Goal: Task Accomplishment & Management: Manage account settings

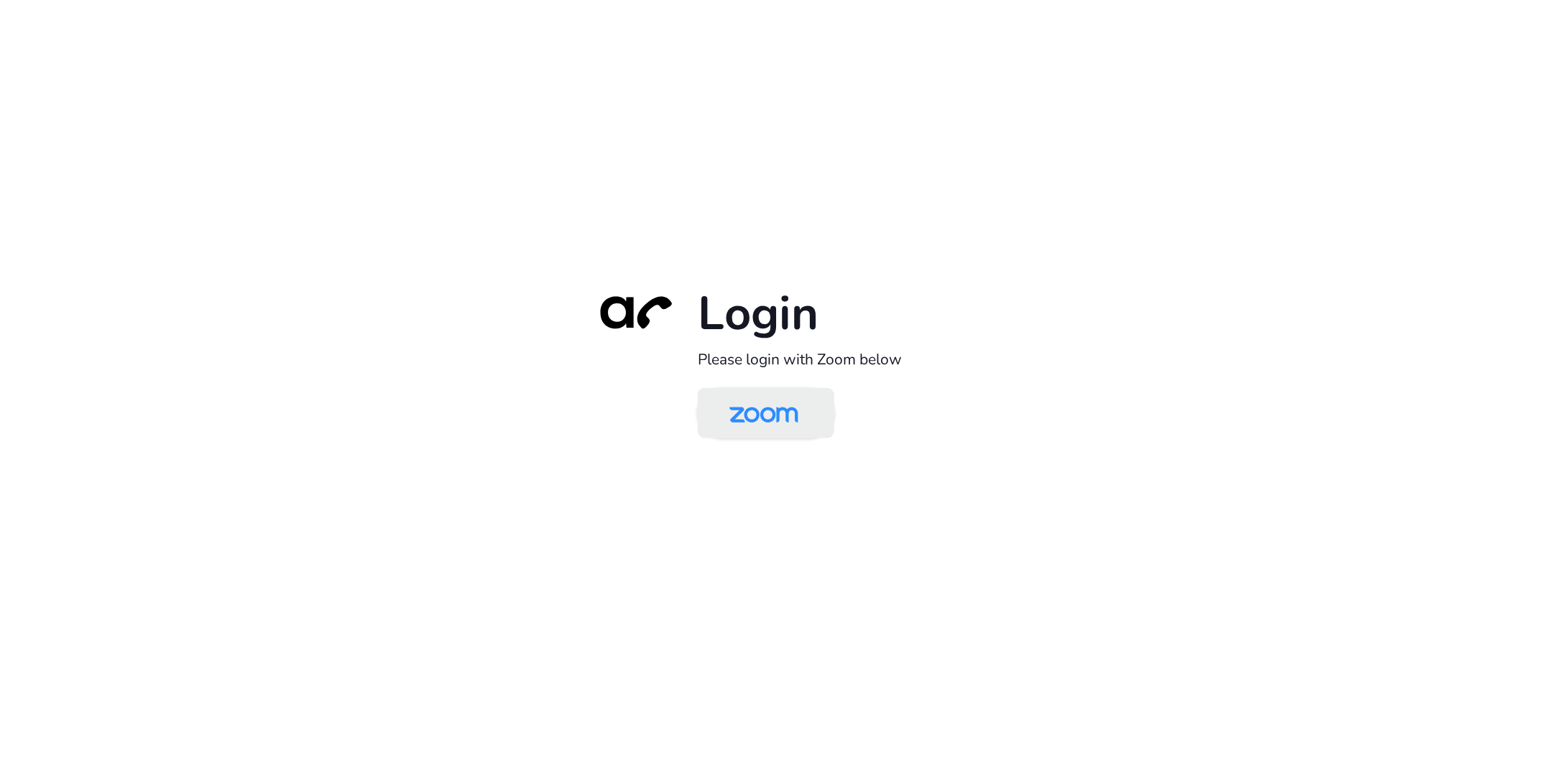
click at [746, 423] on img at bounding box center [764, 414] width 99 height 47
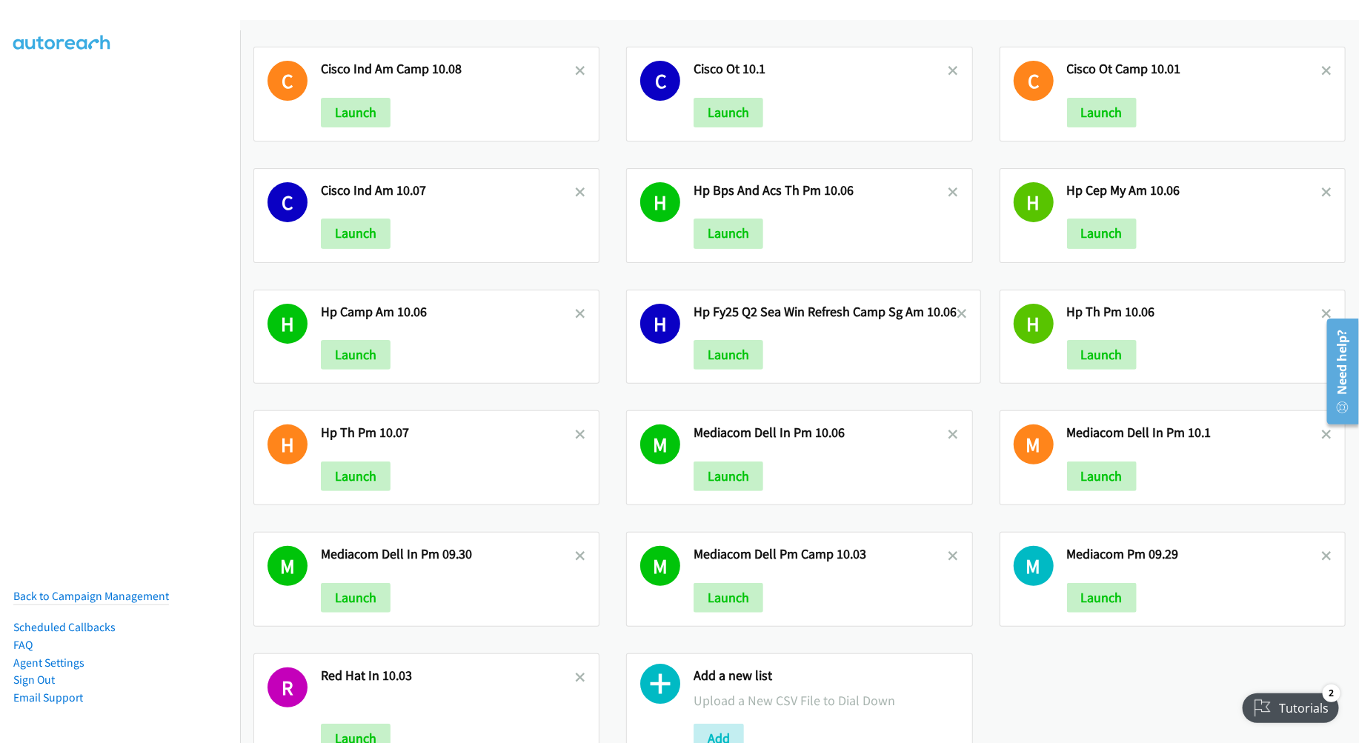
click at [655, 703] on icon at bounding box center [660, 688] width 40 height 40
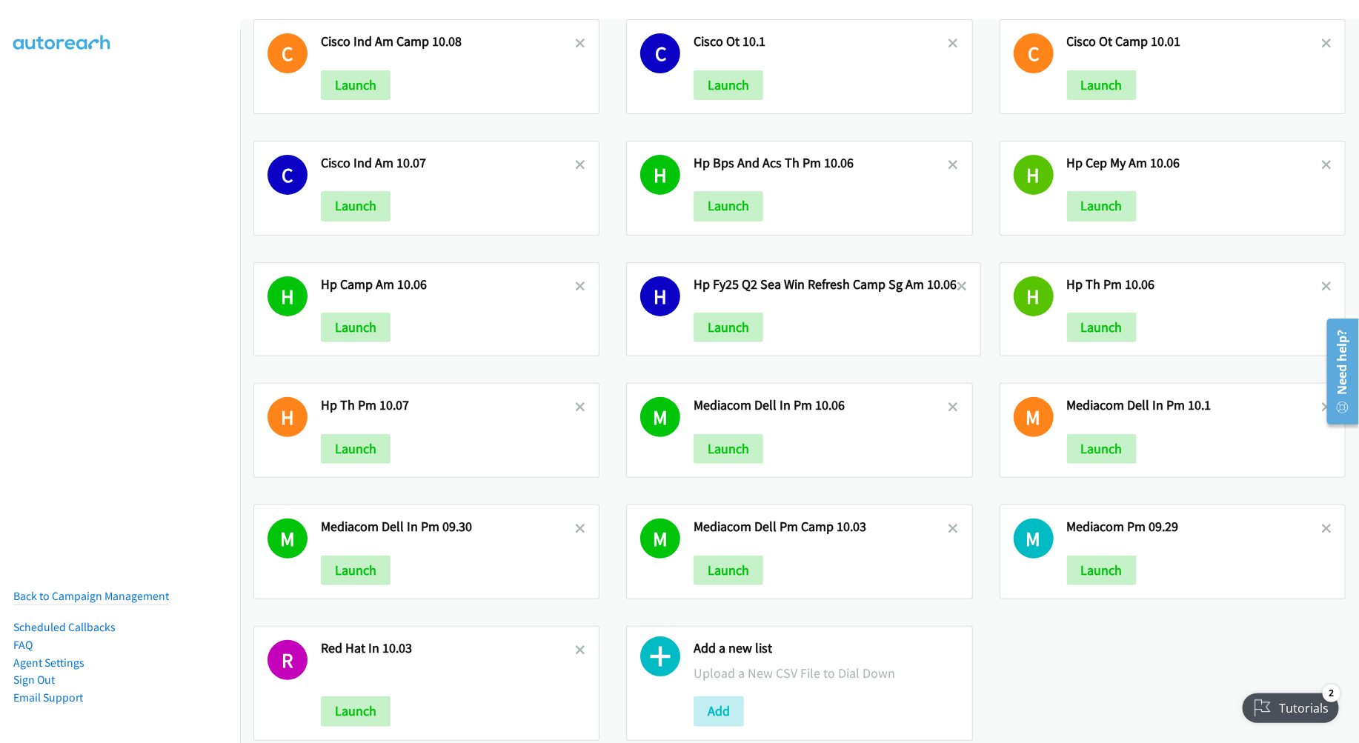
scroll to position [76, 0]
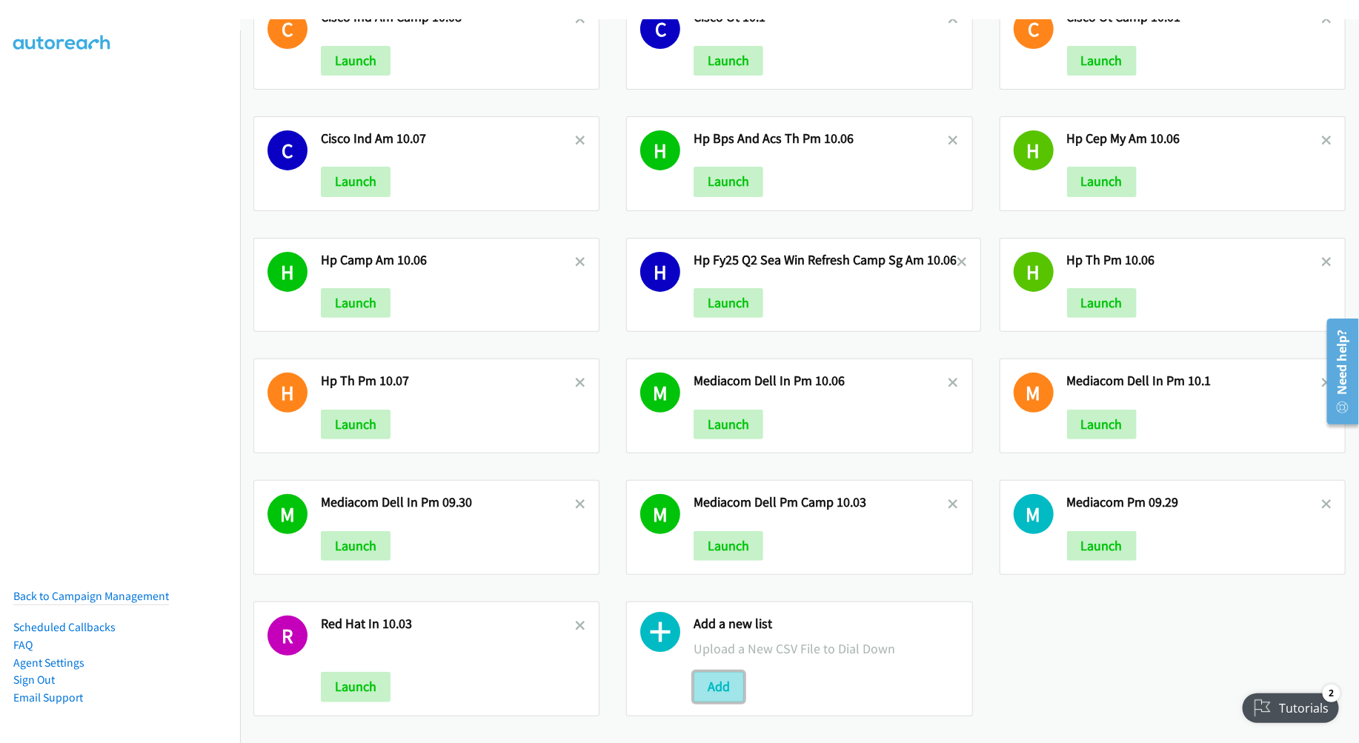
click at [707, 672] on button "Add" at bounding box center [719, 687] width 50 height 30
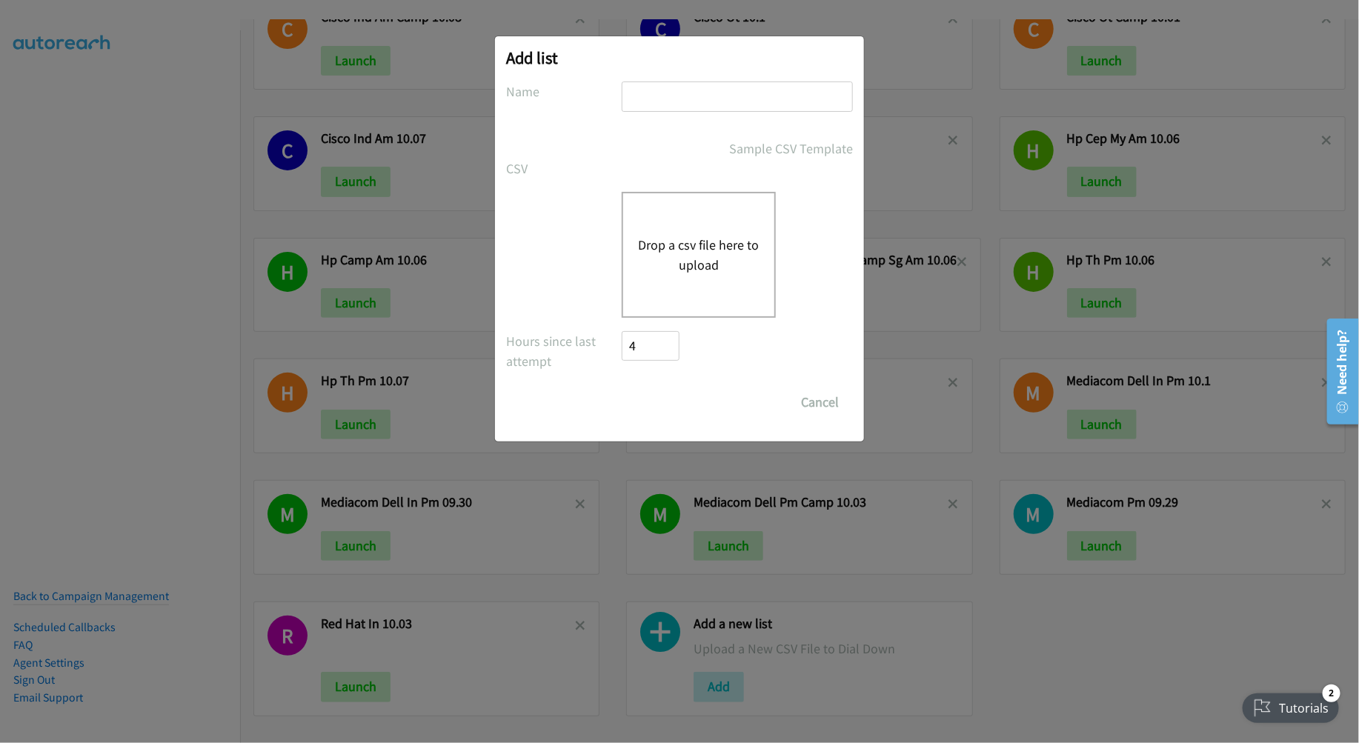
click at [677, 261] on button "Drop a csv file here to upload" at bounding box center [699, 255] width 122 height 40
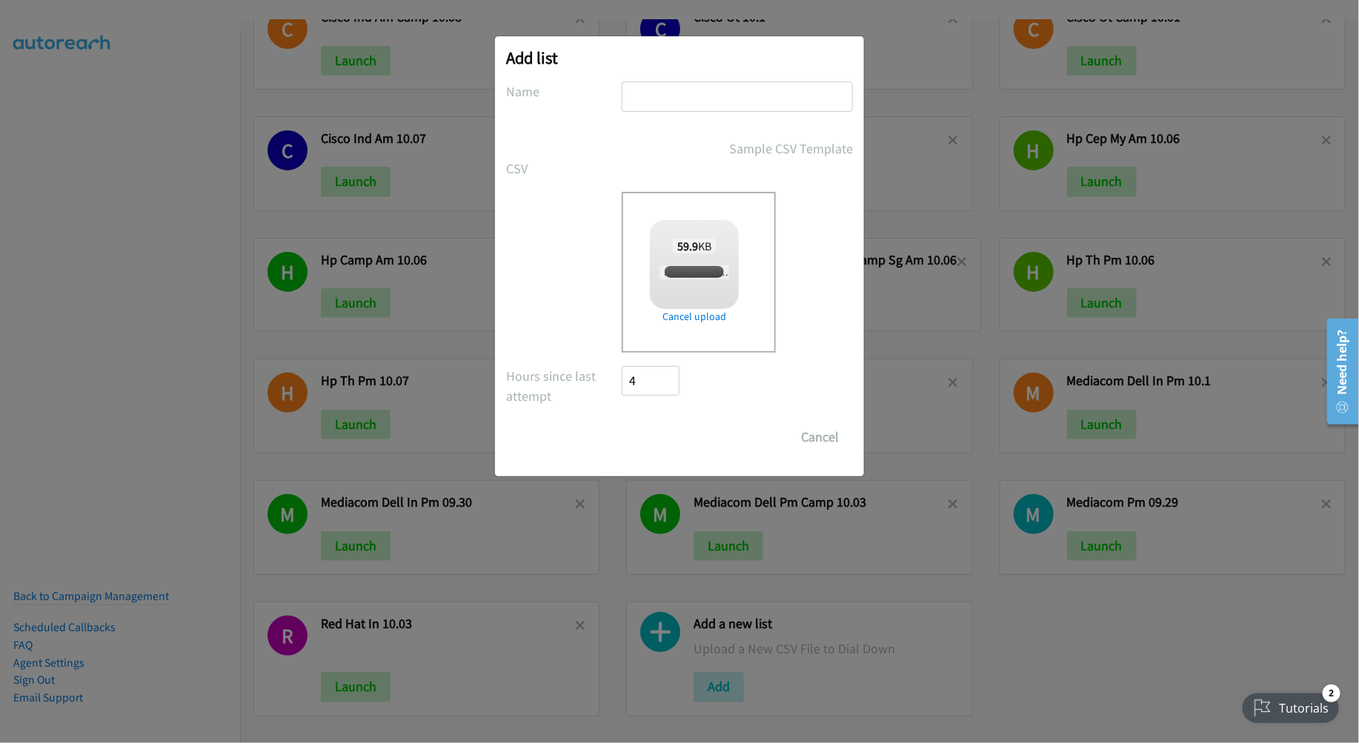
checkbox input "true"
click at [677, 92] on input "text" at bounding box center [737, 97] width 231 height 30
type input "CISCO ID AM 10.09"
click at [658, 440] on input "Save List" at bounding box center [661, 438] width 78 height 30
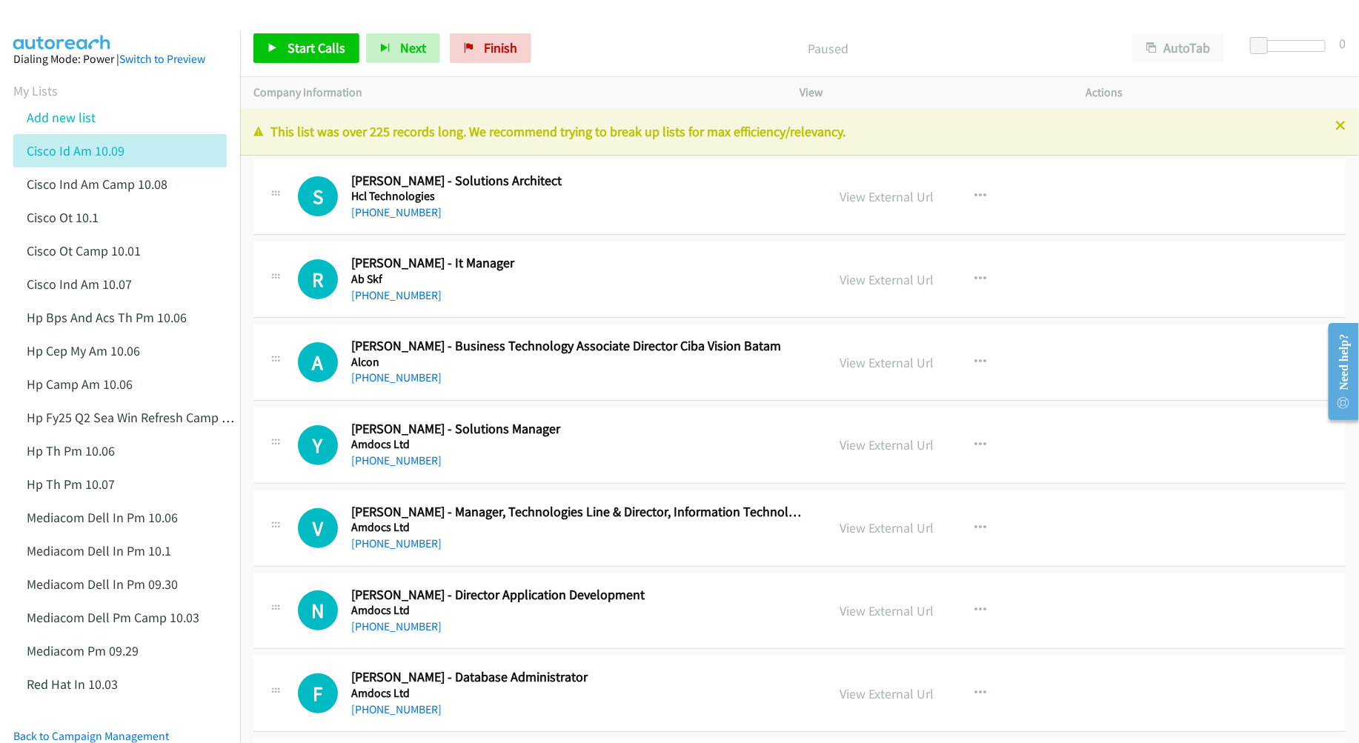
click at [943, 47] on p "Paused" at bounding box center [829, 49] width 554 height 20
click at [881, 201] on link "View External Url" at bounding box center [887, 196] width 94 height 17
click at [879, 285] on link "View External Url" at bounding box center [887, 279] width 94 height 17
click at [870, 443] on link "View External Url" at bounding box center [887, 445] width 94 height 17
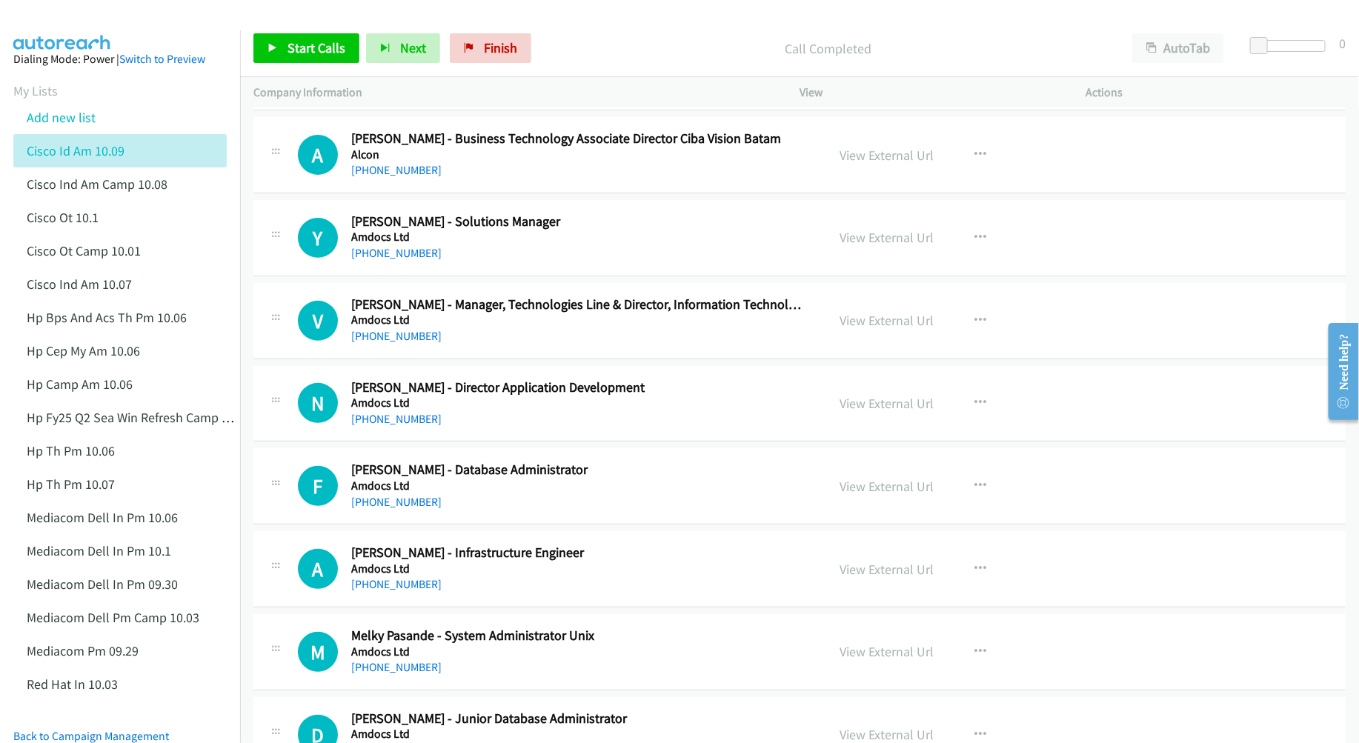
scroll to position [222, 0]
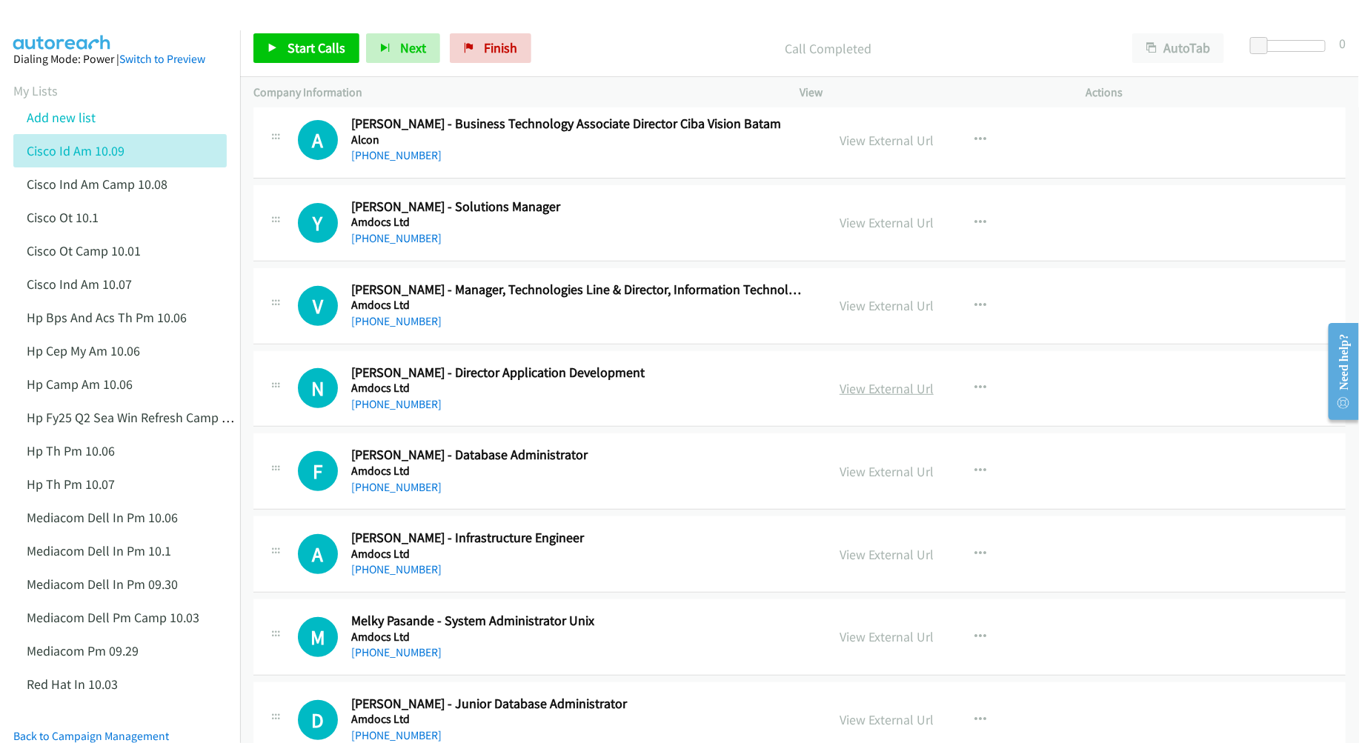
click at [872, 388] on link "View External Url" at bounding box center [887, 388] width 94 height 17
click at [870, 472] on link "View External Url" at bounding box center [887, 471] width 94 height 17
drag, startPoint x: 870, startPoint y: 554, endPoint x: 752, endPoint y: 552, distance: 117.9
click at [850, 558] on link "View External Url" at bounding box center [887, 554] width 94 height 17
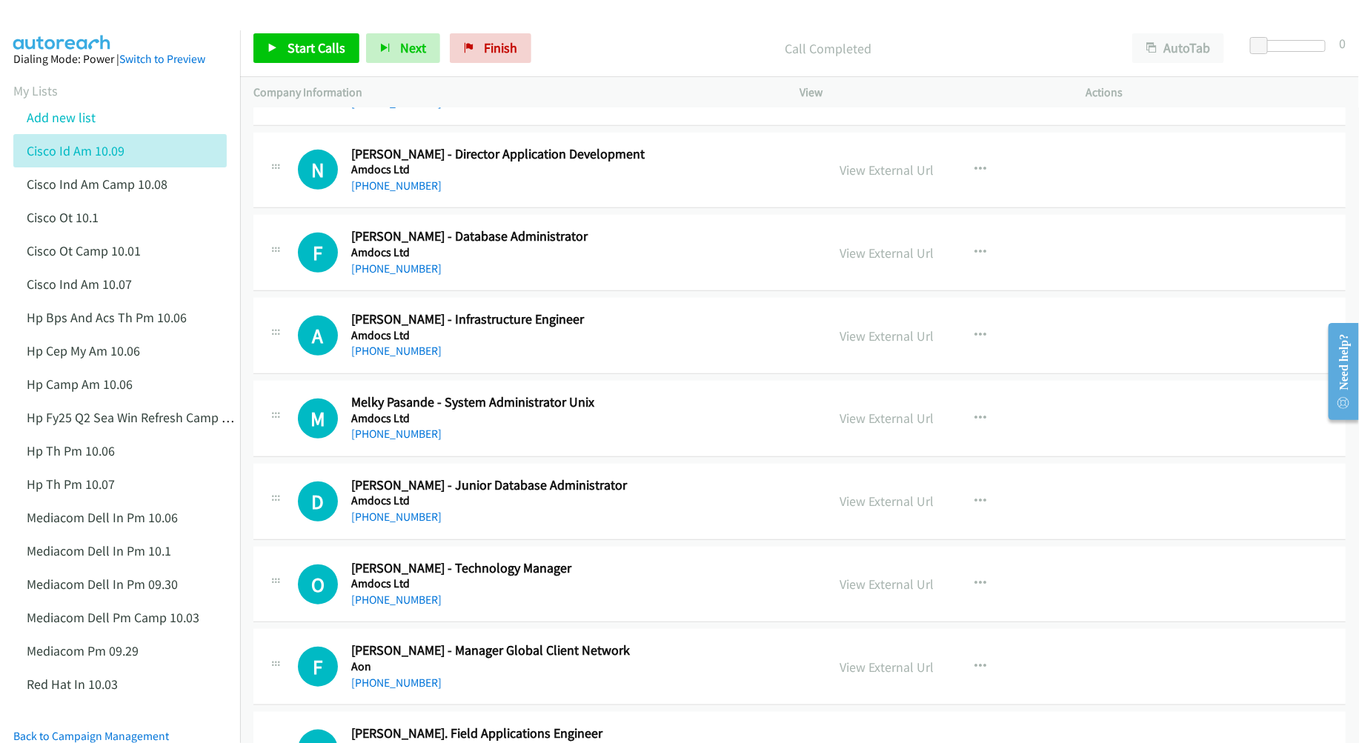
scroll to position [445, 0]
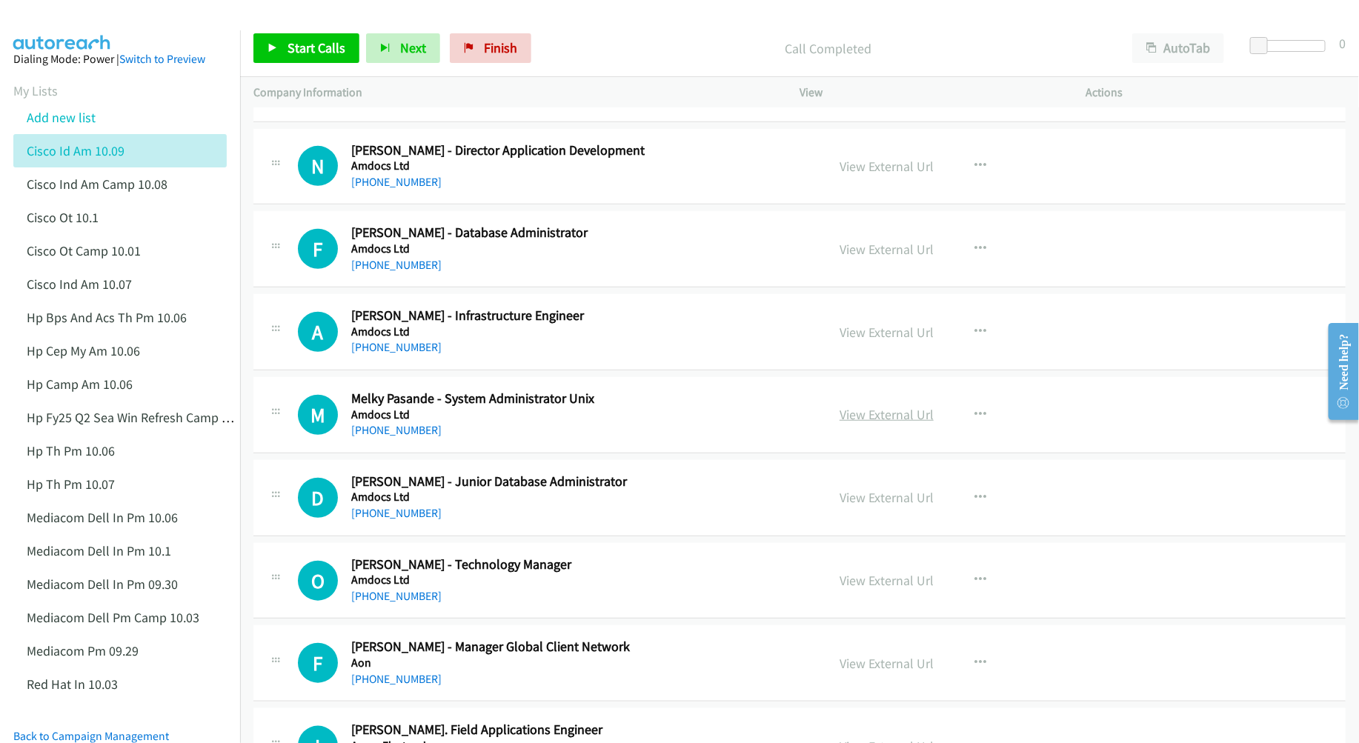
click at [861, 423] on link "View External Url" at bounding box center [887, 414] width 94 height 17
click at [886, 501] on link "View External Url" at bounding box center [887, 497] width 94 height 17
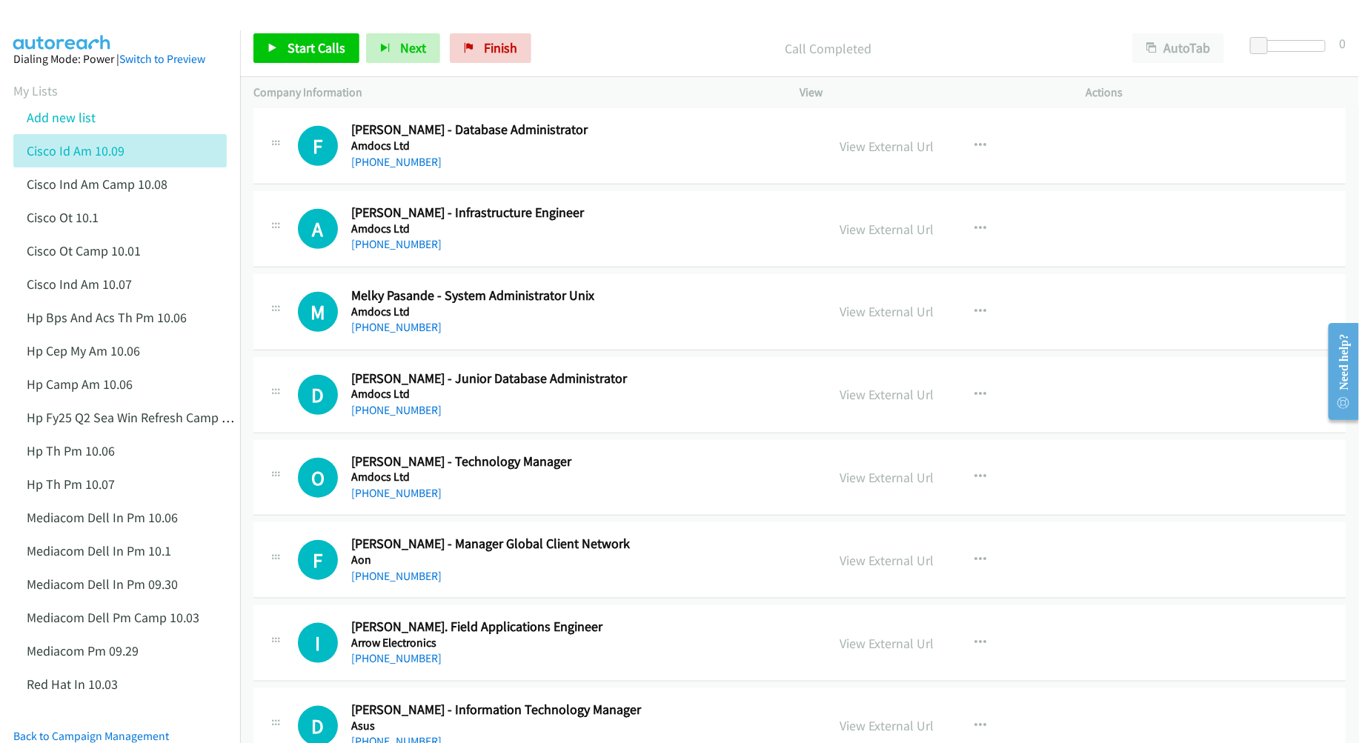
scroll to position [556, 0]
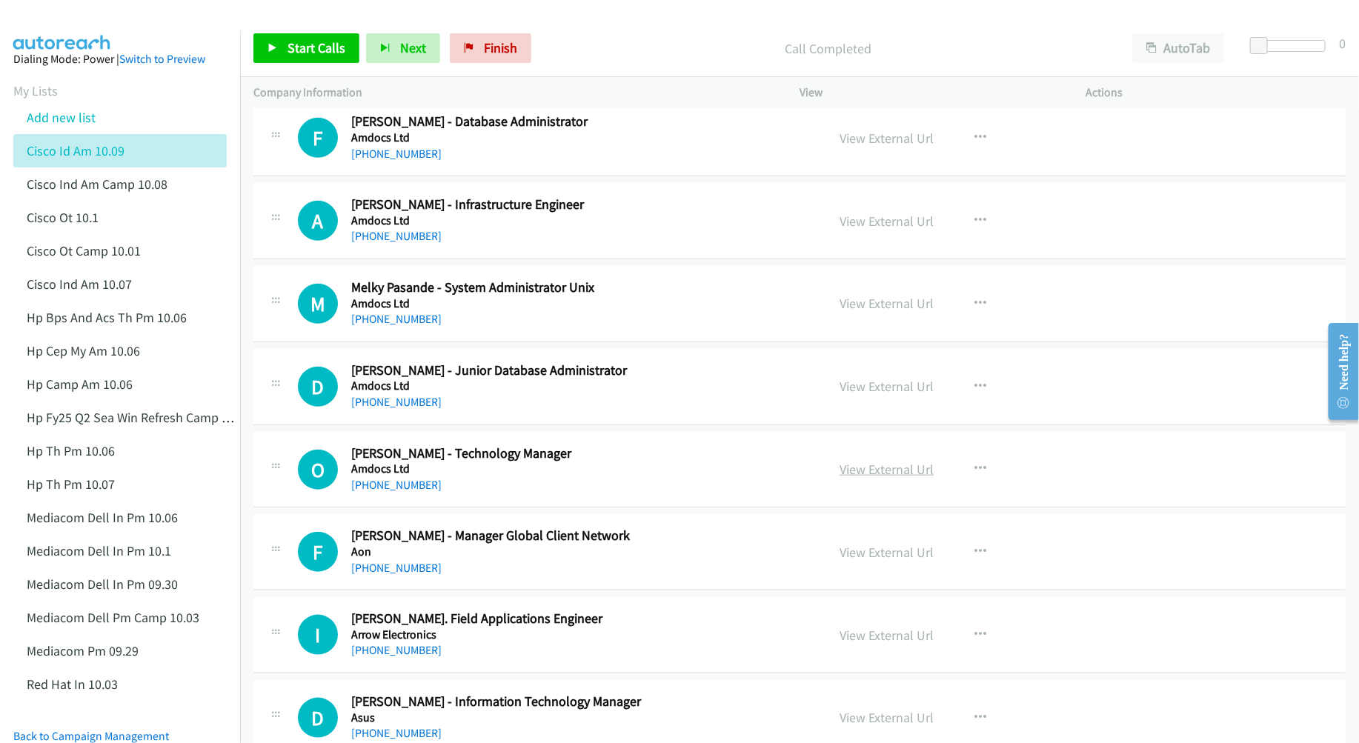
click at [870, 470] on link "View External Url" at bounding box center [887, 469] width 94 height 17
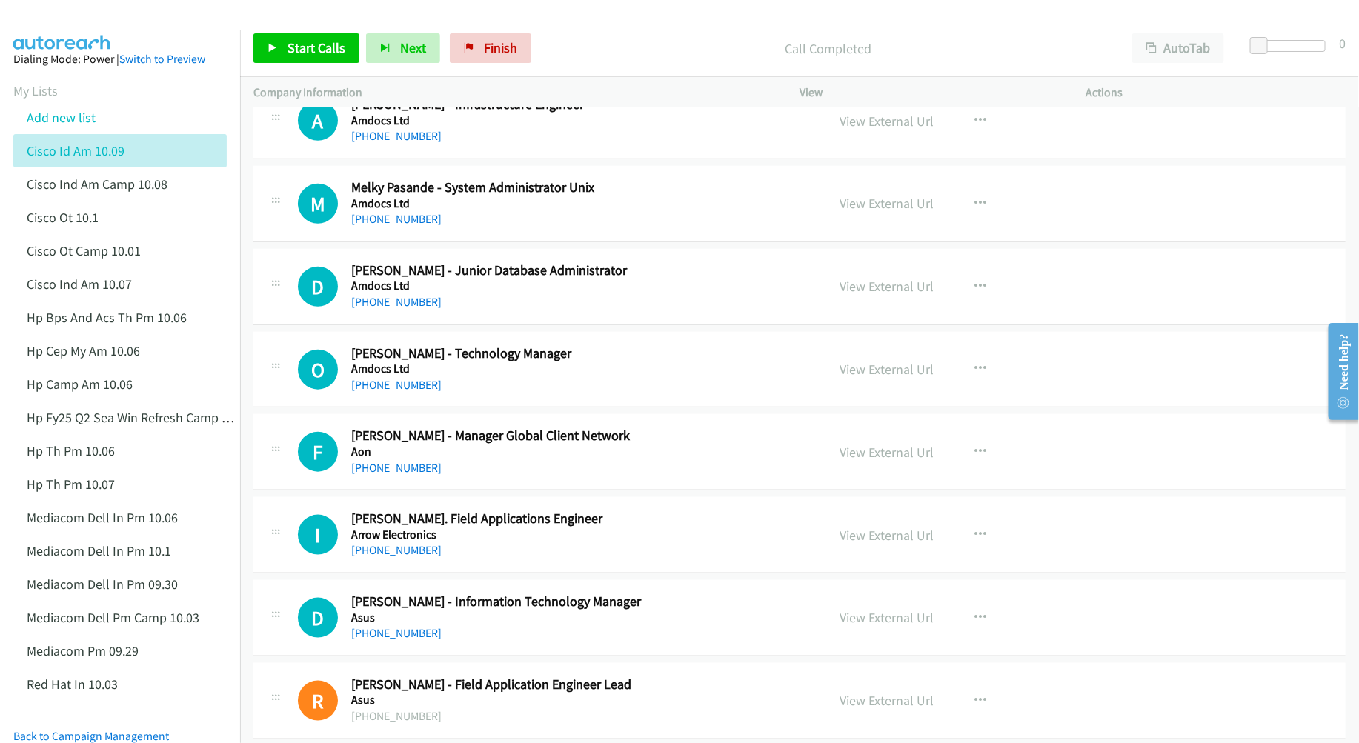
scroll to position [667, 0]
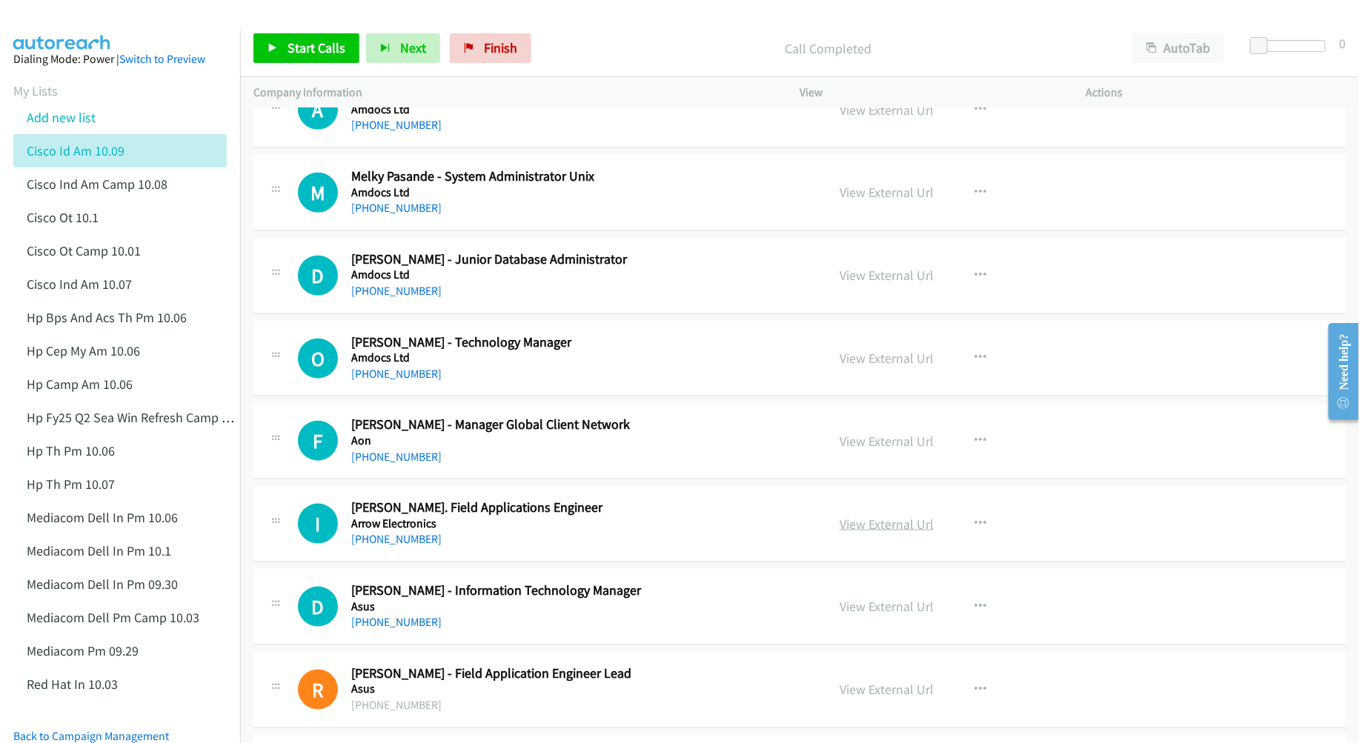
click at [866, 533] on link "View External Url" at bounding box center [887, 524] width 94 height 17
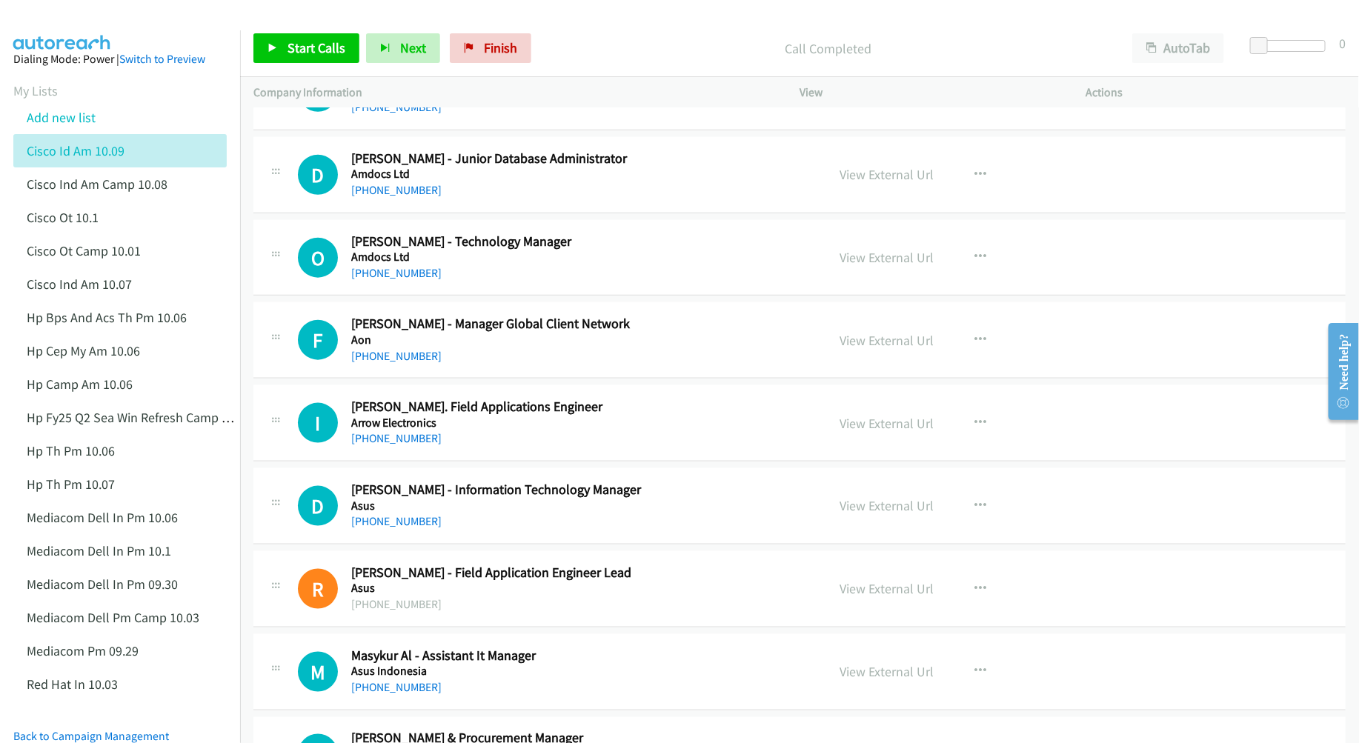
scroll to position [778, 0]
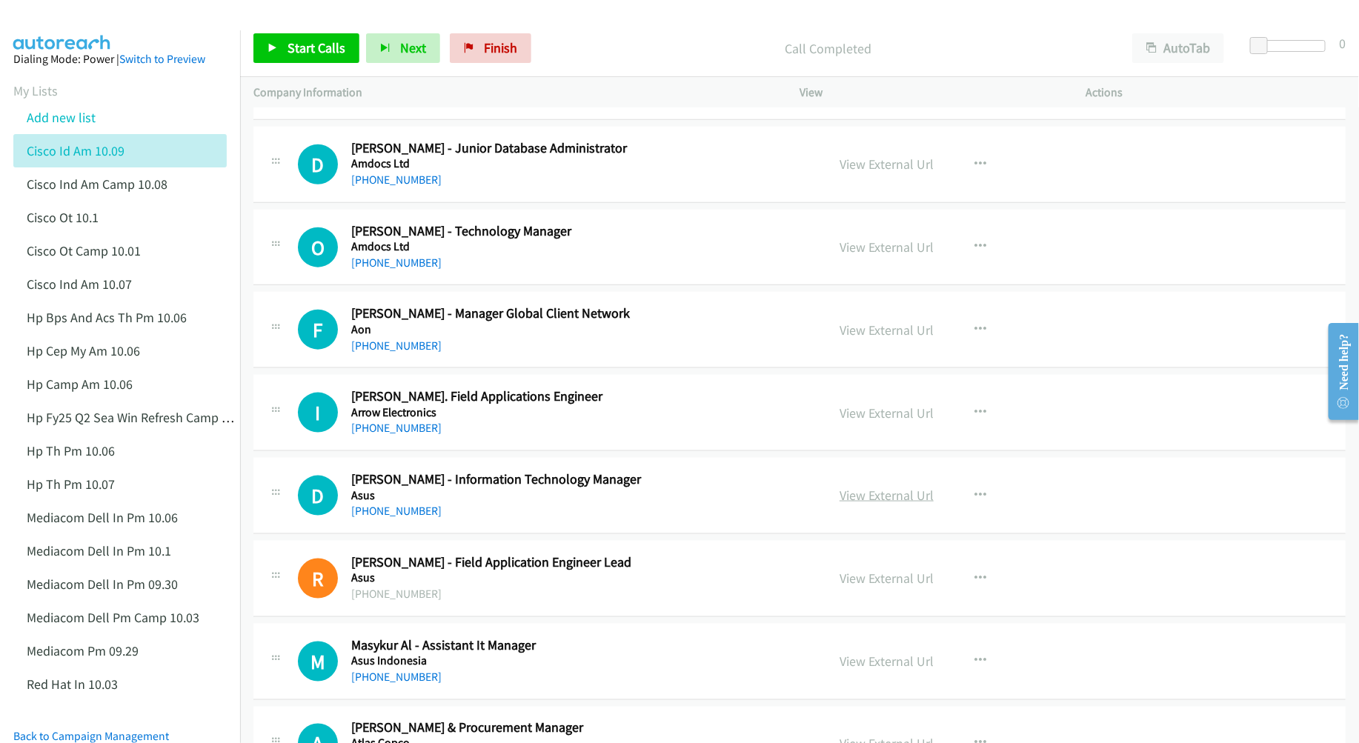
click at [883, 494] on link "View External Url" at bounding box center [887, 495] width 94 height 17
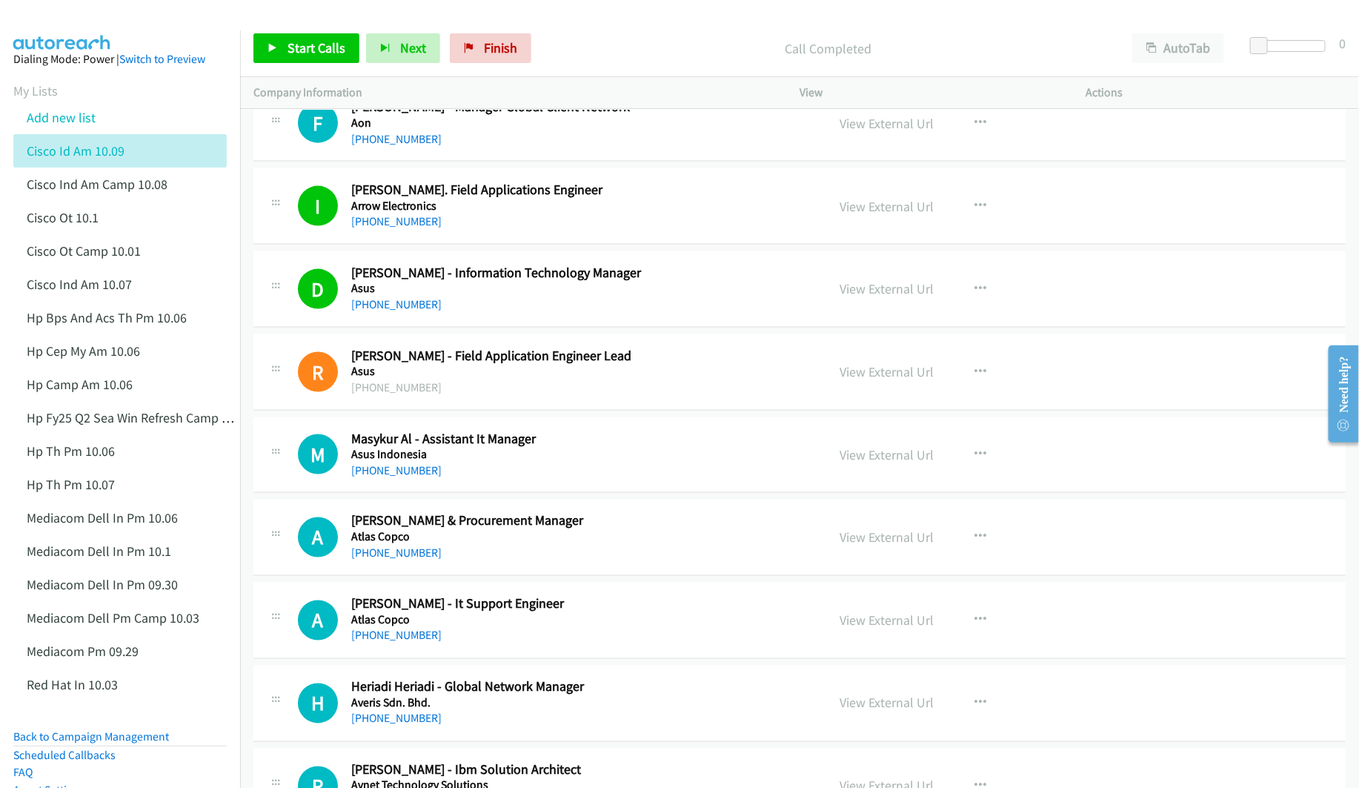
scroll to position [1001, 0]
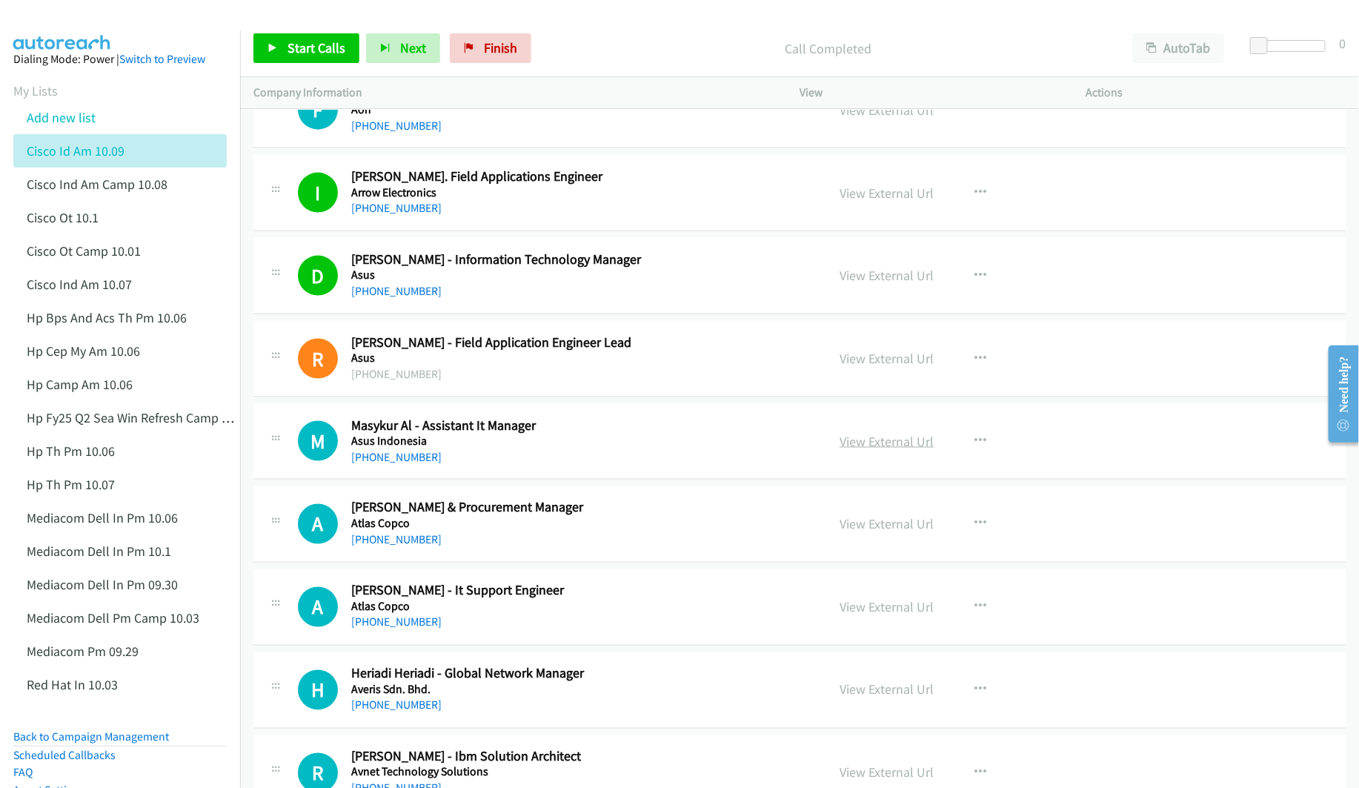
click at [857, 443] on link "View External Url" at bounding box center [887, 441] width 94 height 17
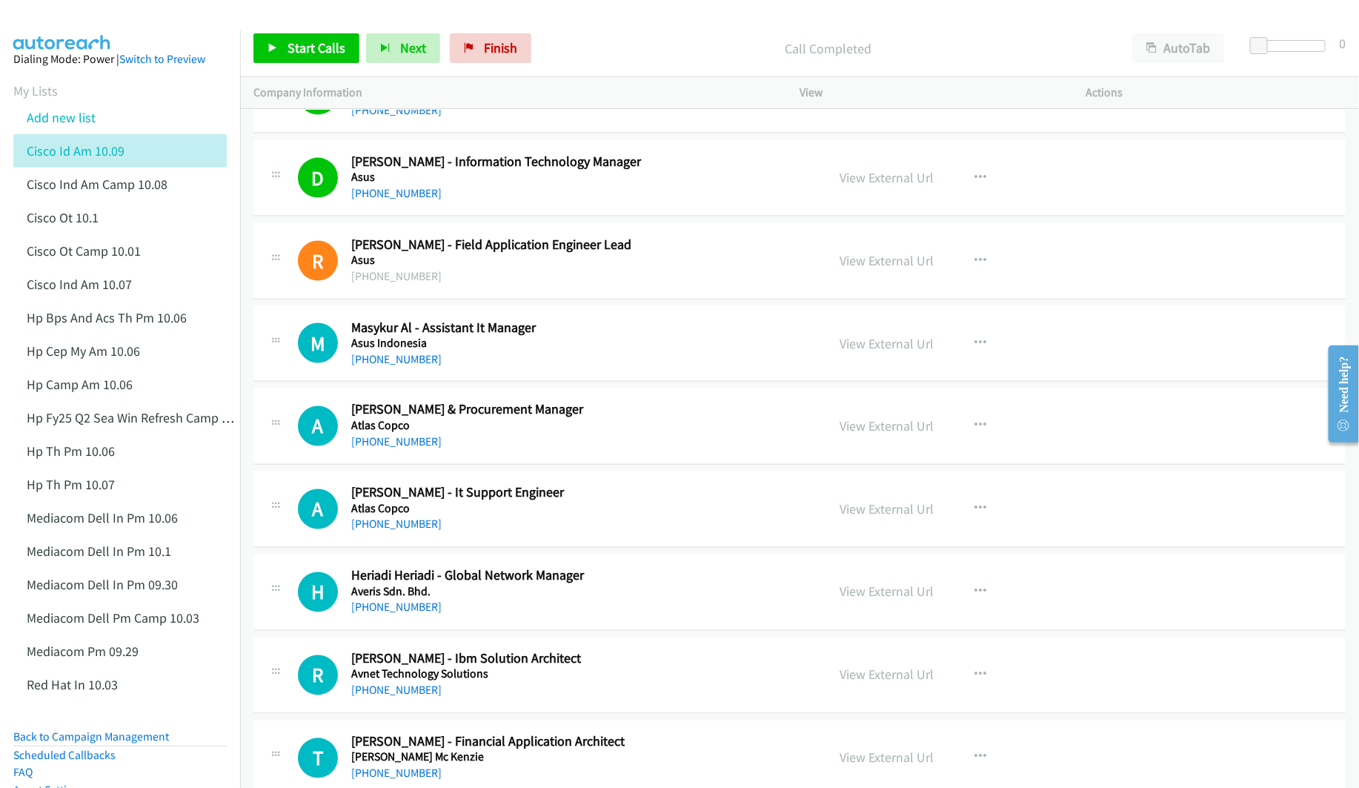
scroll to position [1112, 0]
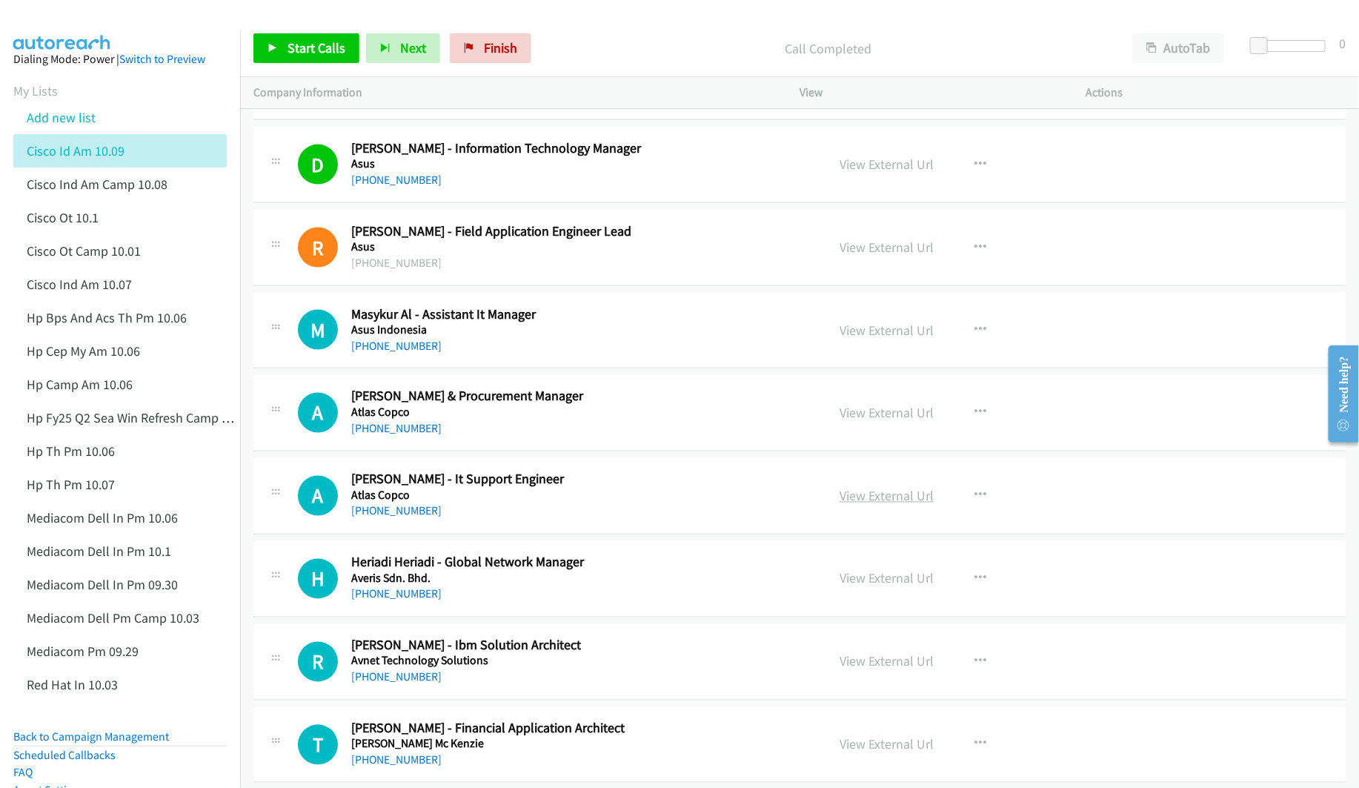
click at [872, 505] on link "View External Url" at bounding box center [887, 496] width 94 height 17
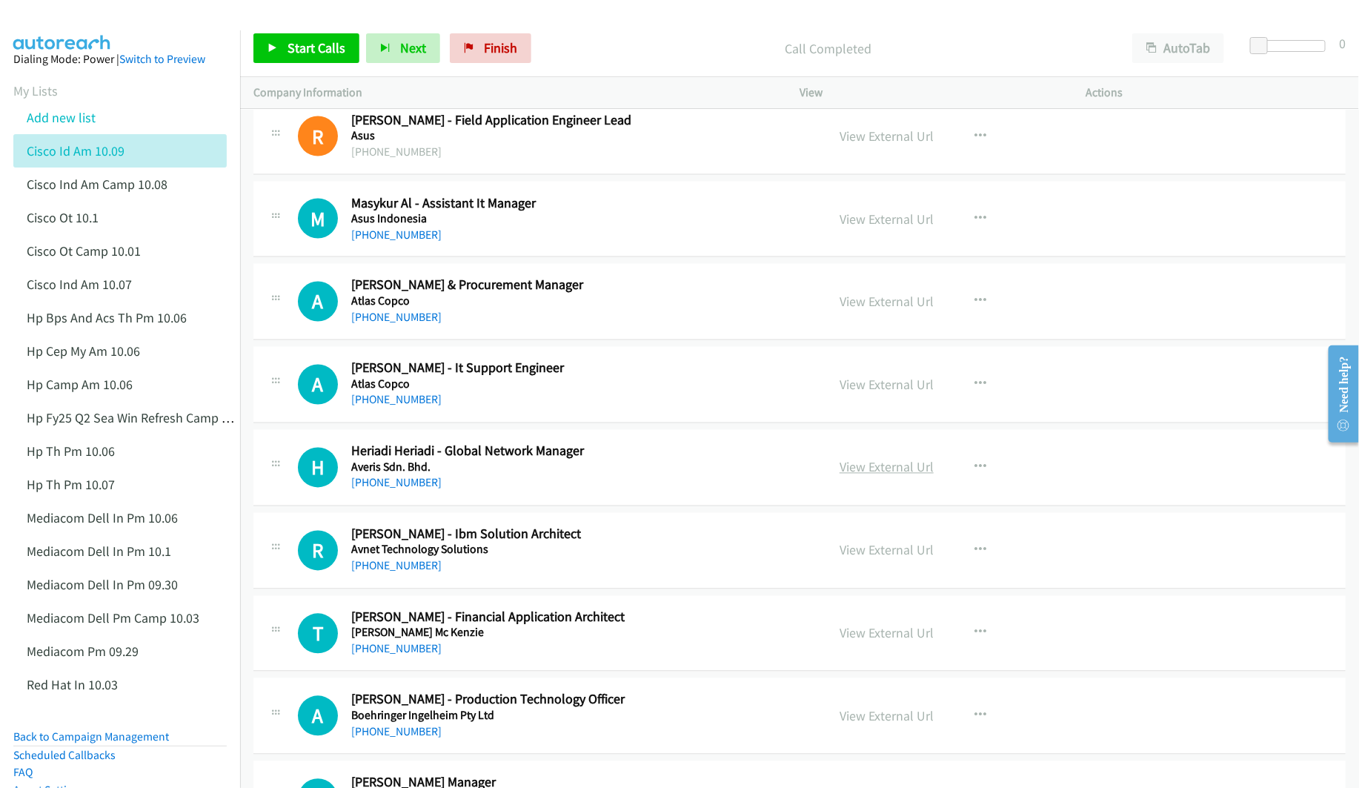
click at [868, 472] on link "View External Url" at bounding box center [887, 467] width 94 height 17
click at [846, 559] on link "View External Url" at bounding box center [887, 550] width 94 height 17
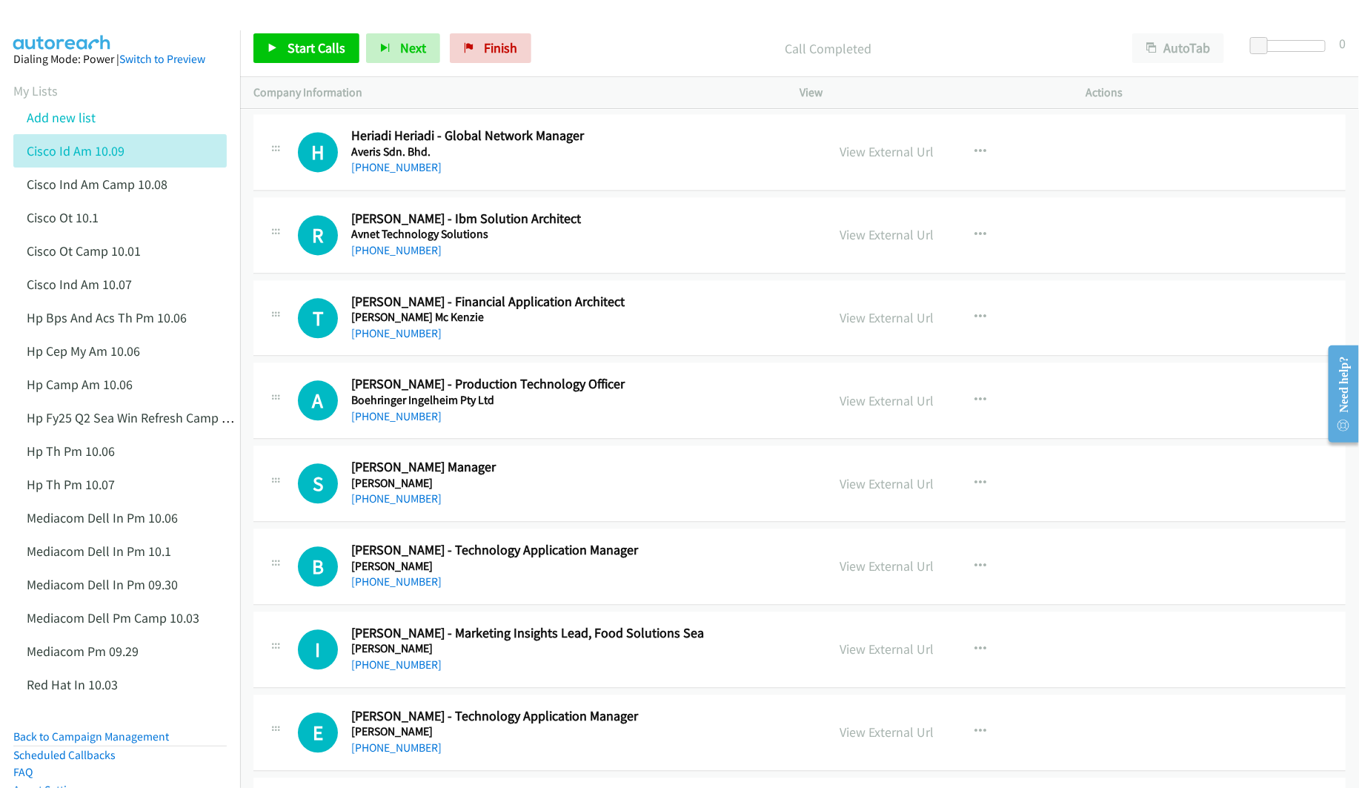
scroll to position [1557, 0]
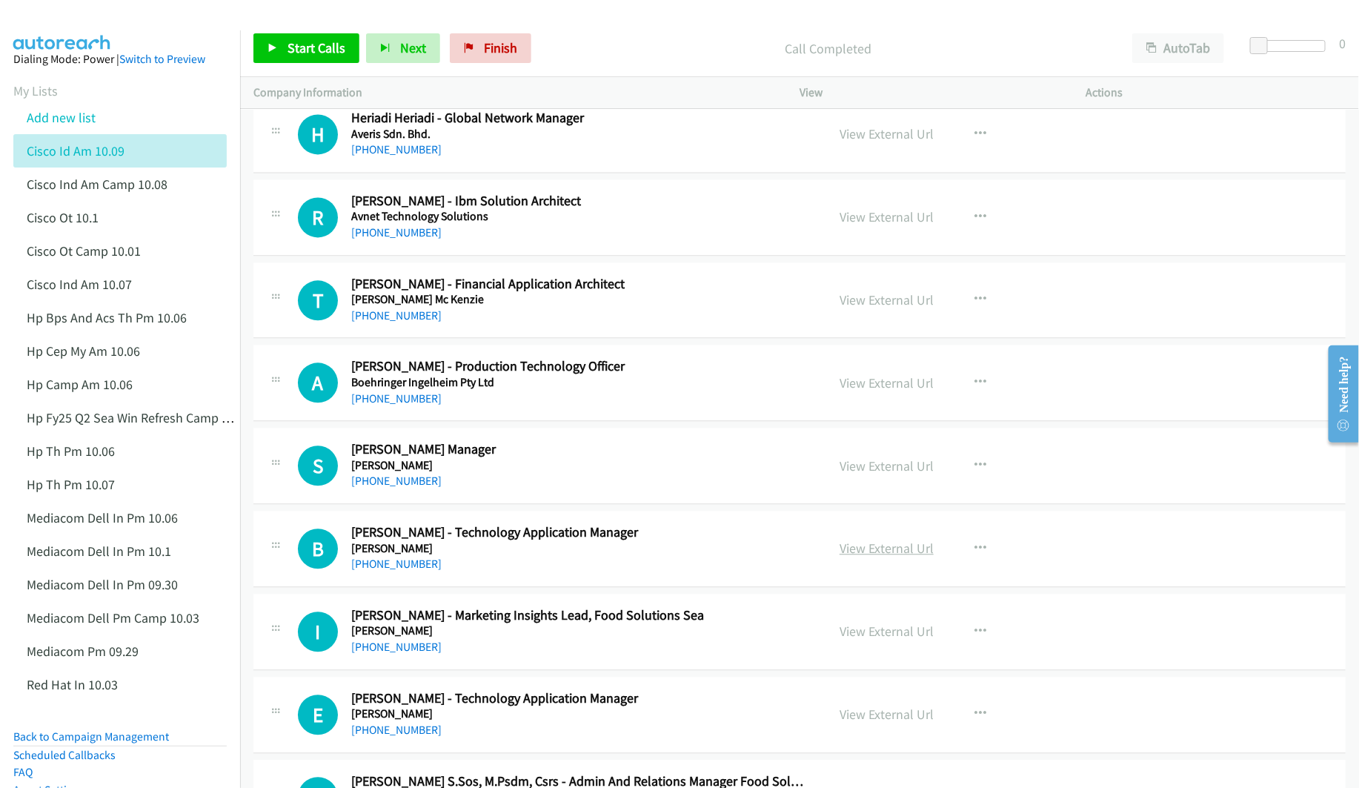
click at [844, 552] on link "View External Url" at bounding box center [887, 548] width 94 height 17
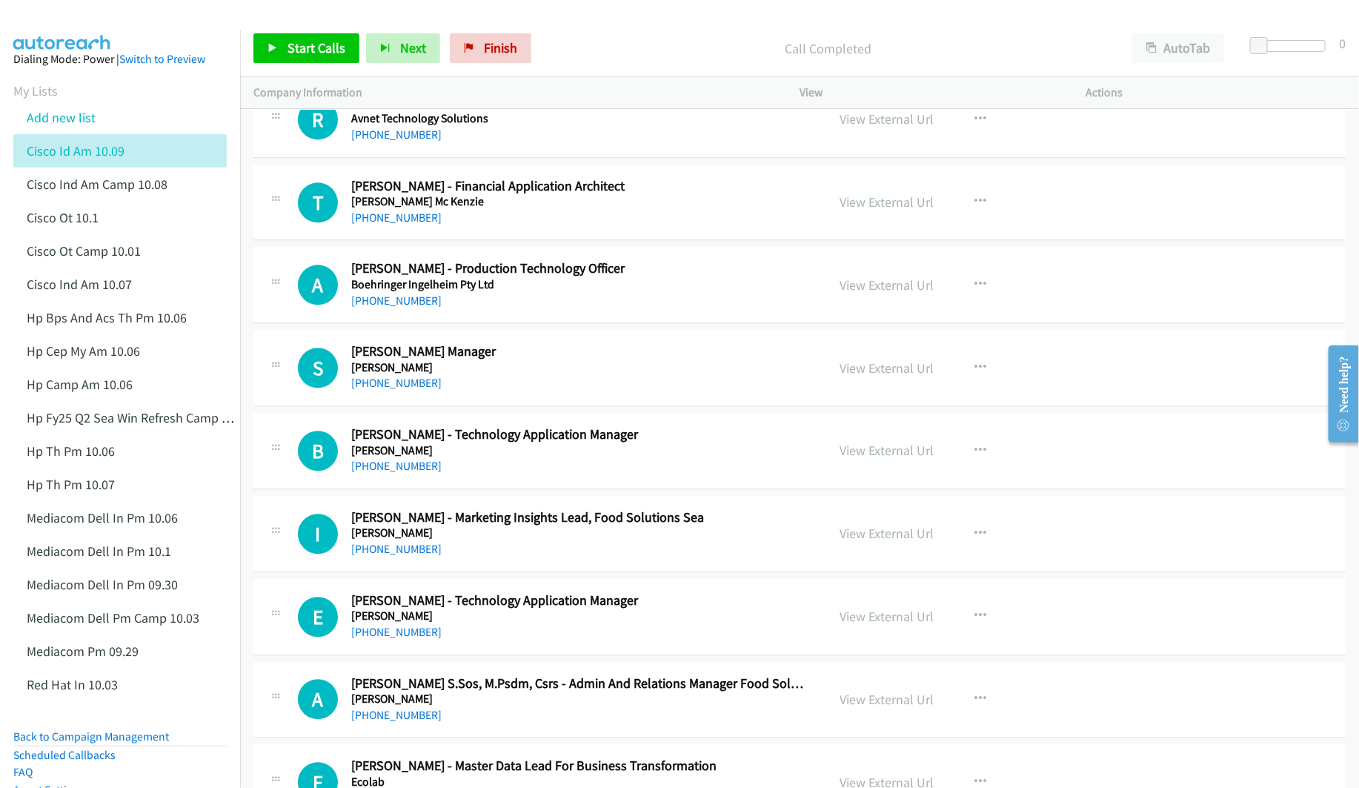
scroll to position [1668, 0]
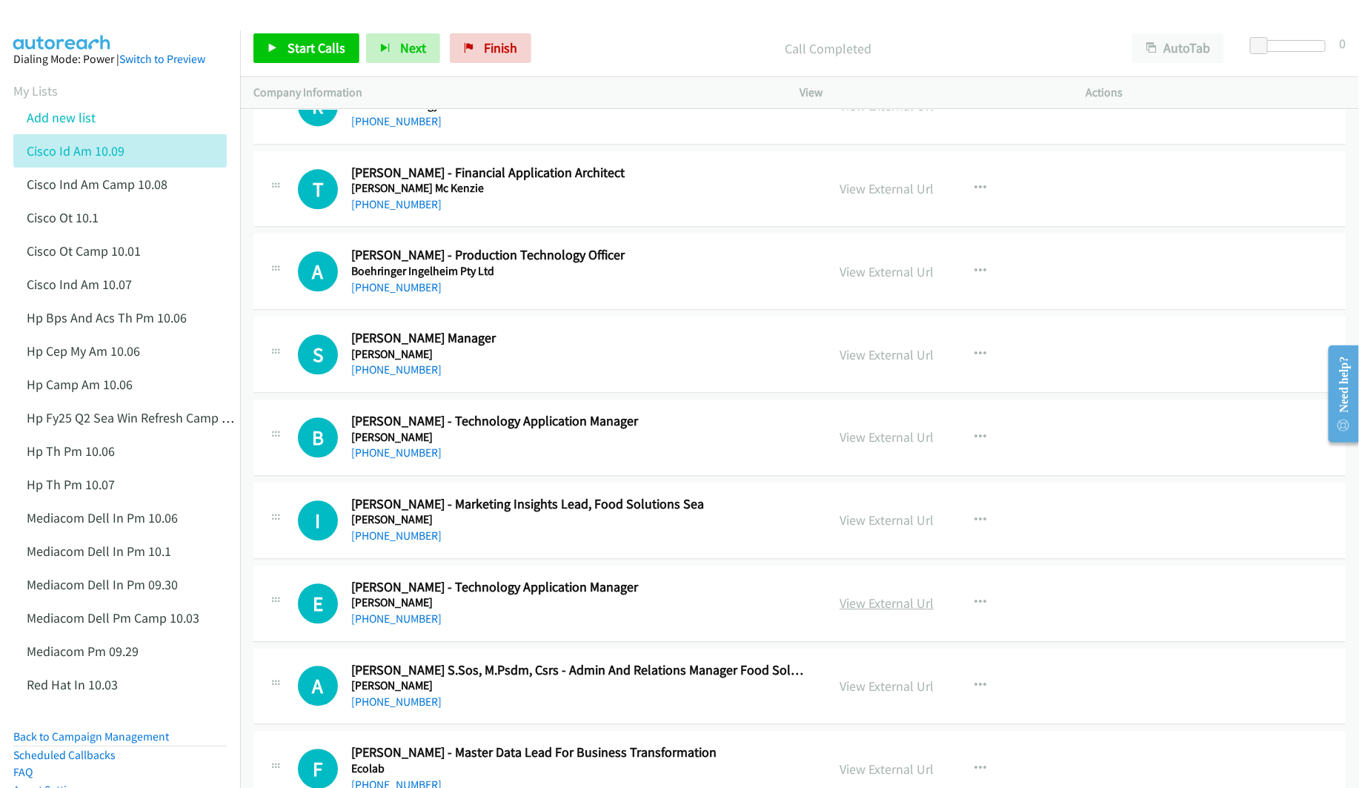
click at [861, 607] on link "View External Url" at bounding box center [887, 602] width 94 height 17
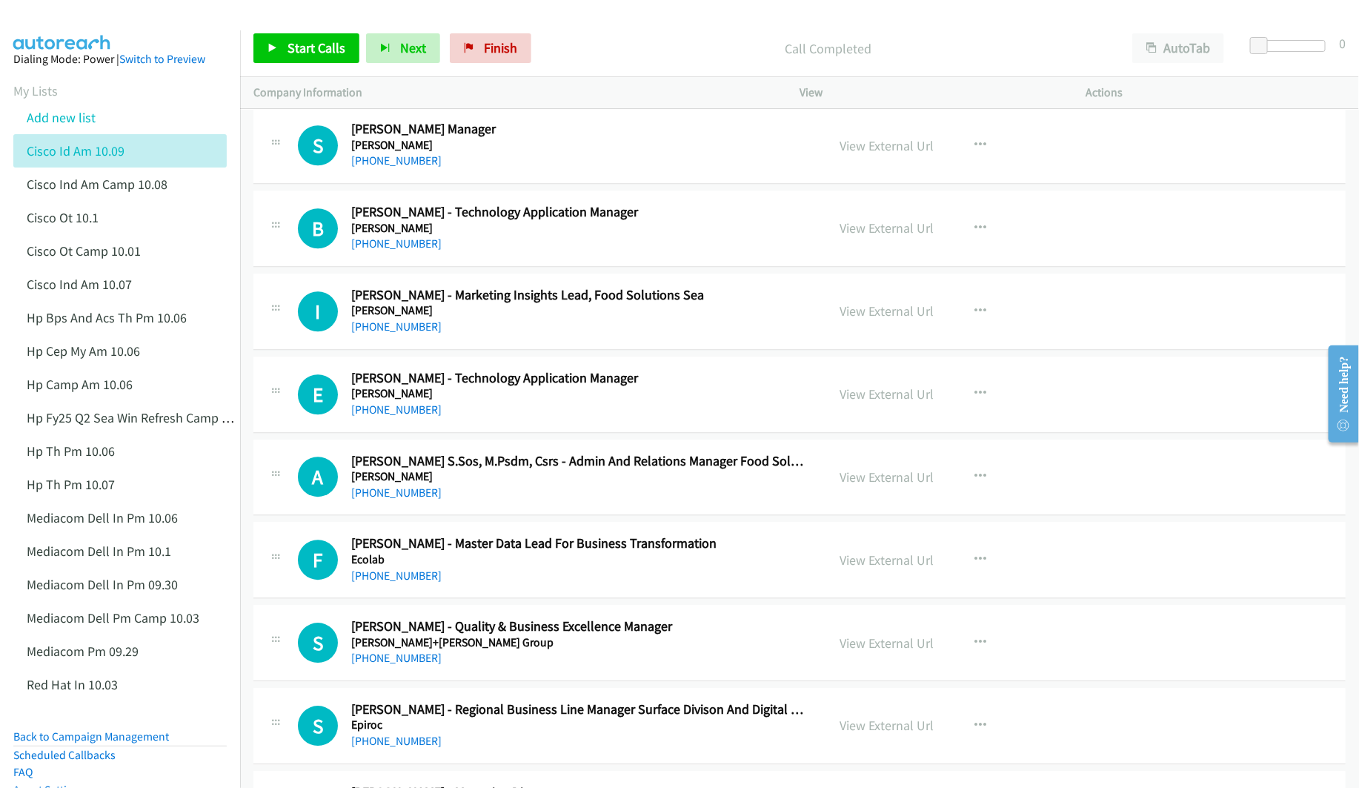
scroll to position [1890, 0]
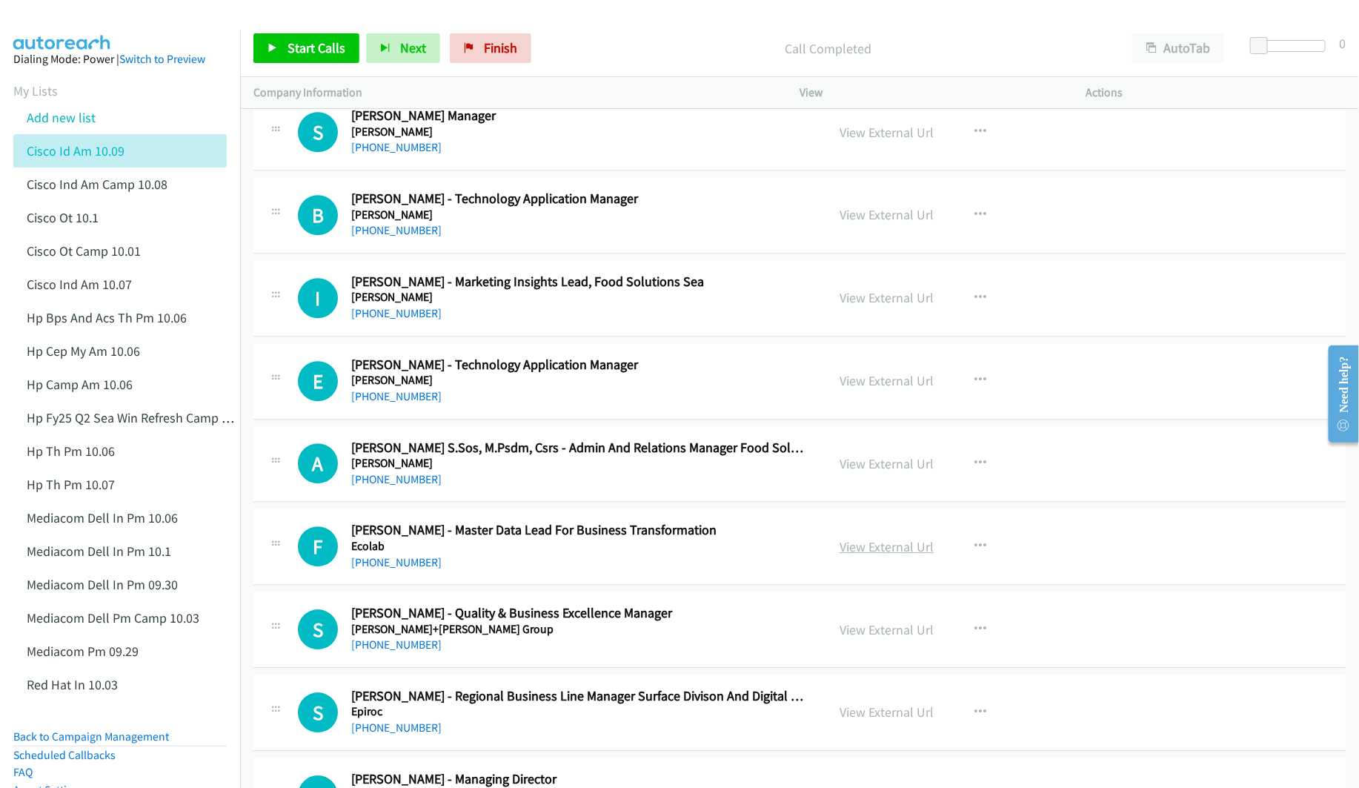
click at [878, 554] on link "View External Url" at bounding box center [887, 546] width 94 height 17
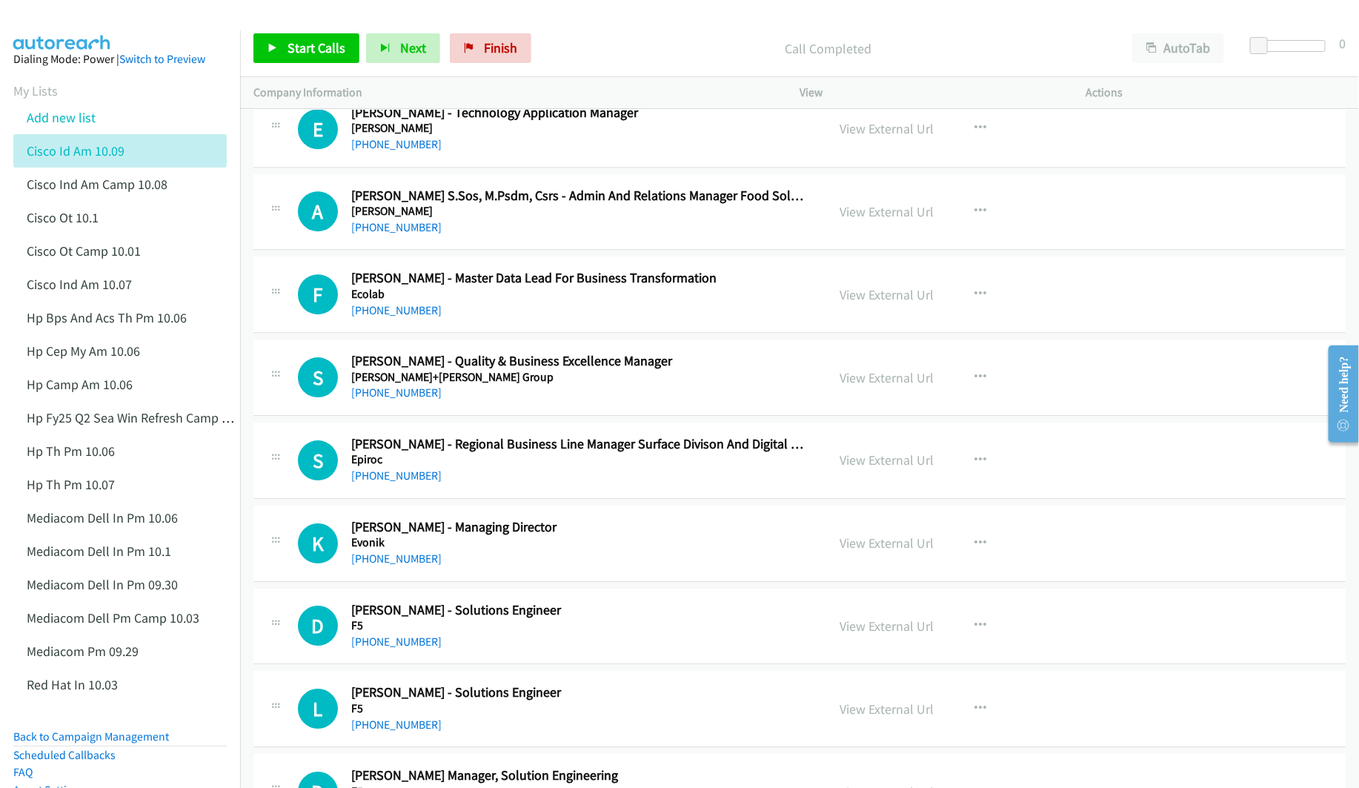
scroll to position [2224, 0]
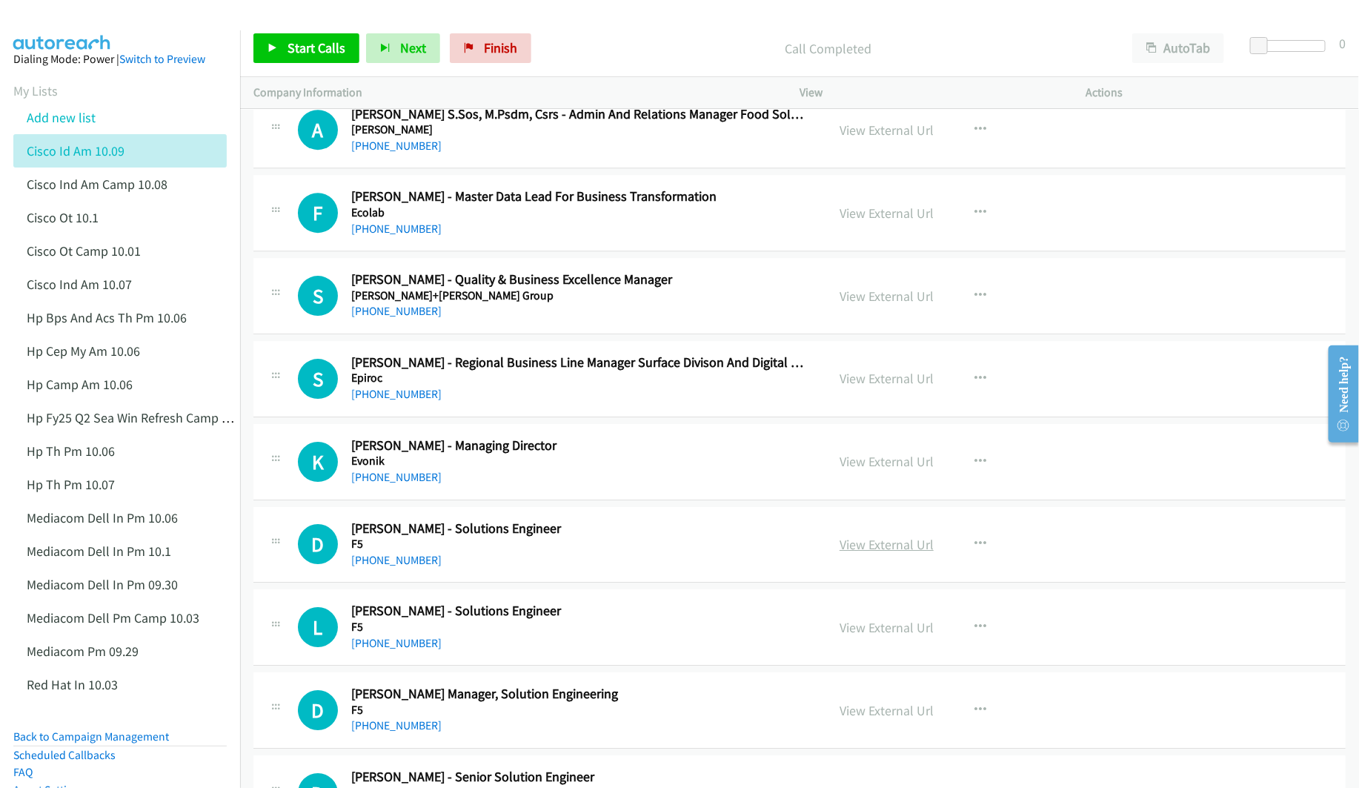
click at [872, 553] on link "View External Url" at bounding box center [887, 544] width 94 height 17
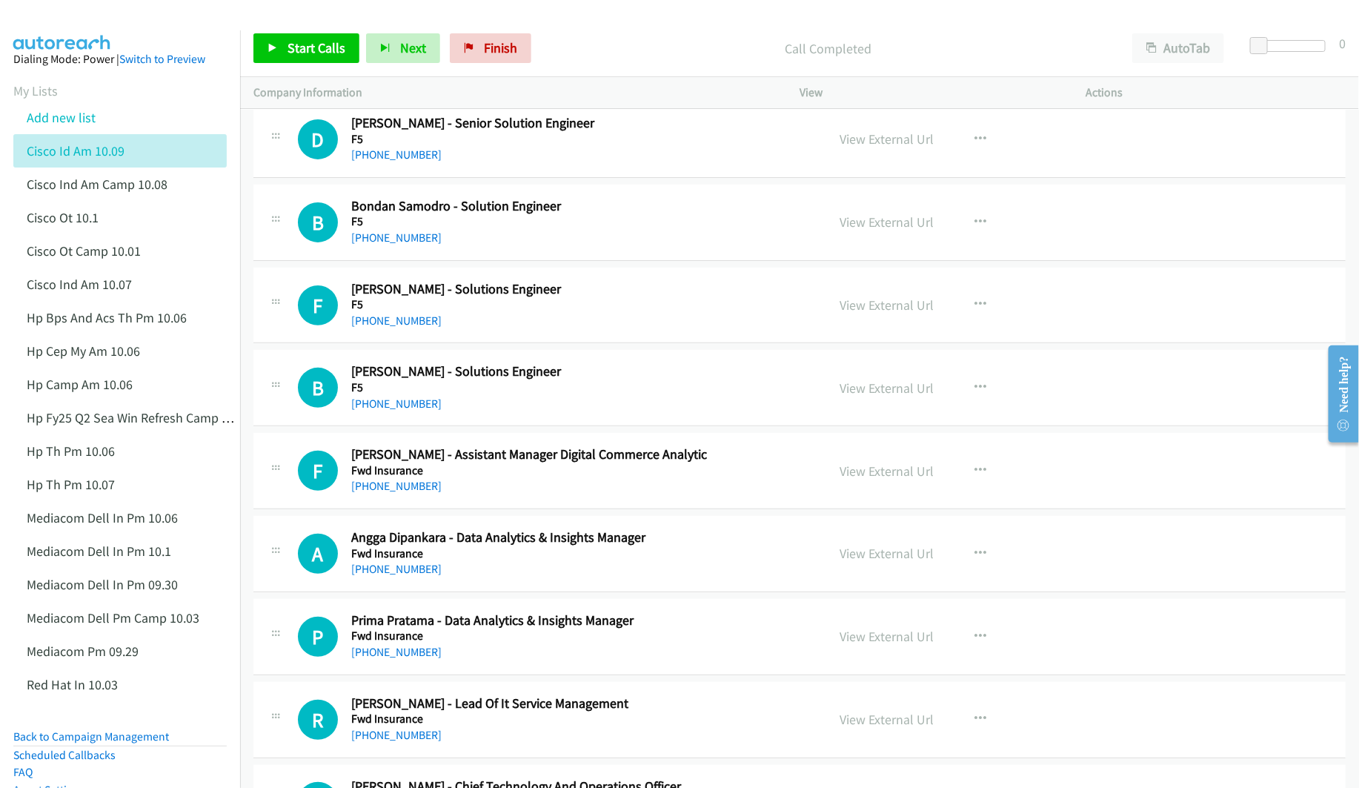
scroll to position [2891, 0]
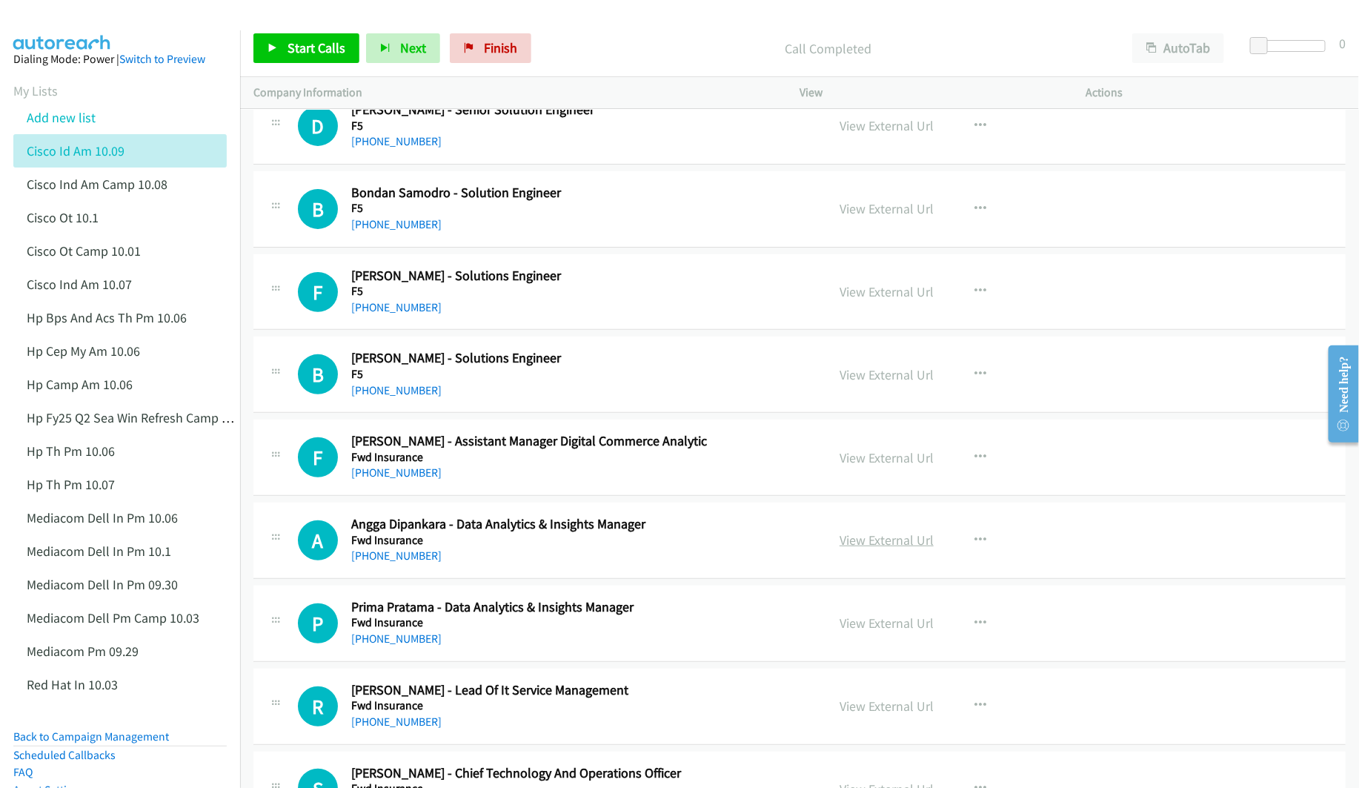
click at [872, 549] on link "View External Url" at bounding box center [887, 539] width 94 height 17
click at [863, 632] on link "View External Url" at bounding box center [887, 623] width 94 height 17
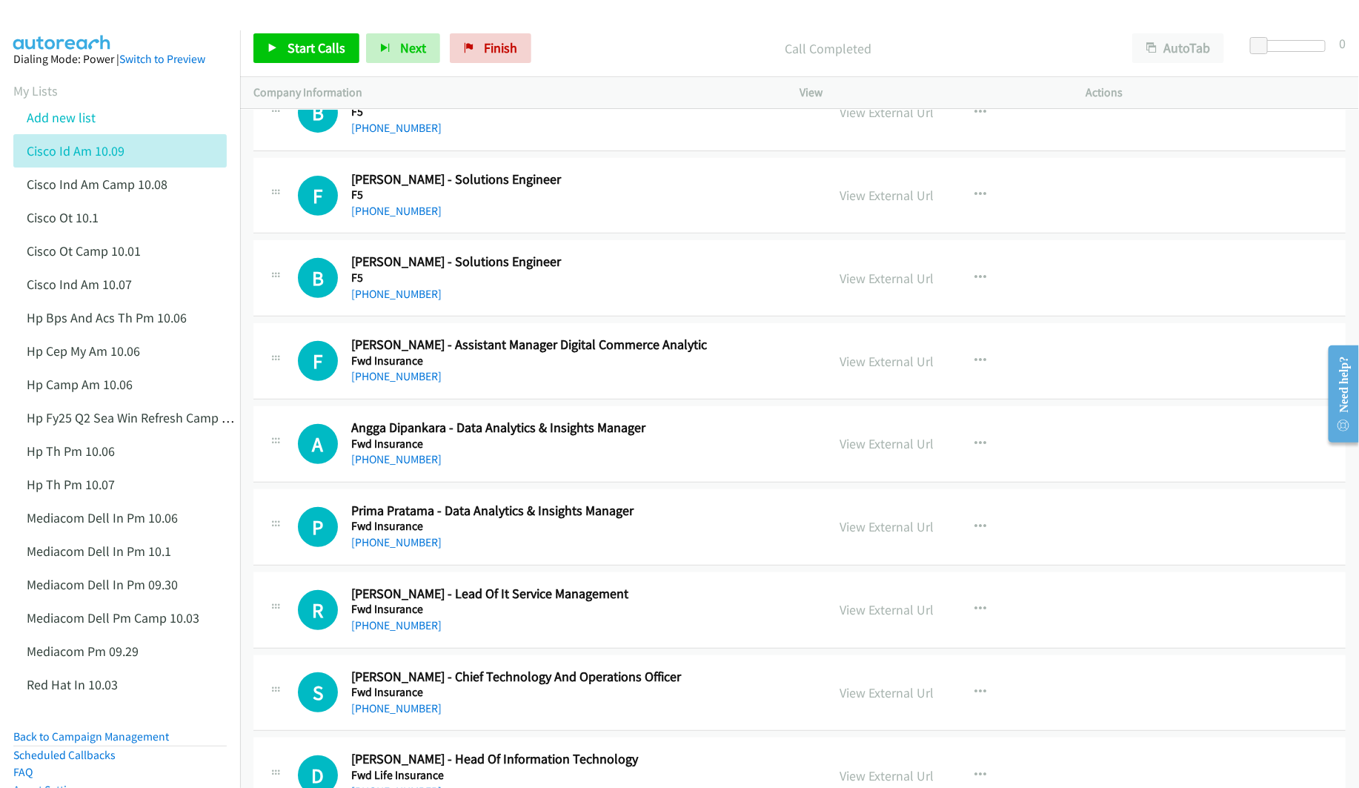
scroll to position [3002, 0]
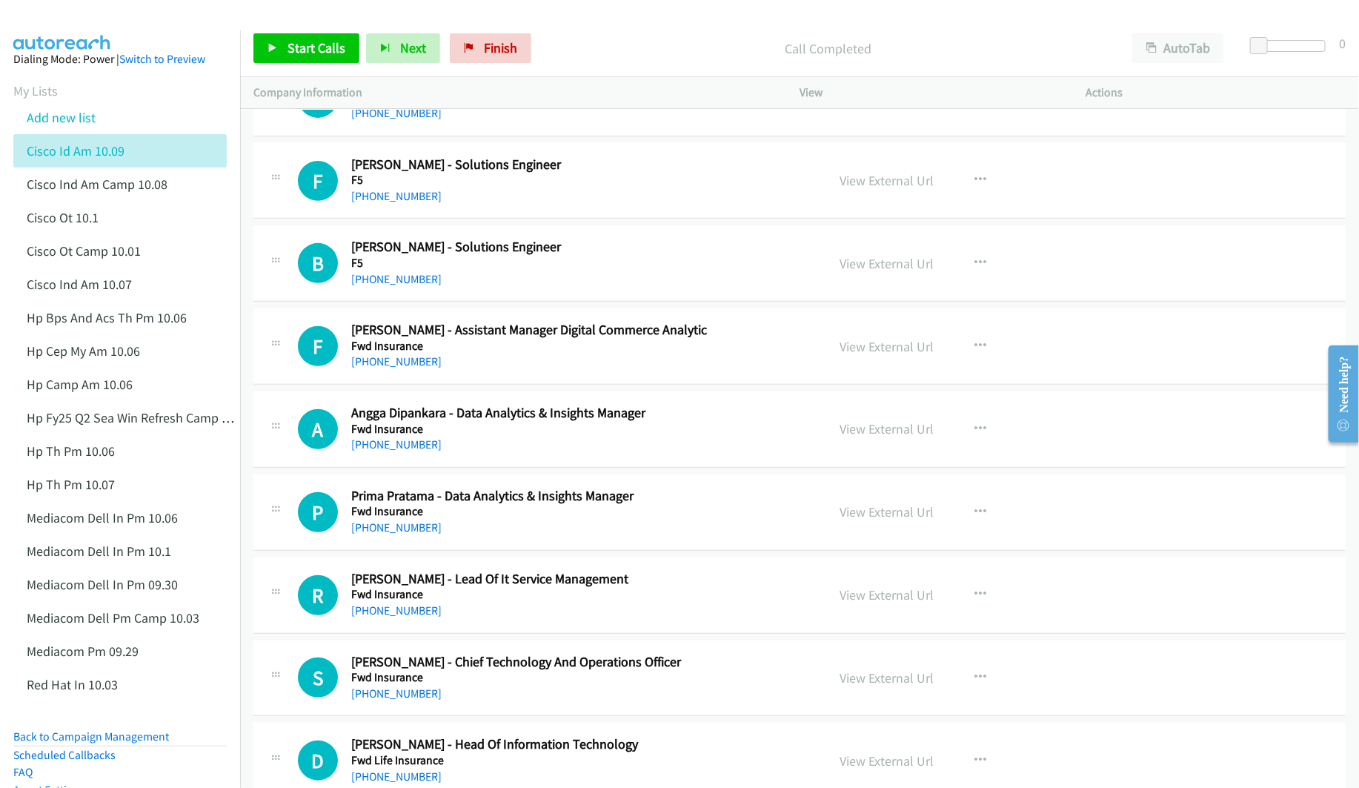
drag, startPoint x: 870, startPoint y: 609, endPoint x: 868, endPoint y: 623, distance: 14.2
click at [879, 603] on link "View External Url" at bounding box center [887, 594] width 94 height 17
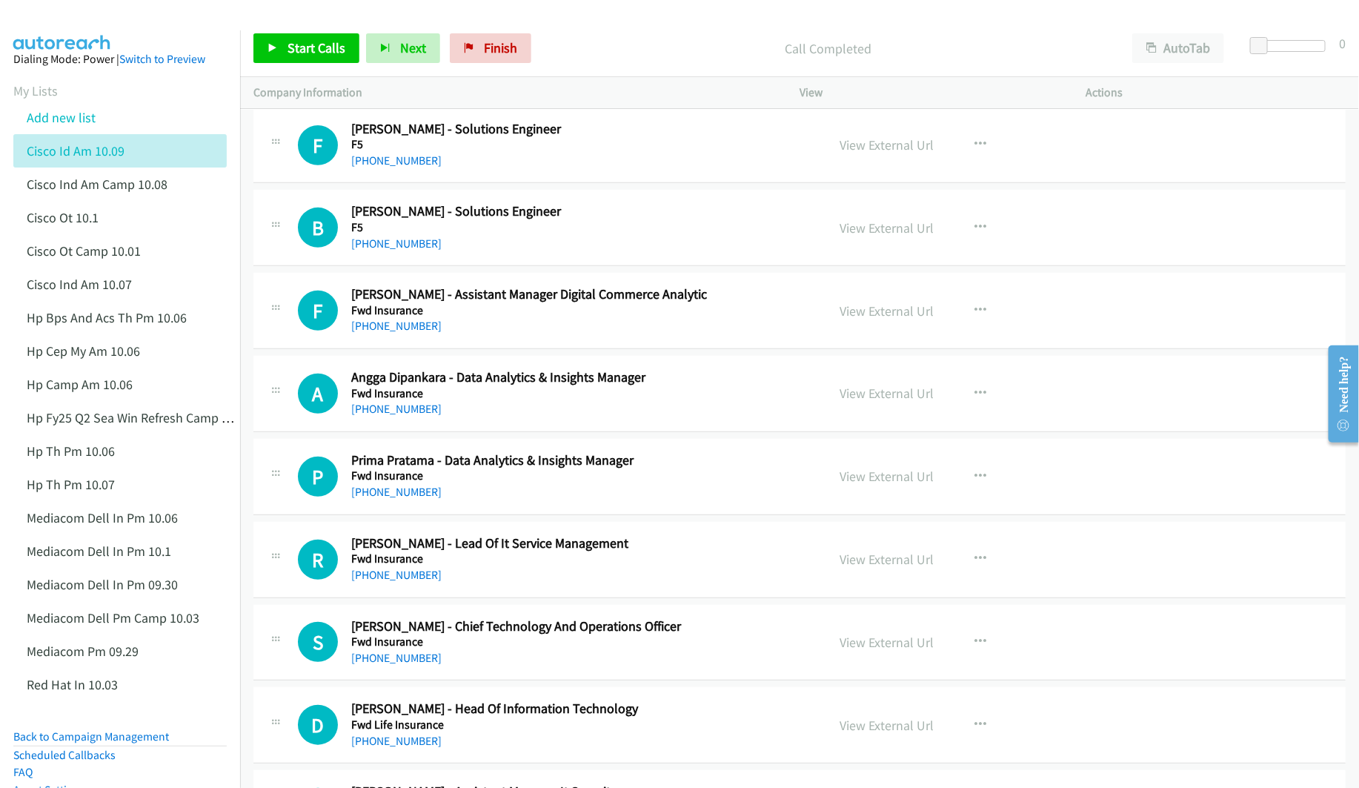
scroll to position [3113, 0]
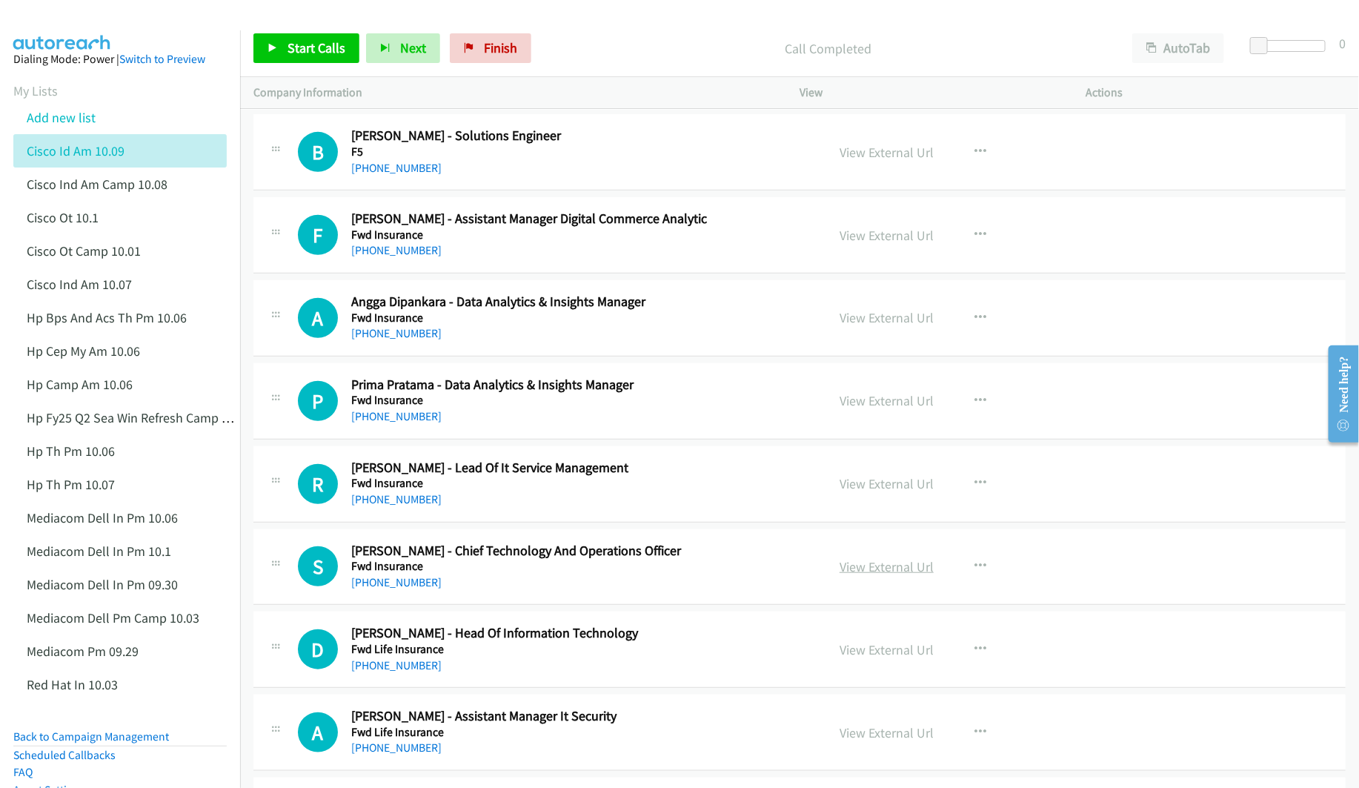
click at [852, 575] on link "View External Url" at bounding box center [887, 566] width 94 height 17
click at [849, 658] on link "View External Url" at bounding box center [887, 649] width 94 height 17
click at [870, 741] on link "View External Url" at bounding box center [887, 732] width 94 height 17
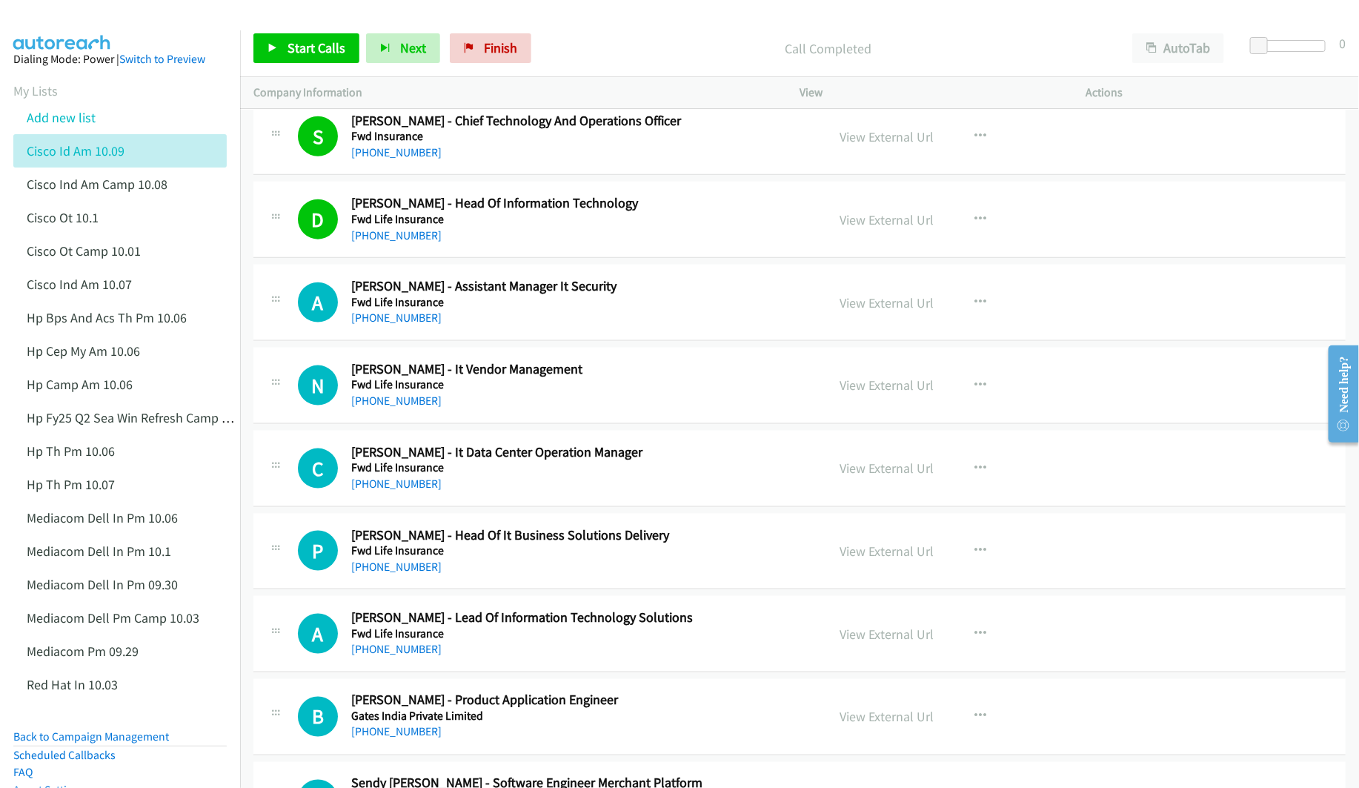
scroll to position [3558, 0]
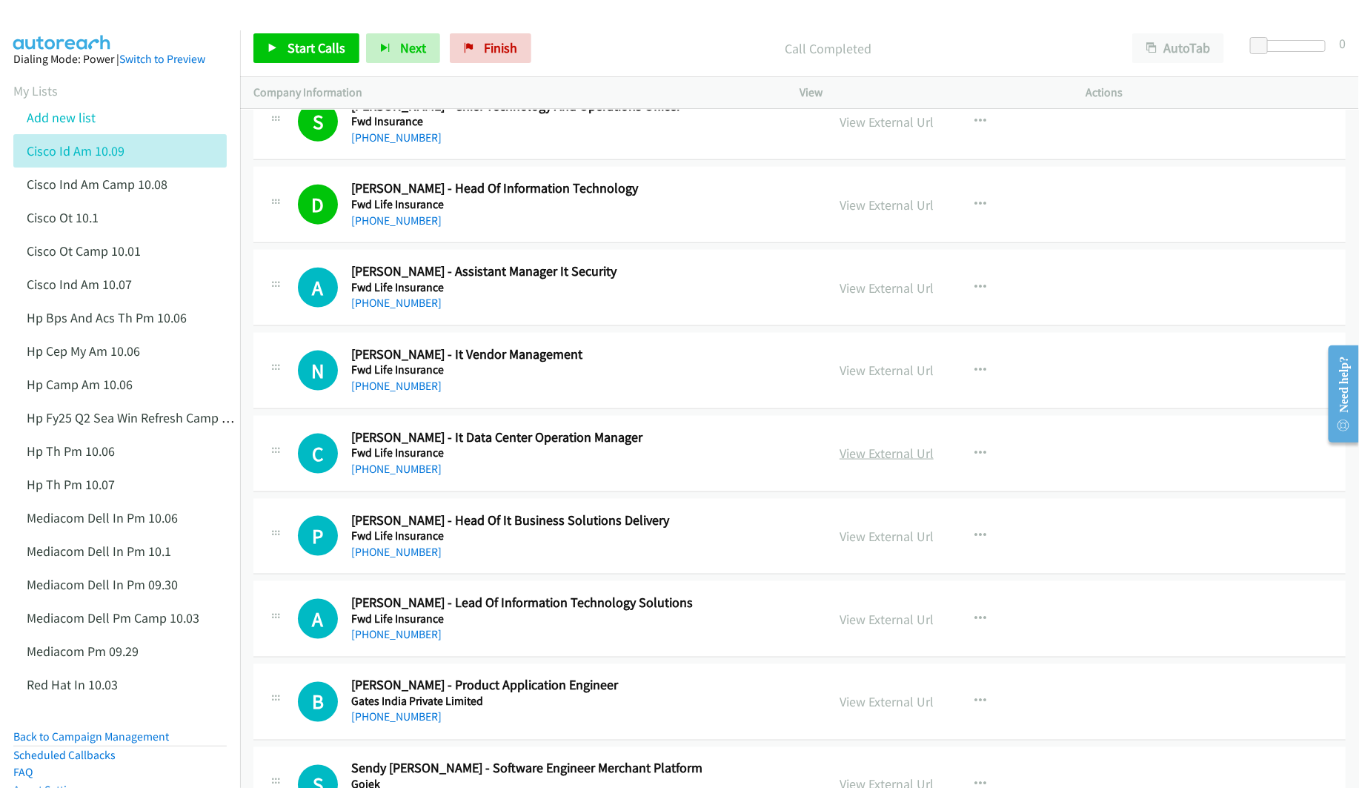
click at [863, 462] on link "View External Url" at bounding box center [887, 453] width 94 height 17
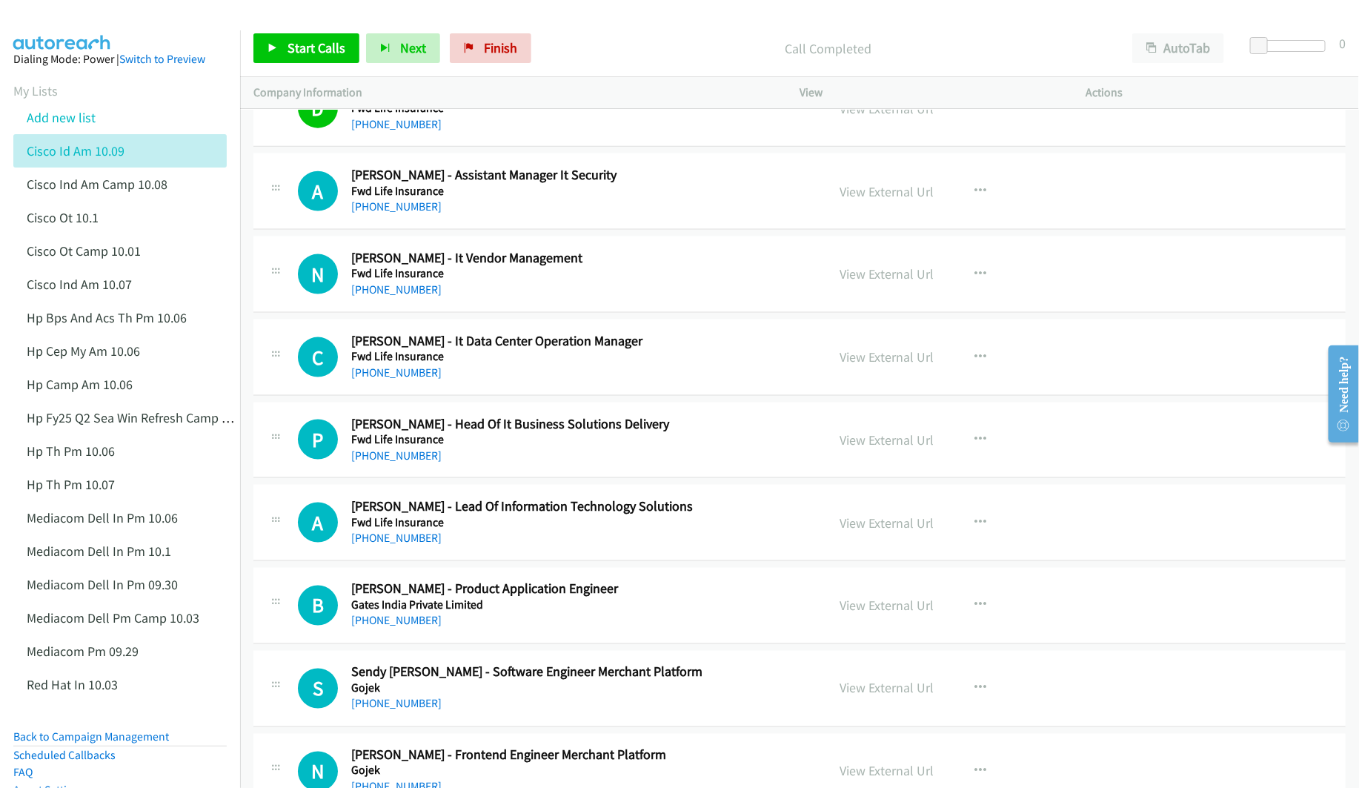
scroll to position [3669, 0]
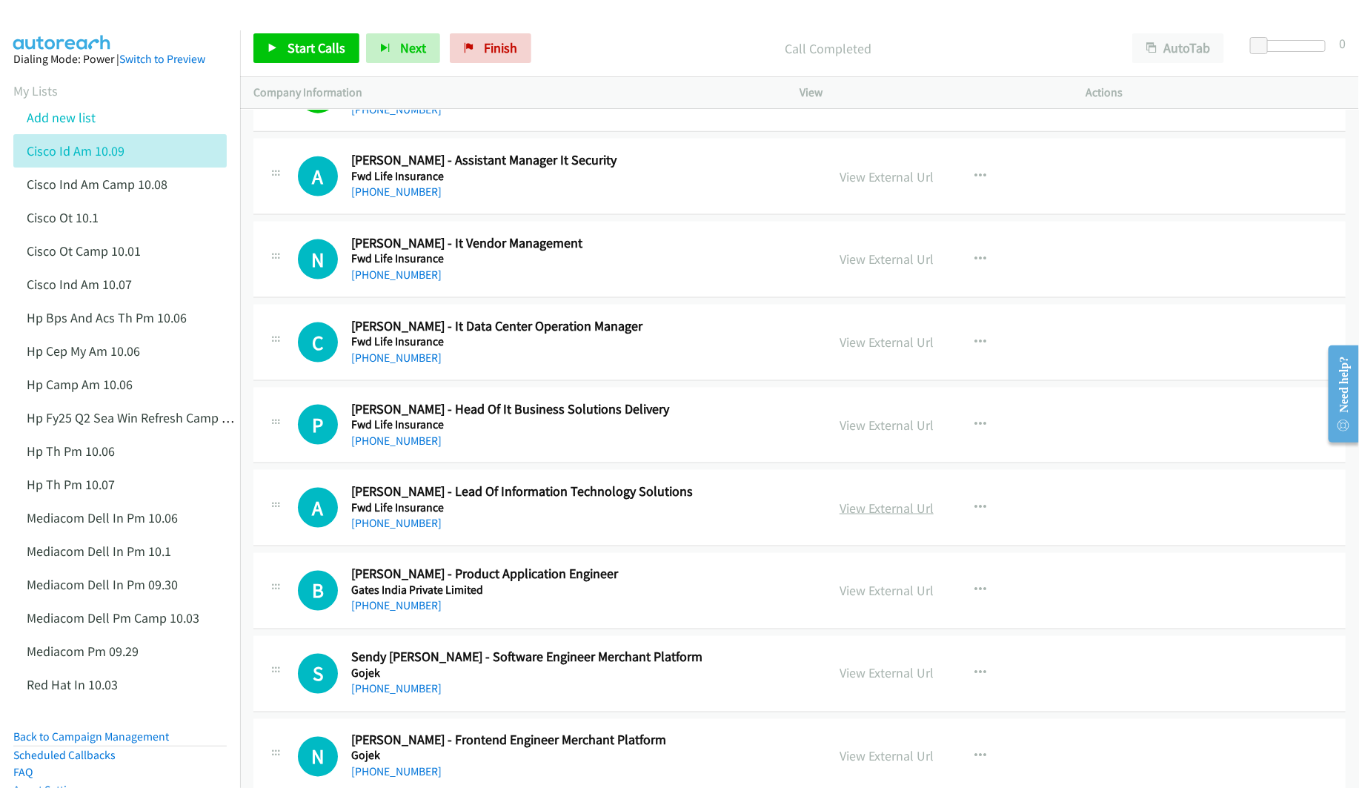
click at [859, 517] on link "View External Url" at bounding box center [887, 508] width 94 height 17
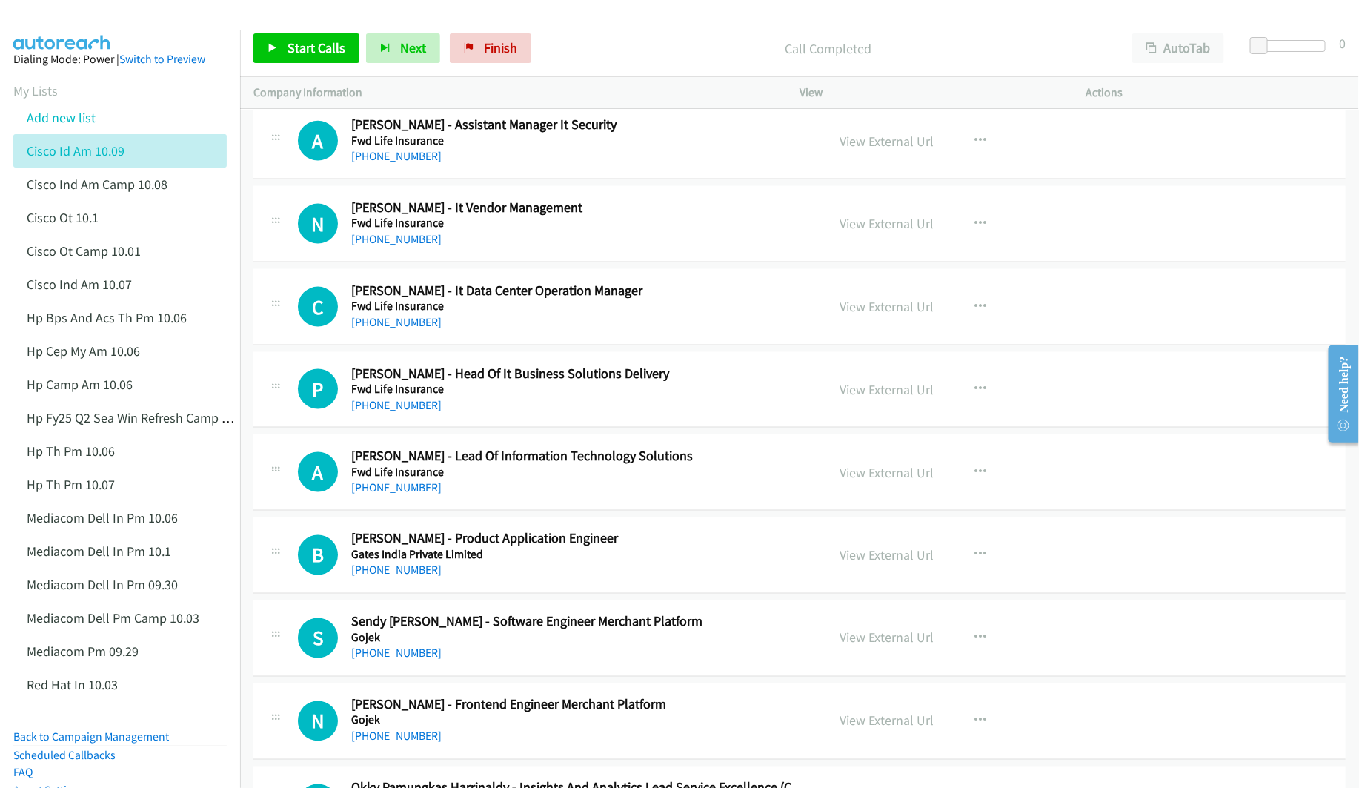
scroll to position [3780, 0]
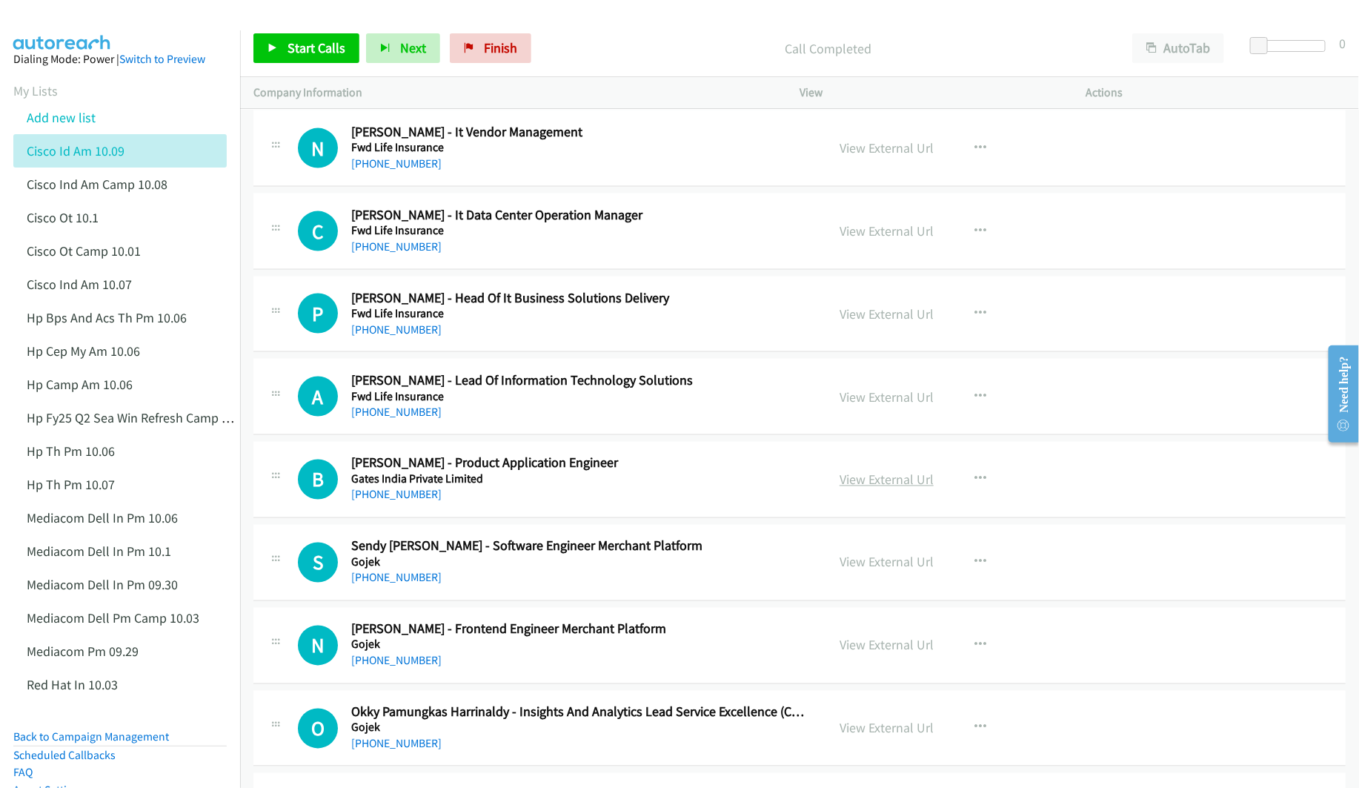
click at [852, 488] on link "View External Url" at bounding box center [887, 479] width 94 height 17
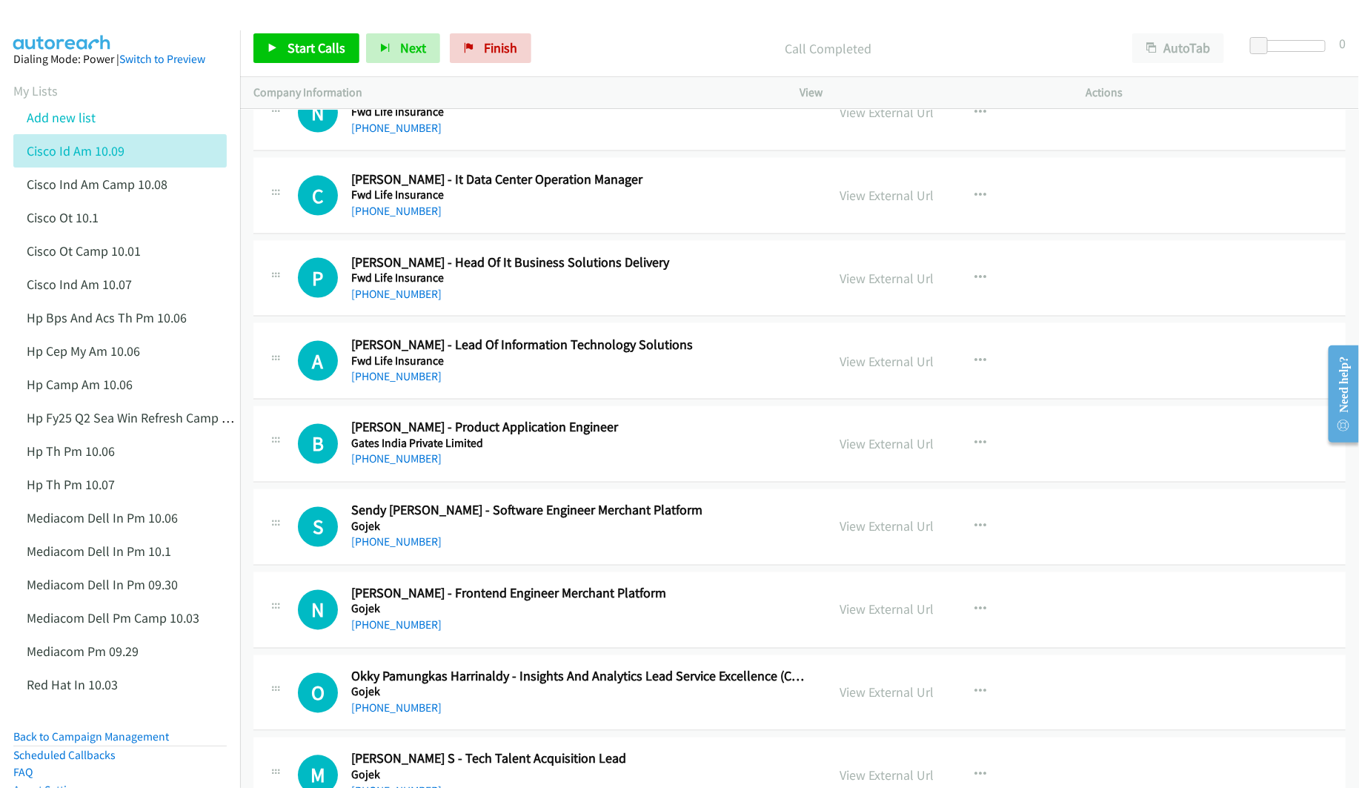
scroll to position [3892, 0]
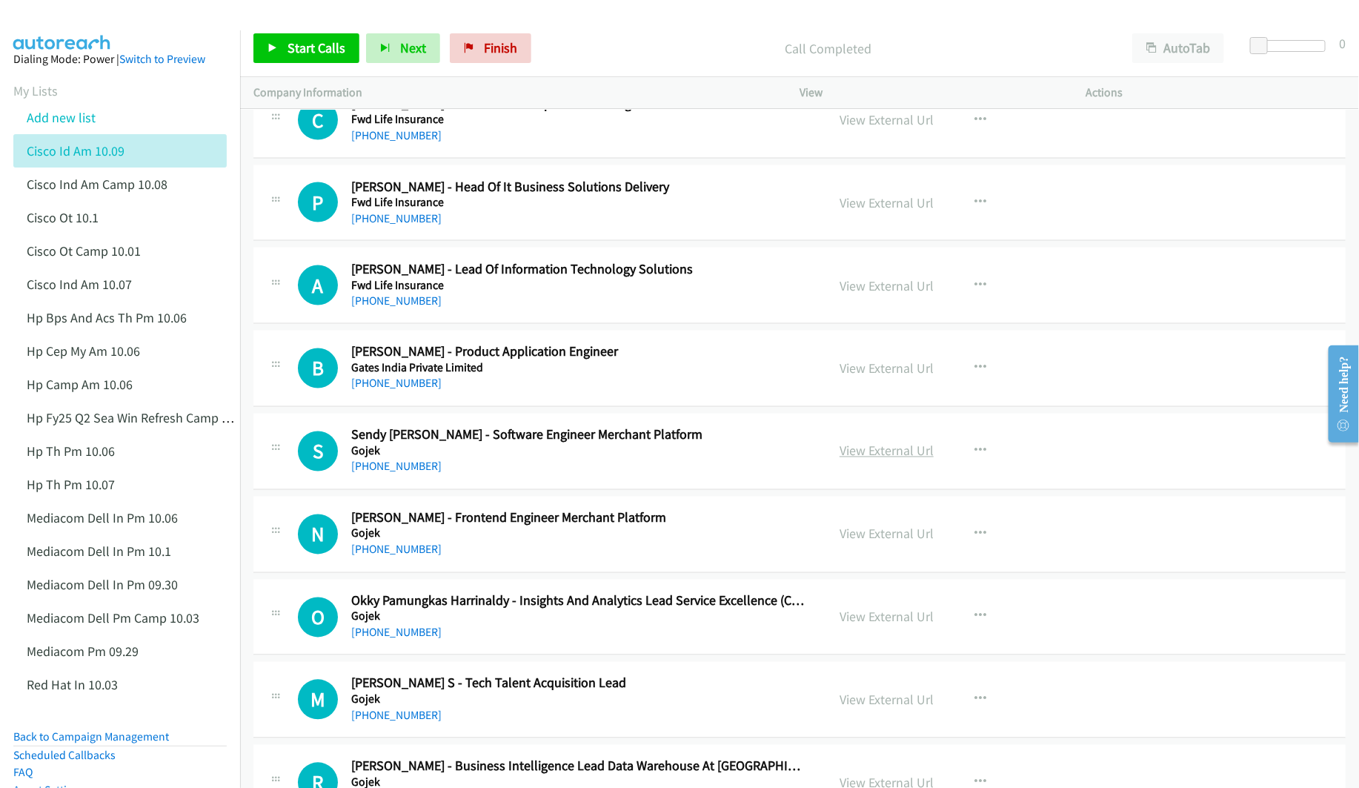
click at [863, 460] on link "View External Url" at bounding box center [887, 451] width 94 height 17
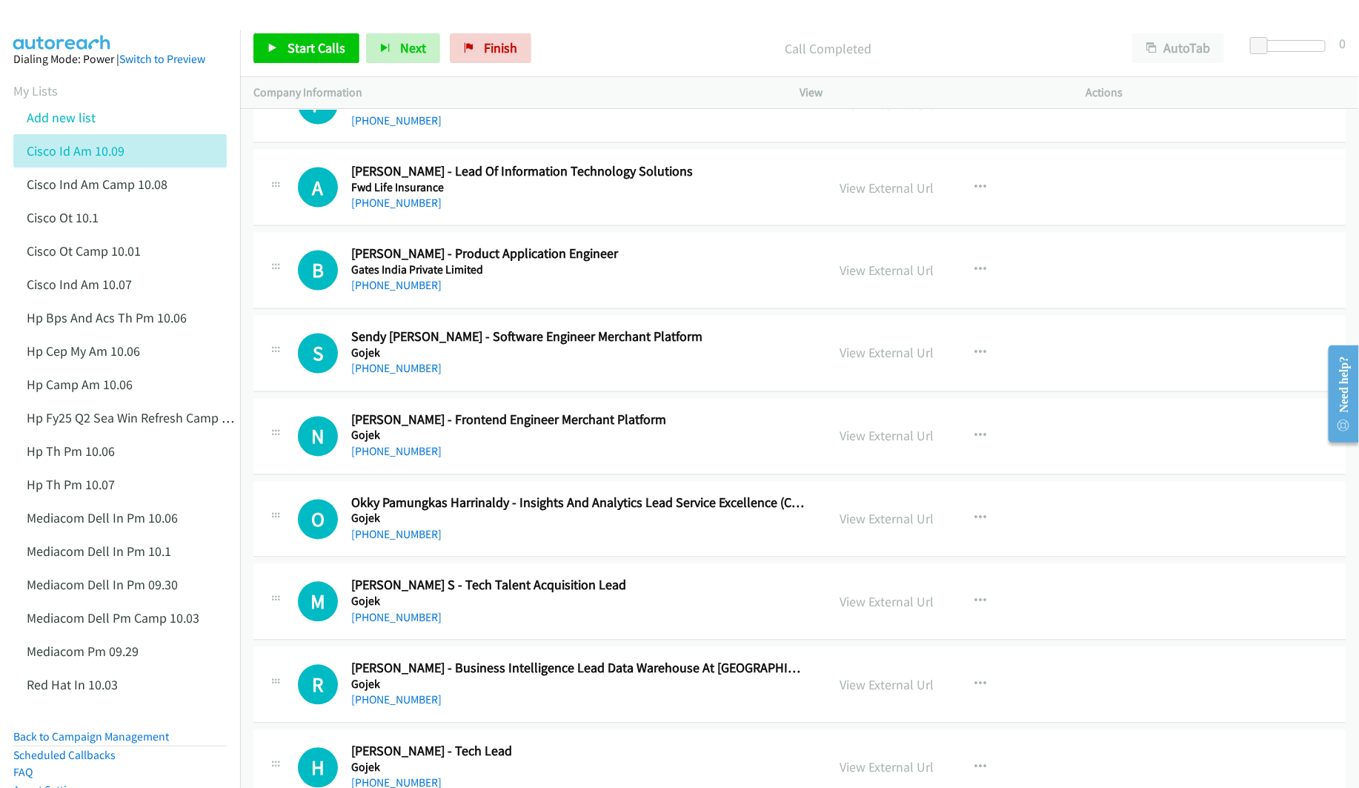
scroll to position [4003, 0]
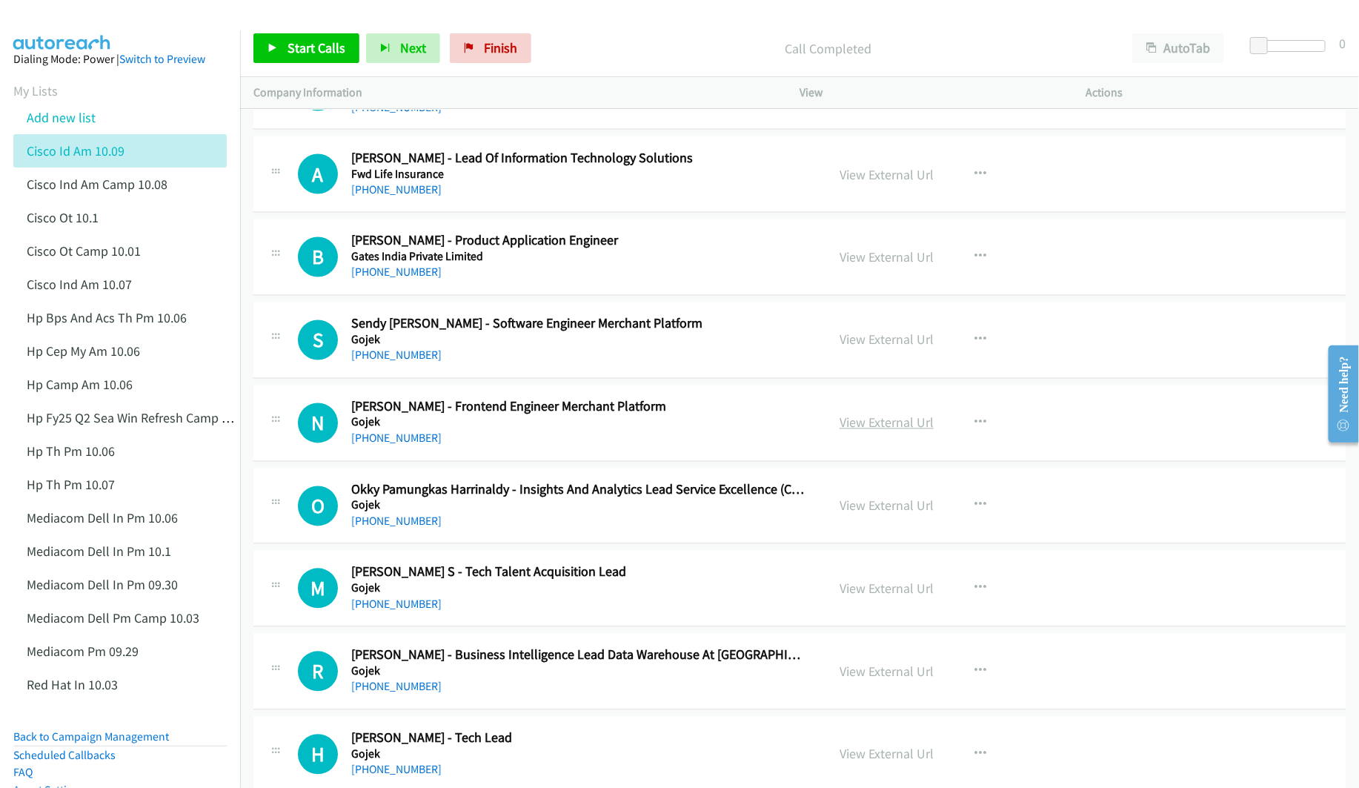
click at [876, 431] on link "View External Url" at bounding box center [887, 422] width 94 height 17
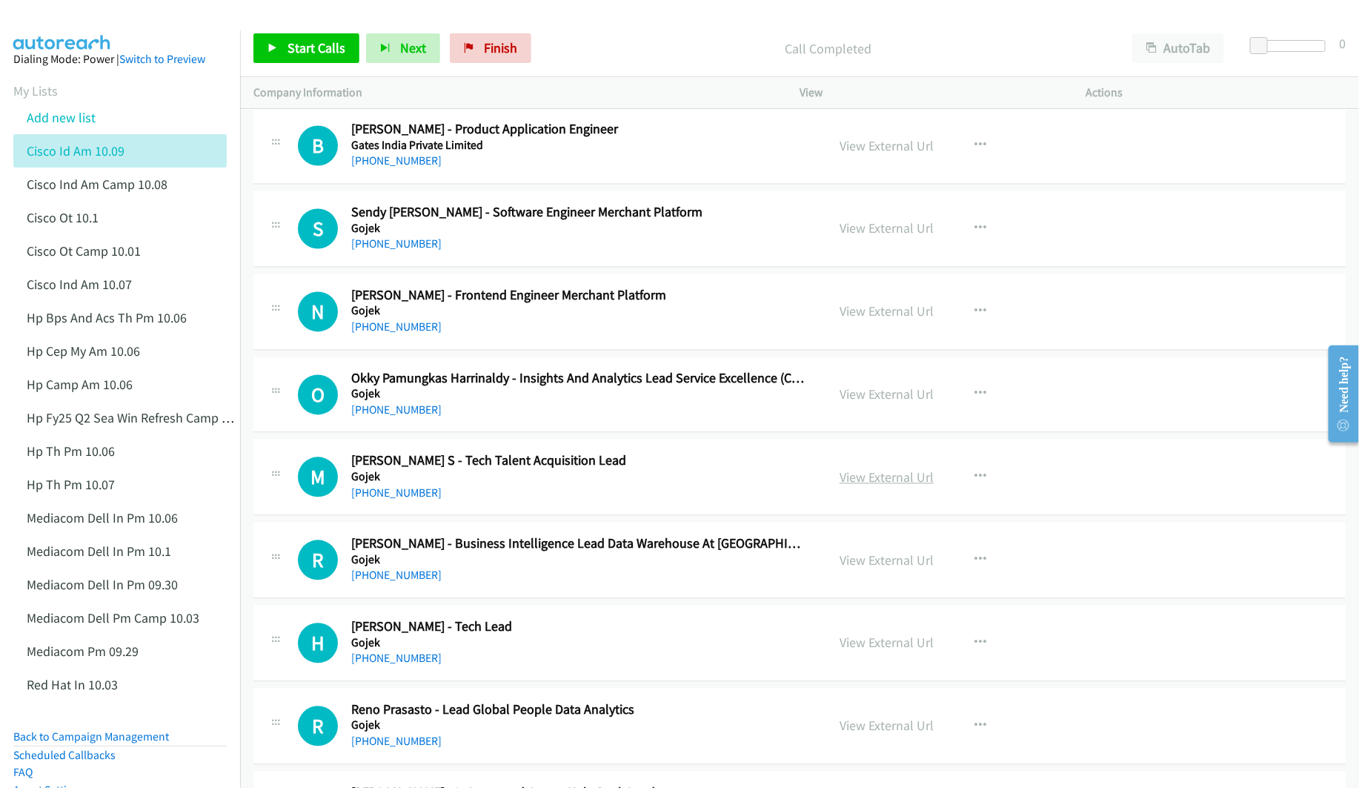
click at [845, 486] on link "View External Url" at bounding box center [887, 477] width 94 height 17
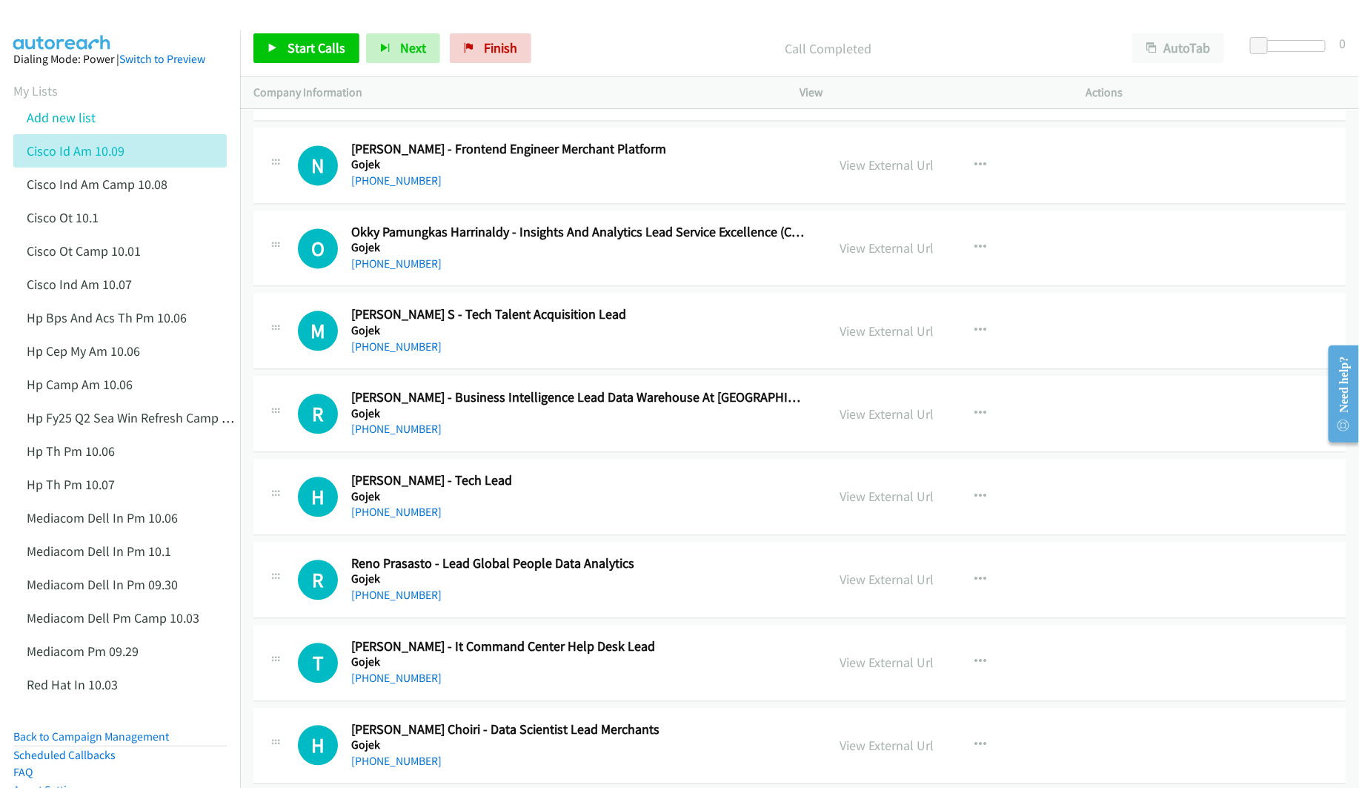
scroll to position [4336, 0]
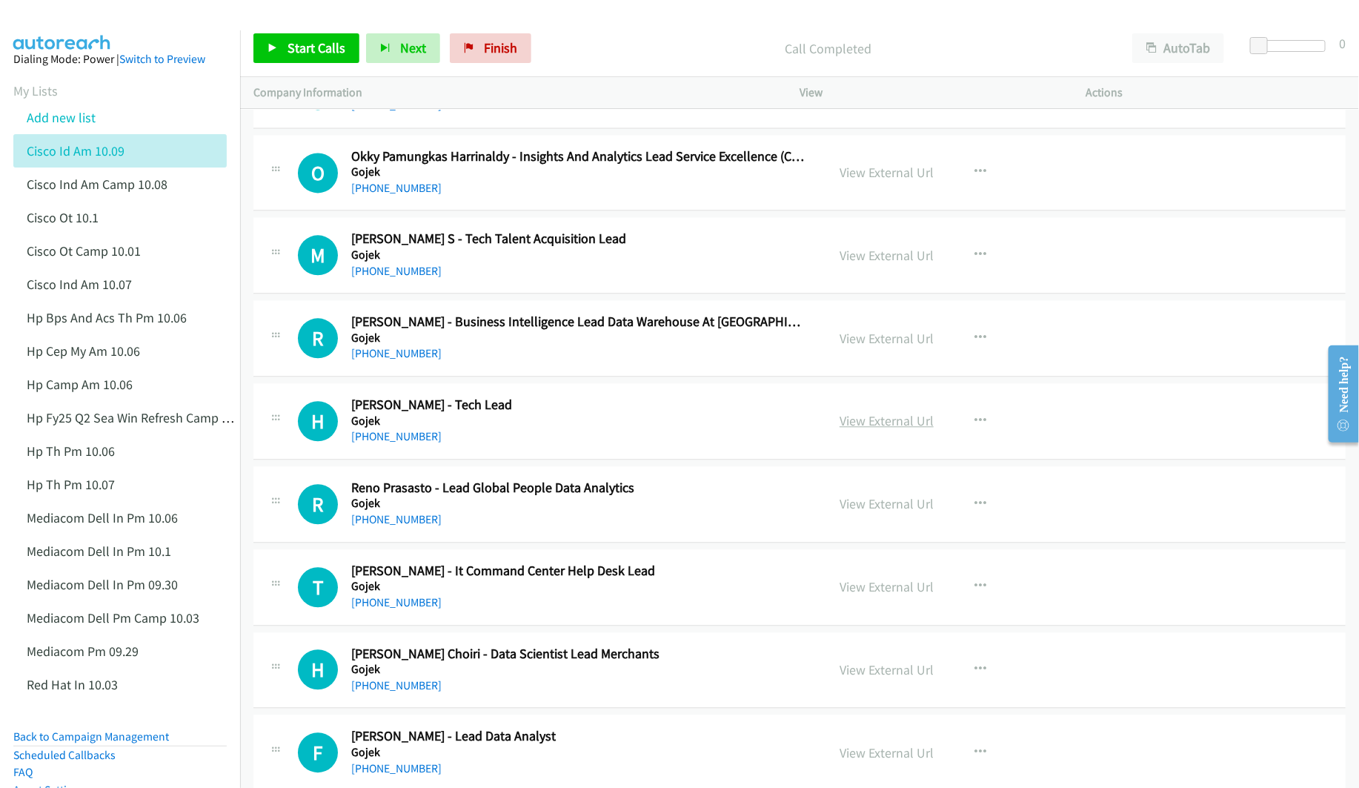
click at [863, 429] on link "View External Url" at bounding box center [887, 420] width 94 height 17
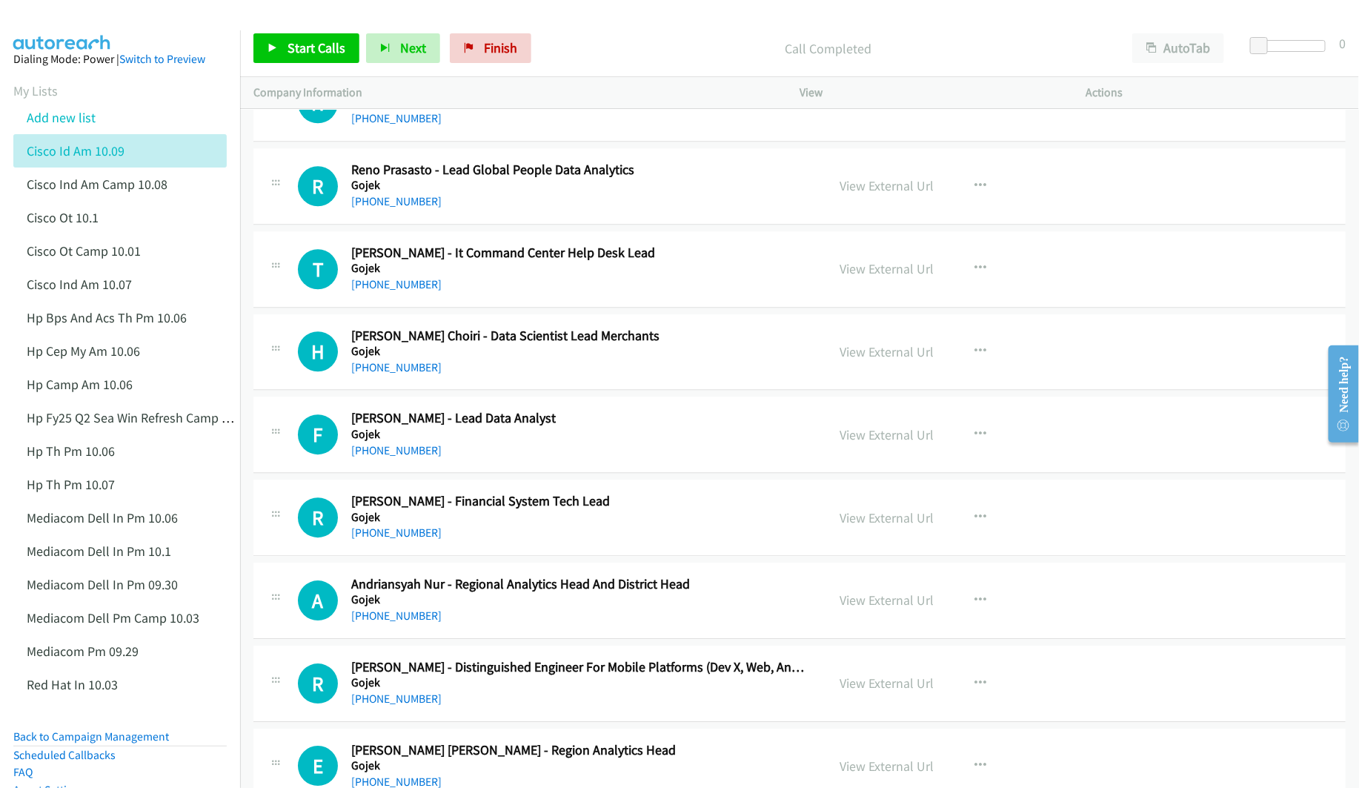
scroll to position [4670, 0]
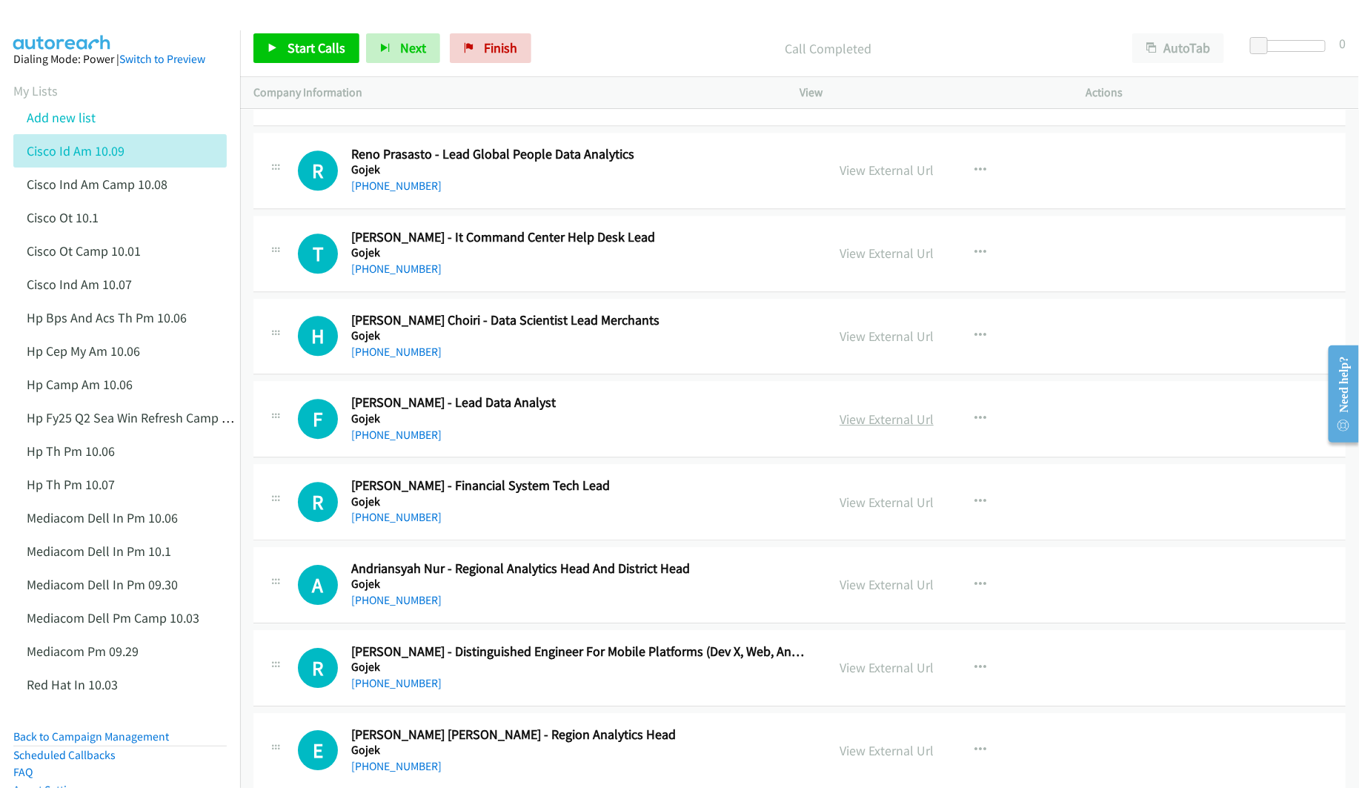
click at [843, 428] on link "View External Url" at bounding box center [887, 419] width 94 height 17
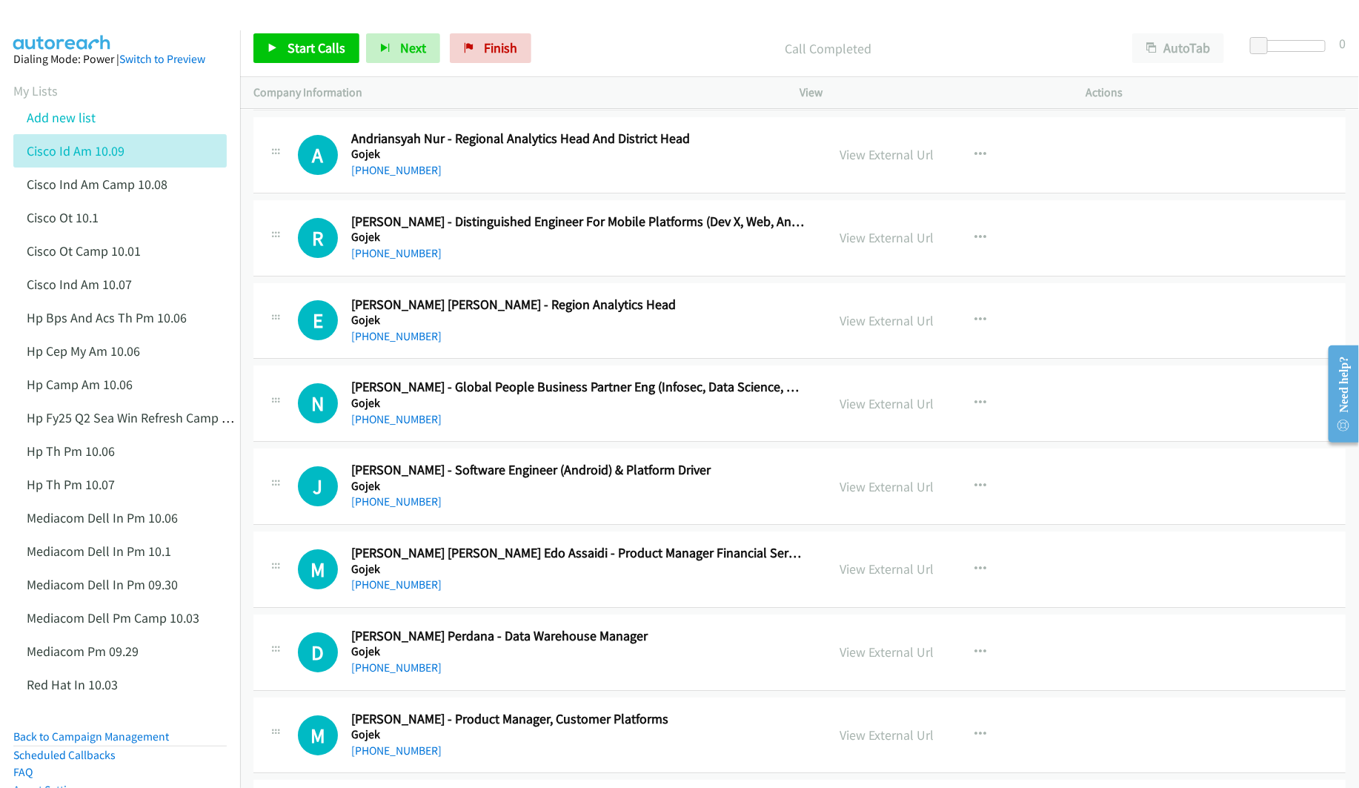
scroll to position [5115, 0]
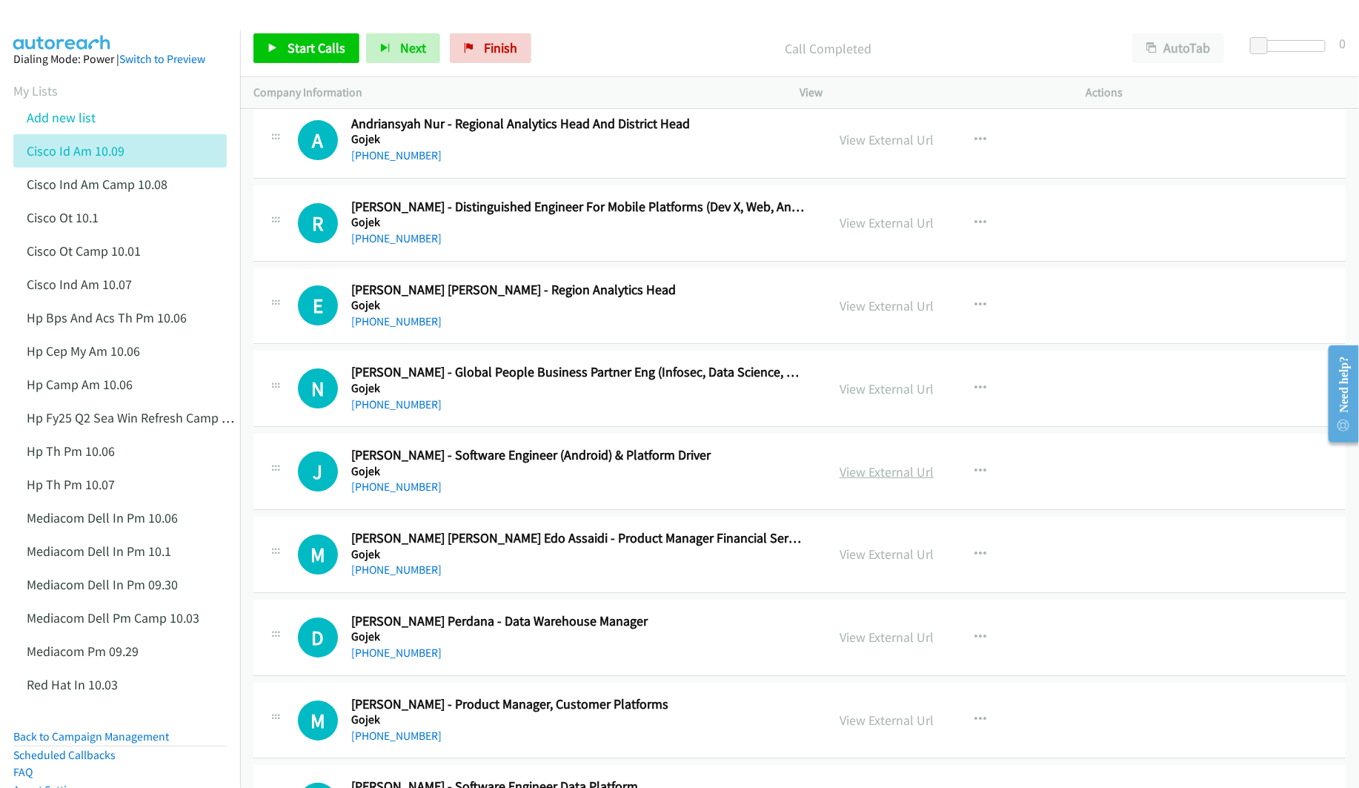
click at [867, 480] on link "View External Url" at bounding box center [887, 471] width 94 height 17
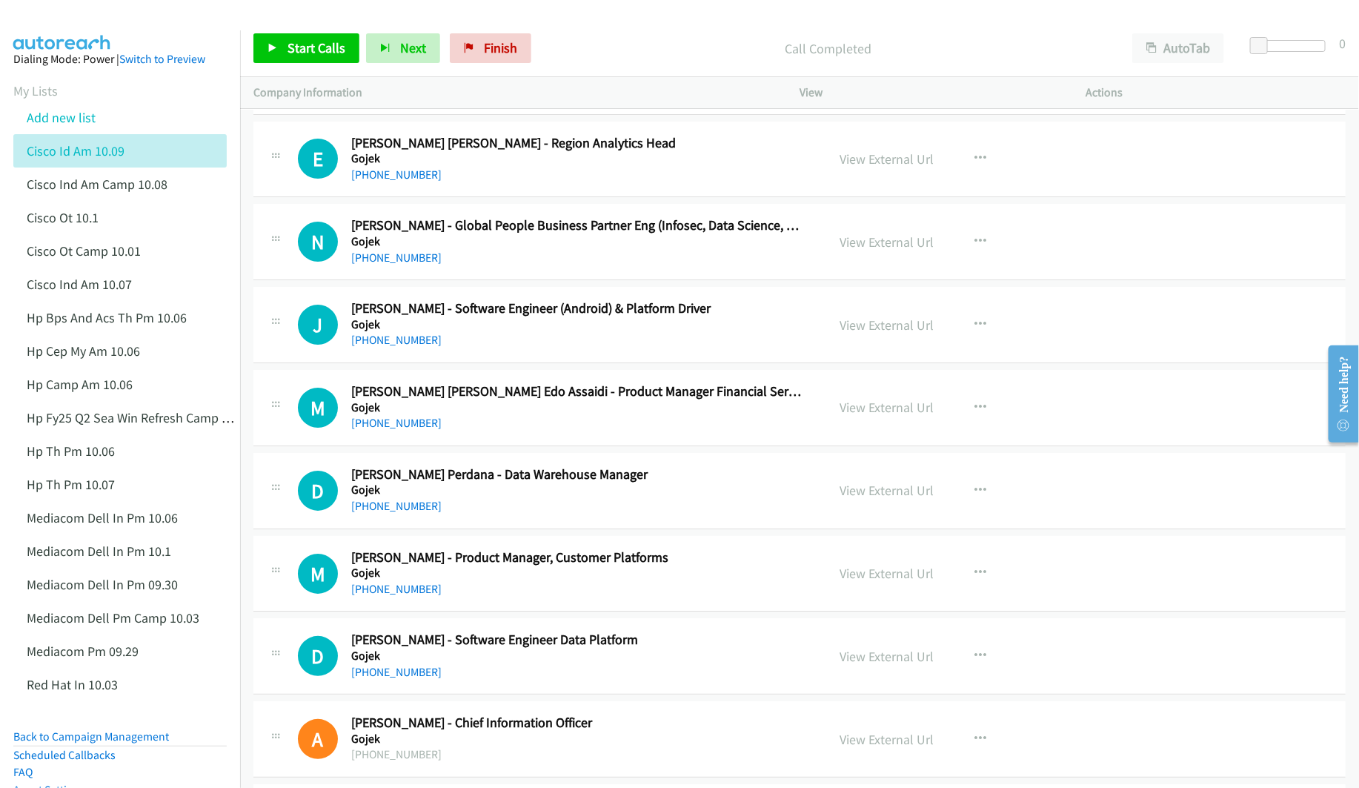
scroll to position [5337, 0]
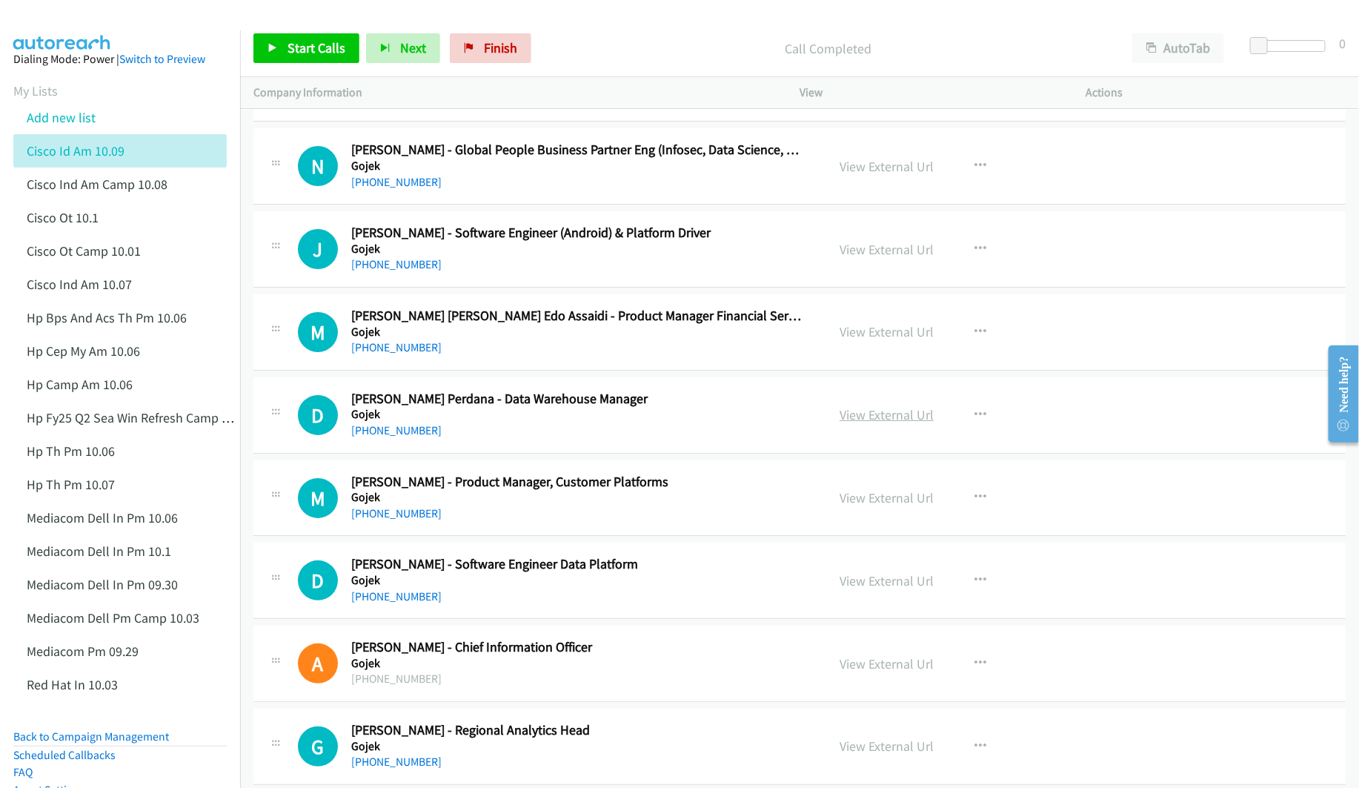
click at [887, 423] on link "View External Url" at bounding box center [887, 414] width 94 height 17
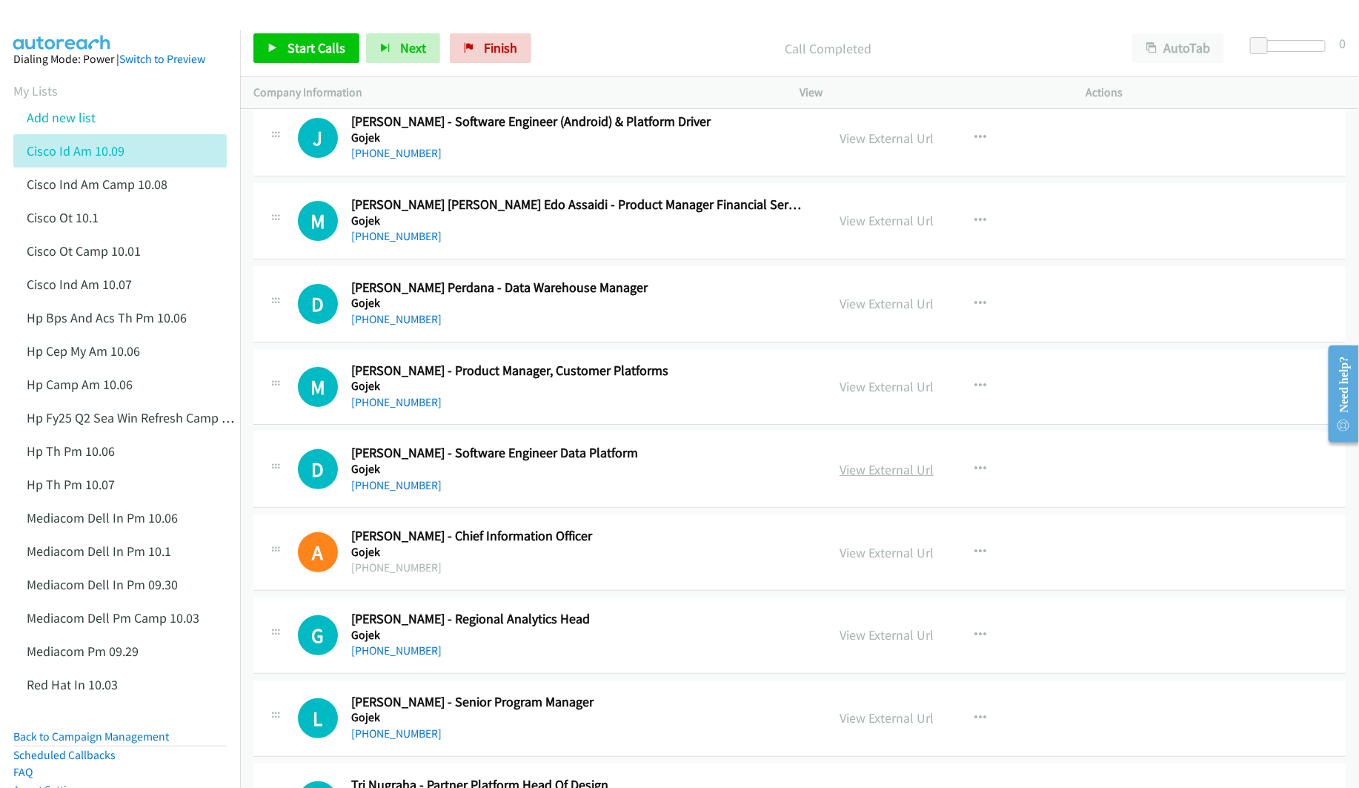
click at [852, 478] on link "View External Url" at bounding box center [887, 469] width 94 height 17
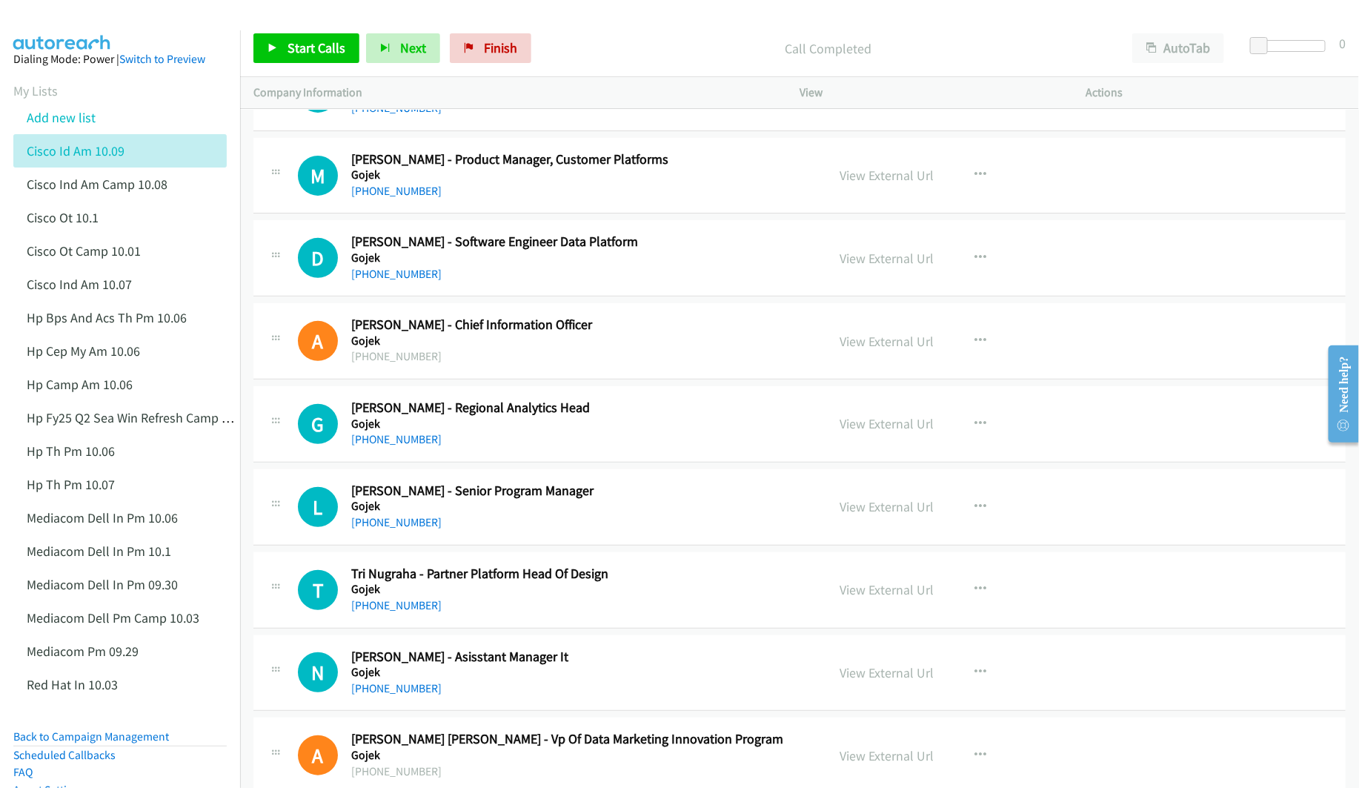
scroll to position [5671, 0]
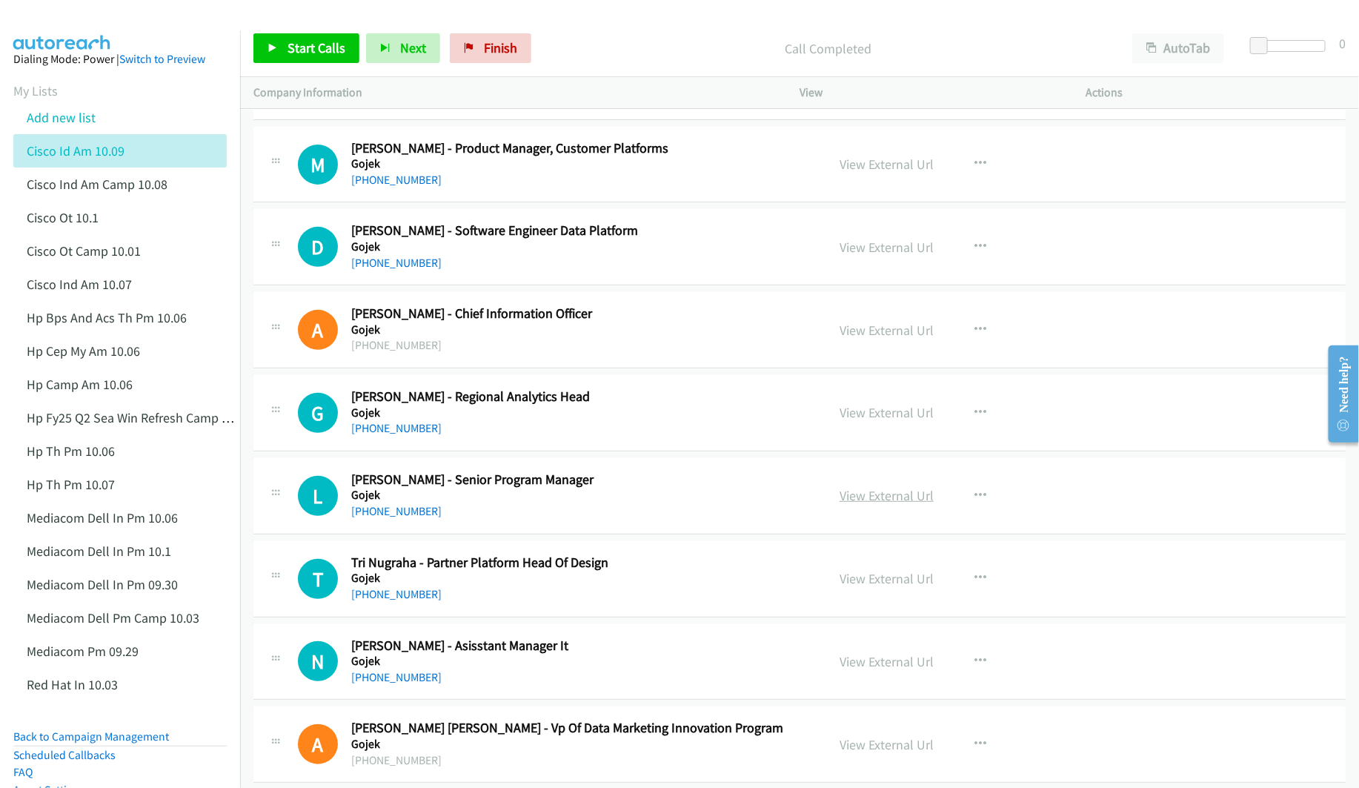
click at [896, 504] on link "View External Url" at bounding box center [887, 495] width 94 height 17
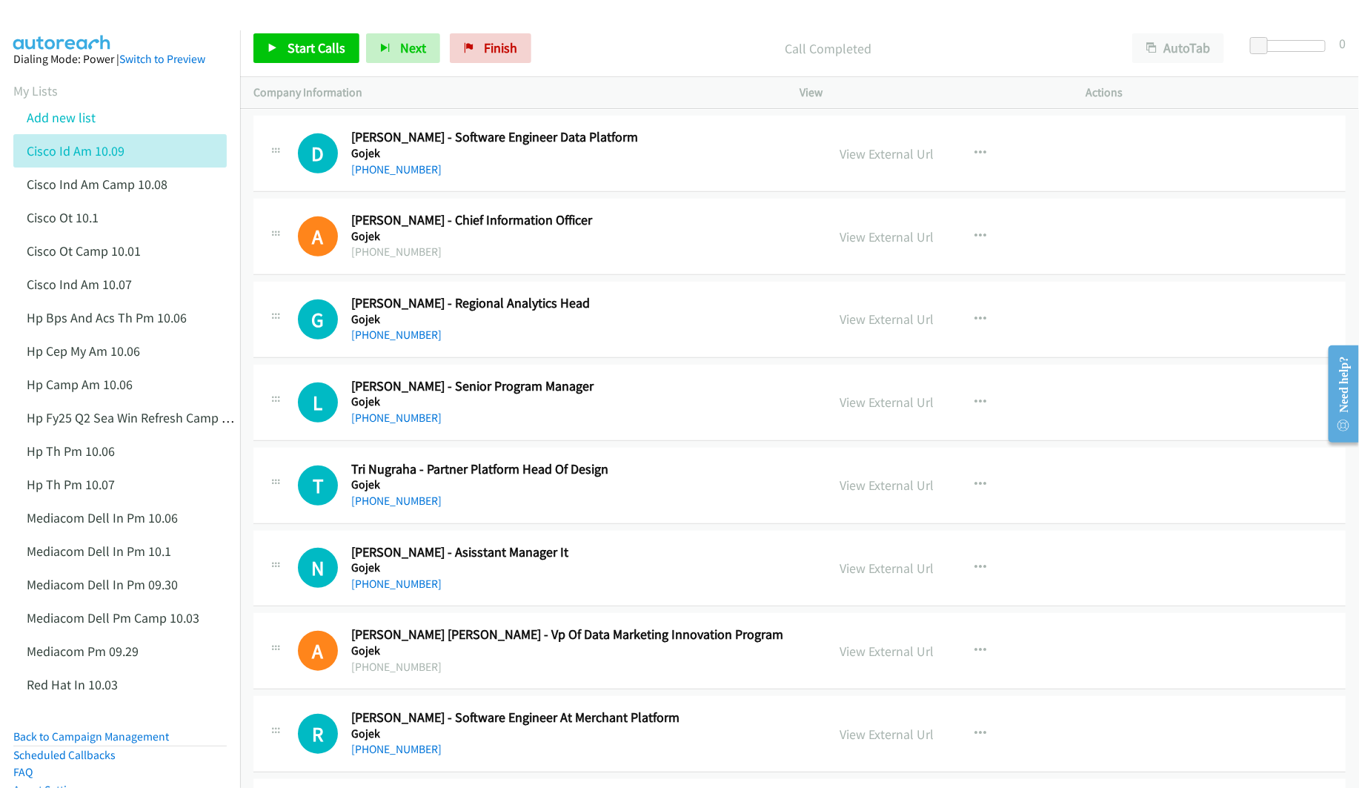
scroll to position [5782, 0]
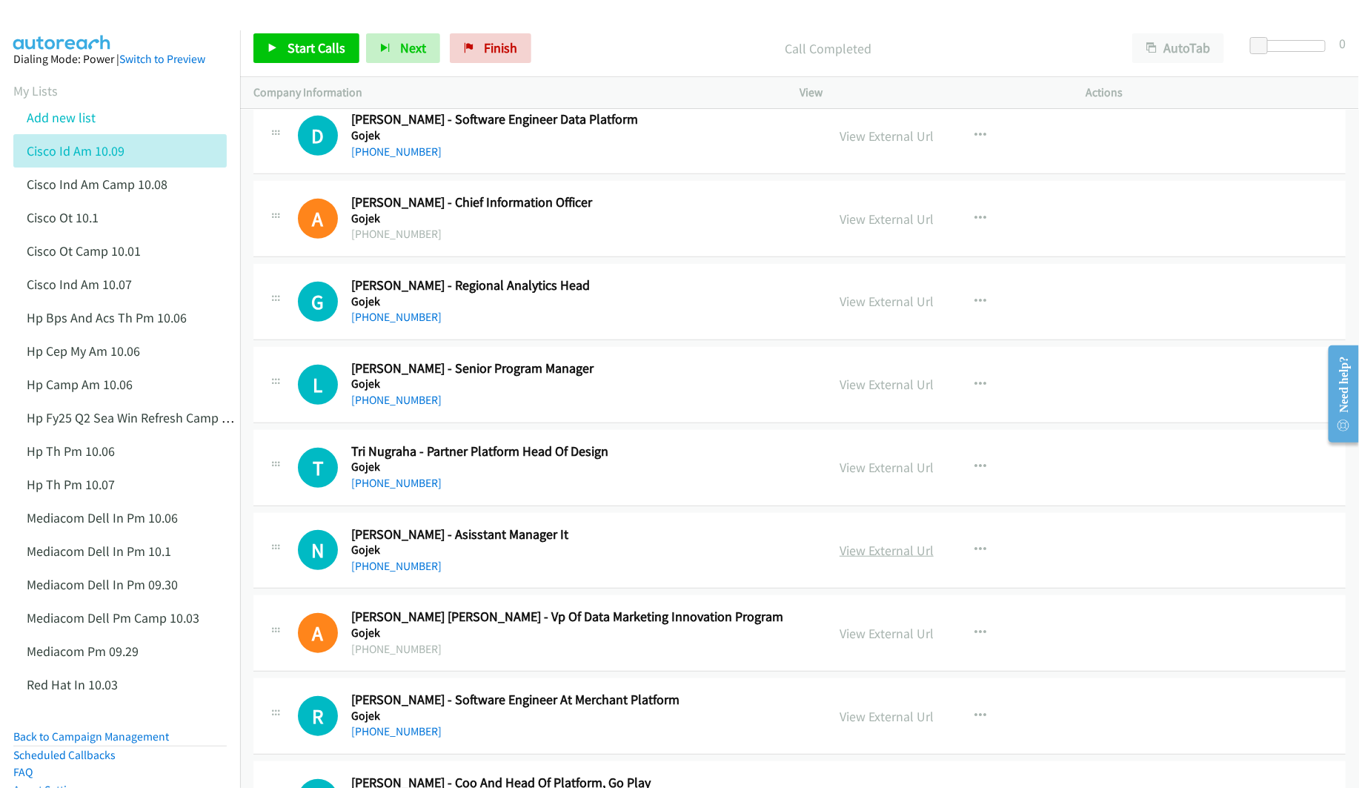
click at [865, 559] on link "View External Url" at bounding box center [887, 550] width 94 height 17
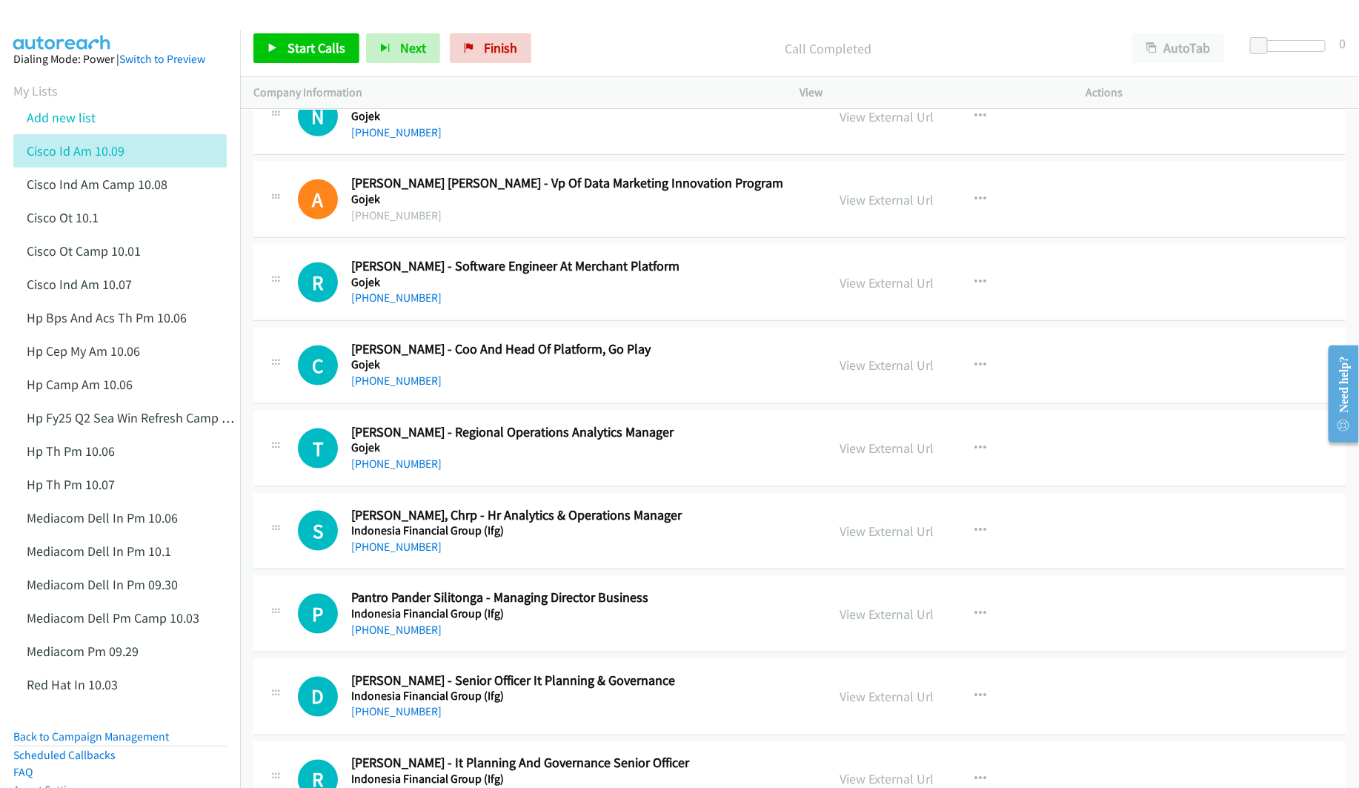
scroll to position [6227, 0]
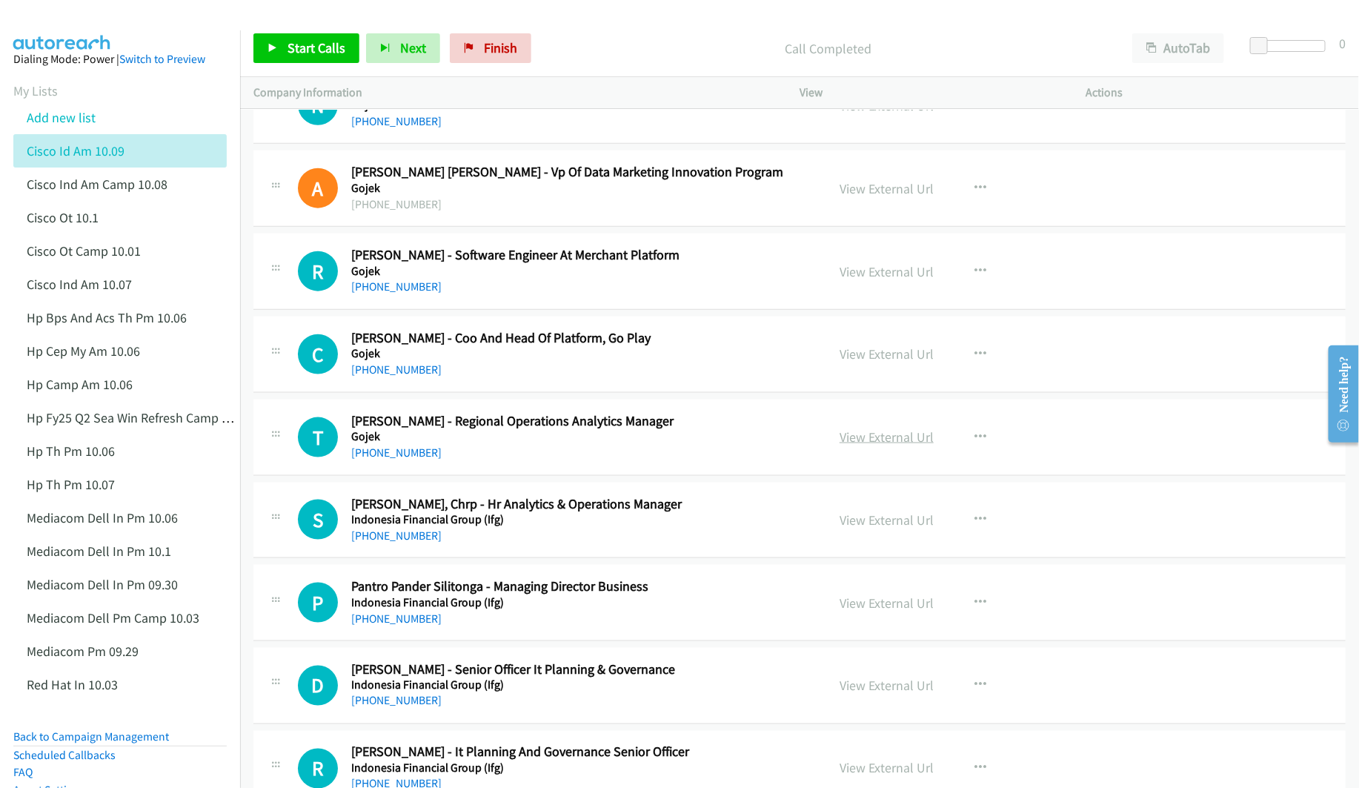
click at [840, 445] on link "View External Url" at bounding box center [887, 436] width 94 height 17
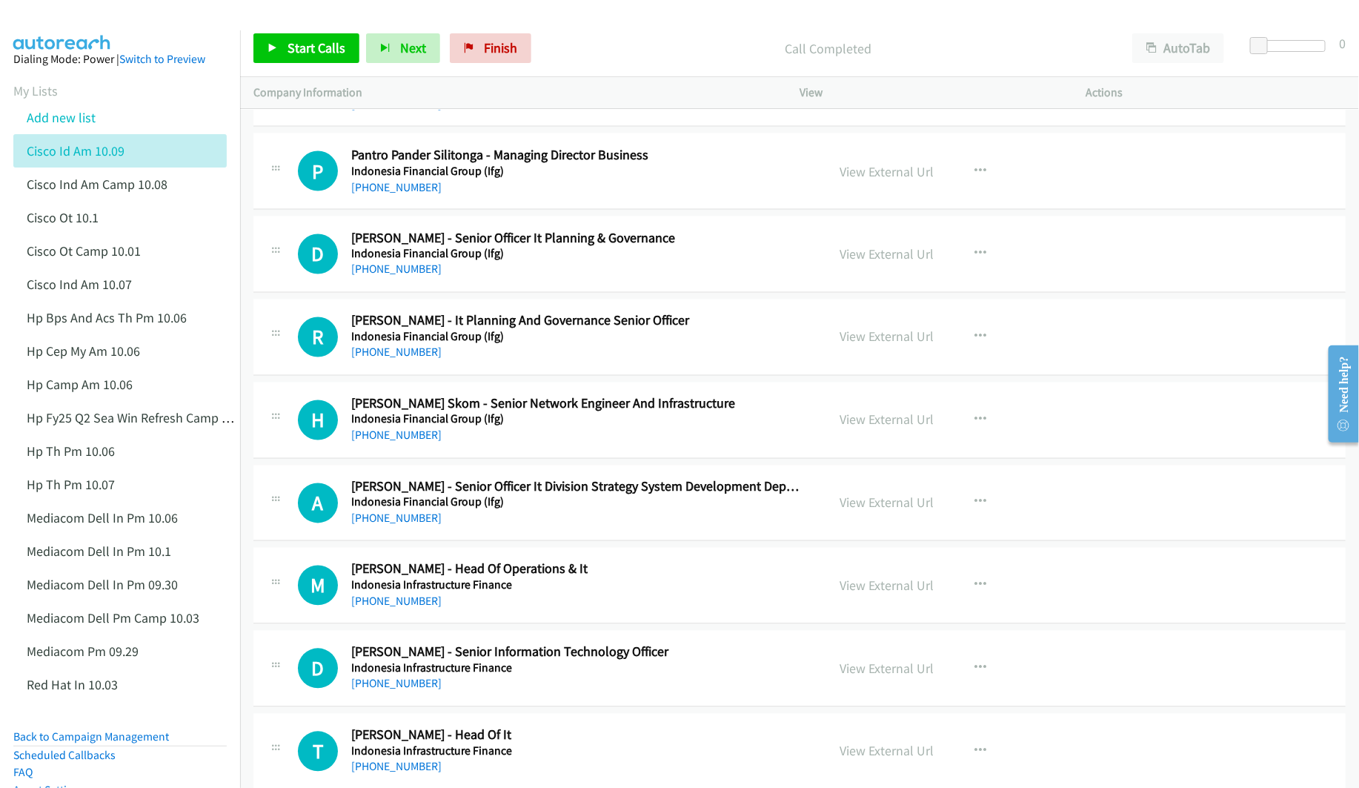
scroll to position [6671, 0]
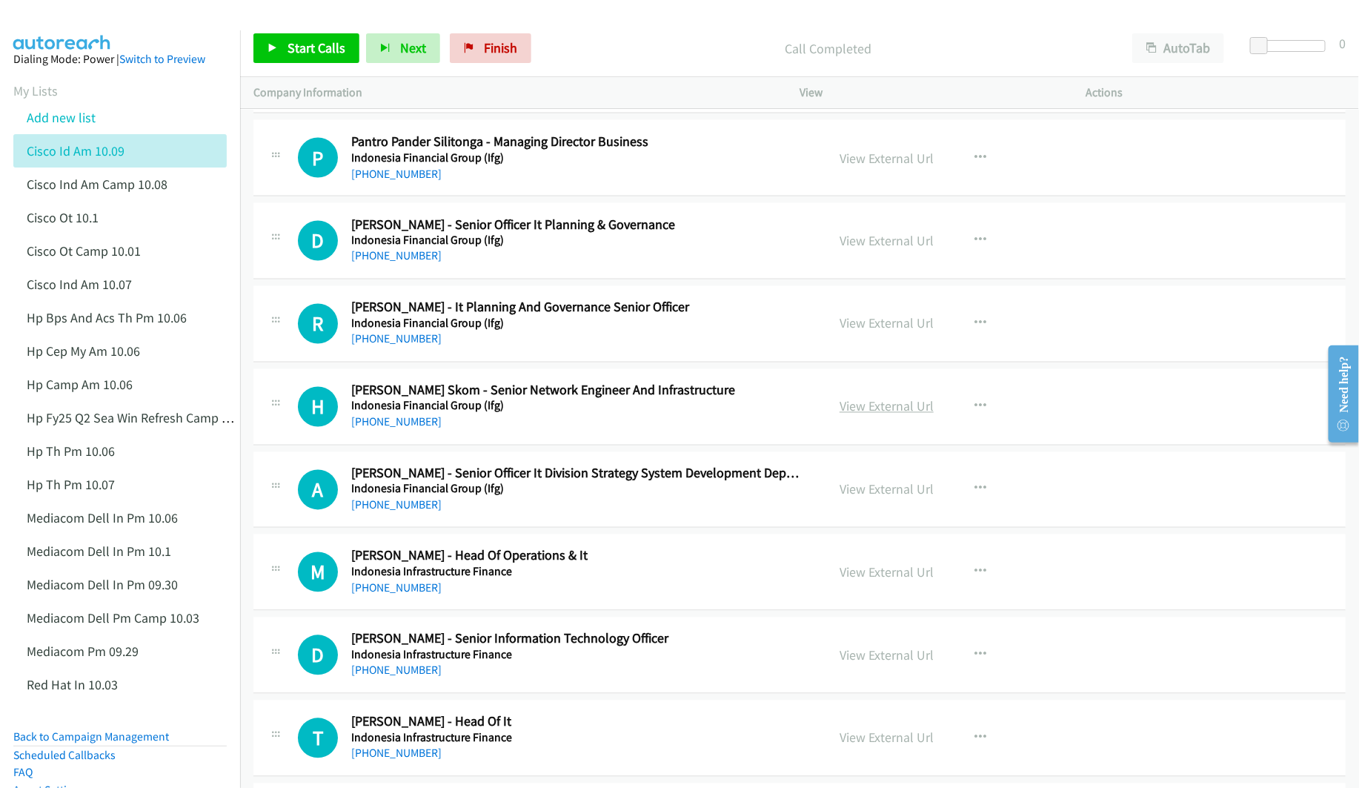
click at [864, 415] on link "View External Url" at bounding box center [887, 406] width 94 height 17
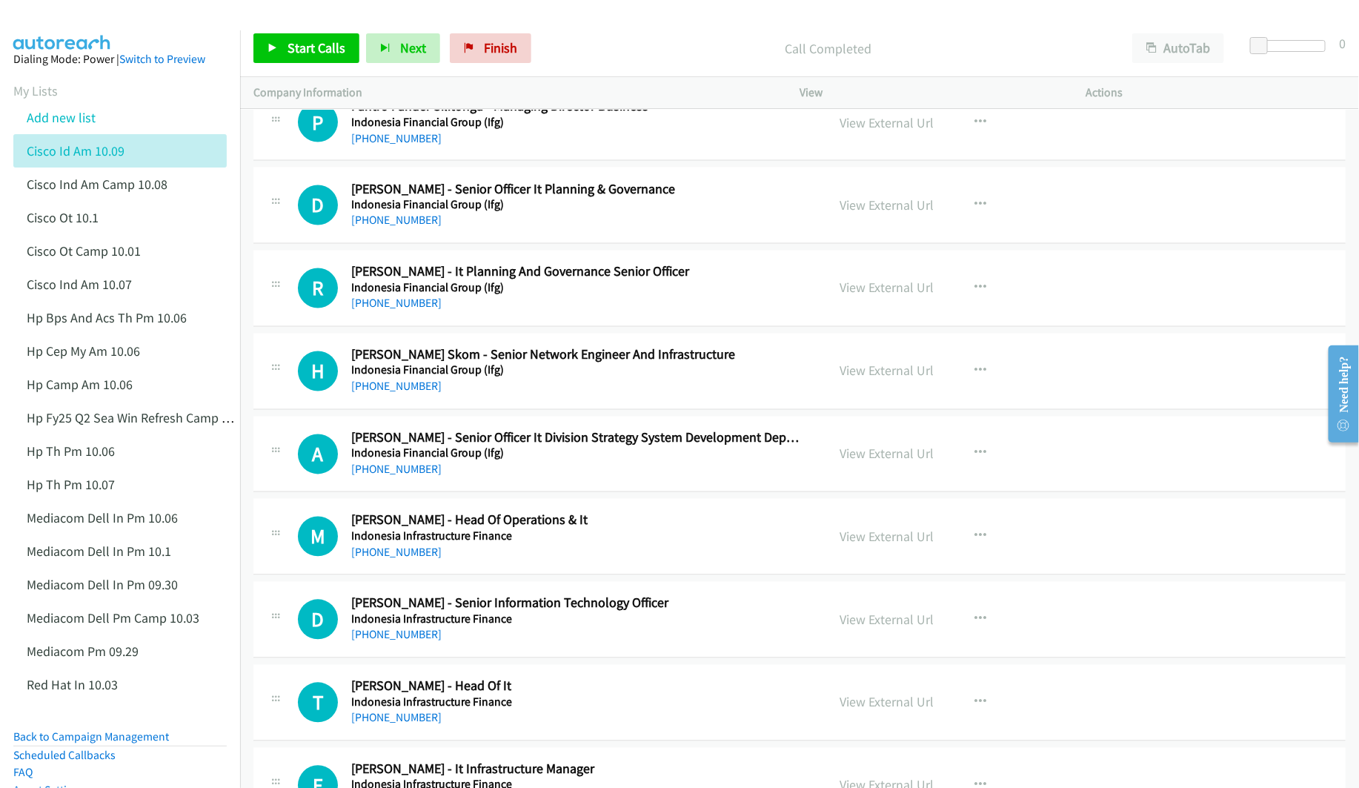
scroll to position [6783, 0]
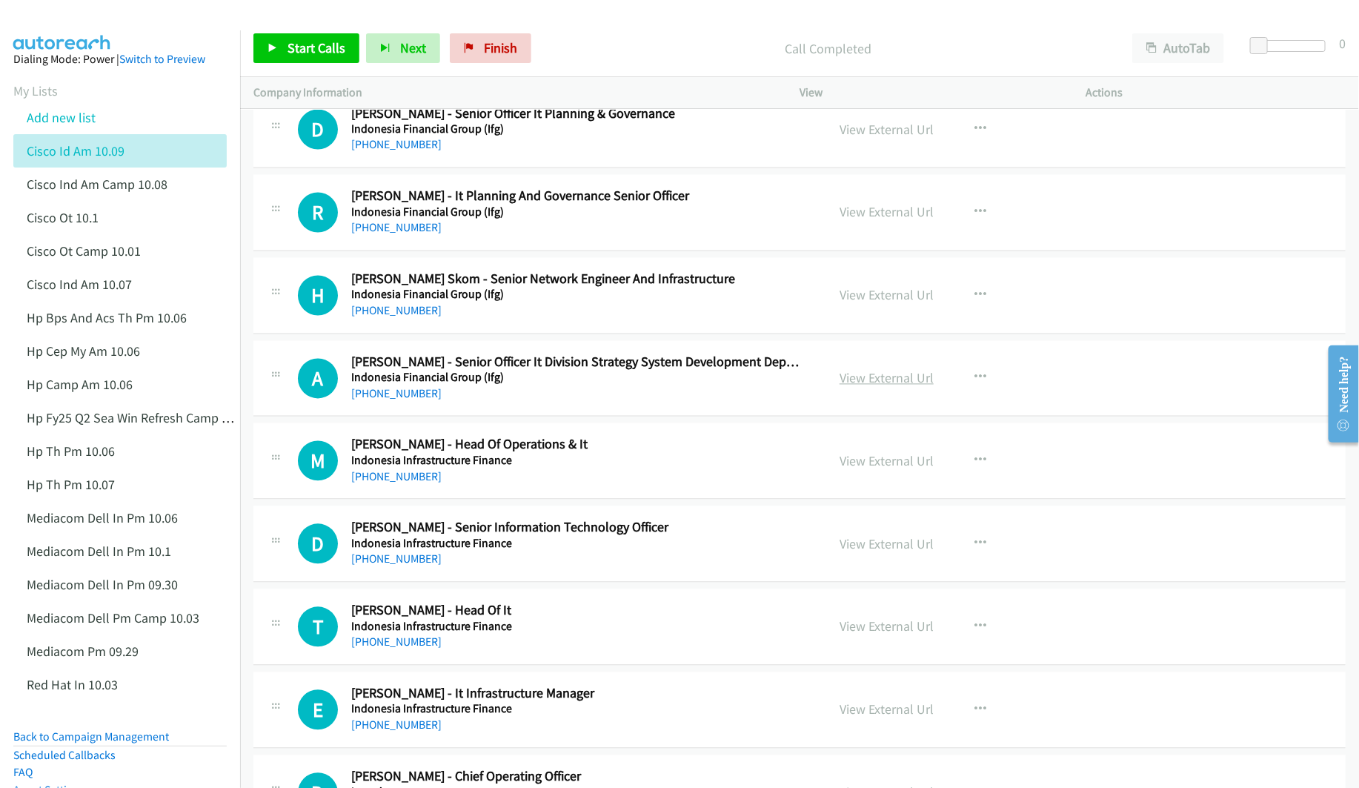
click at [887, 387] on link "View External Url" at bounding box center [887, 378] width 94 height 17
click at [865, 470] on link "View External Url" at bounding box center [887, 461] width 94 height 17
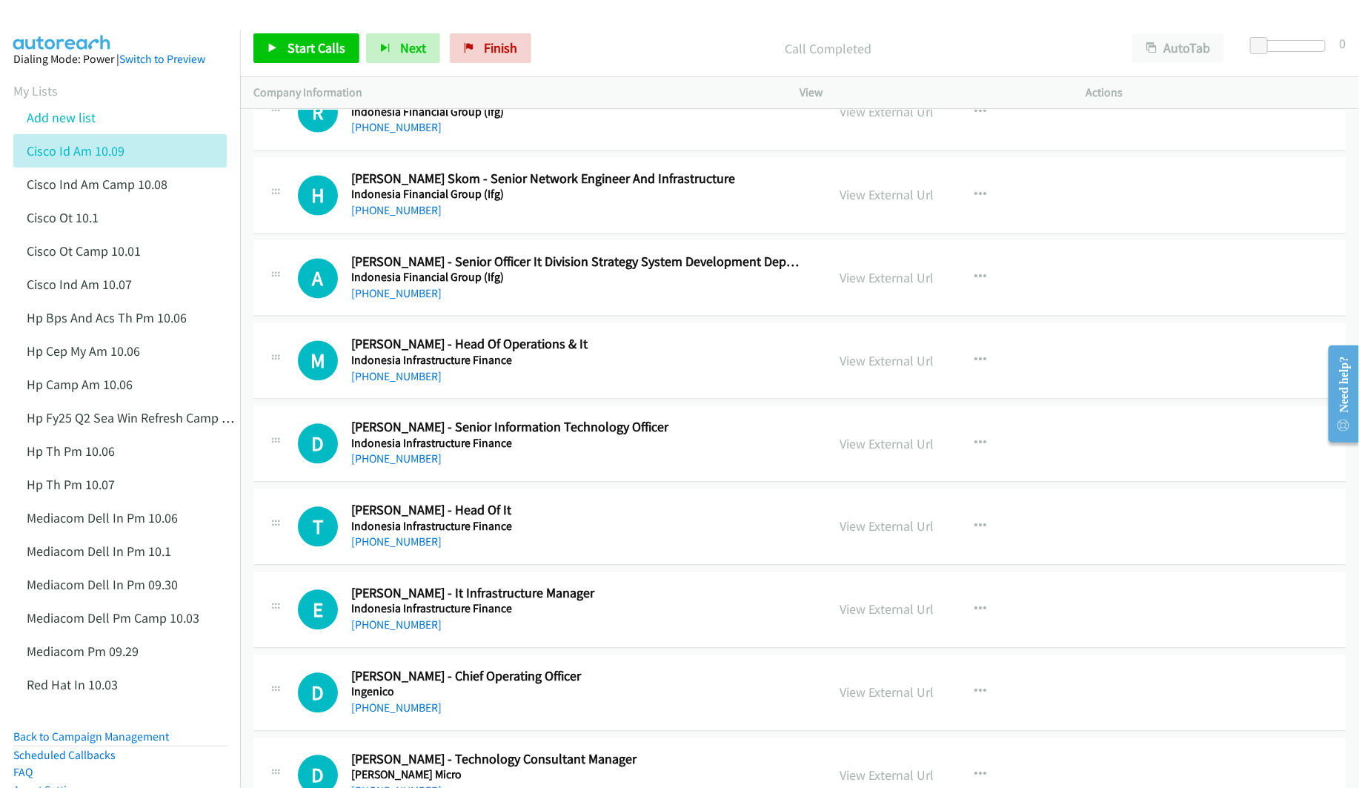
scroll to position [6894, 0]
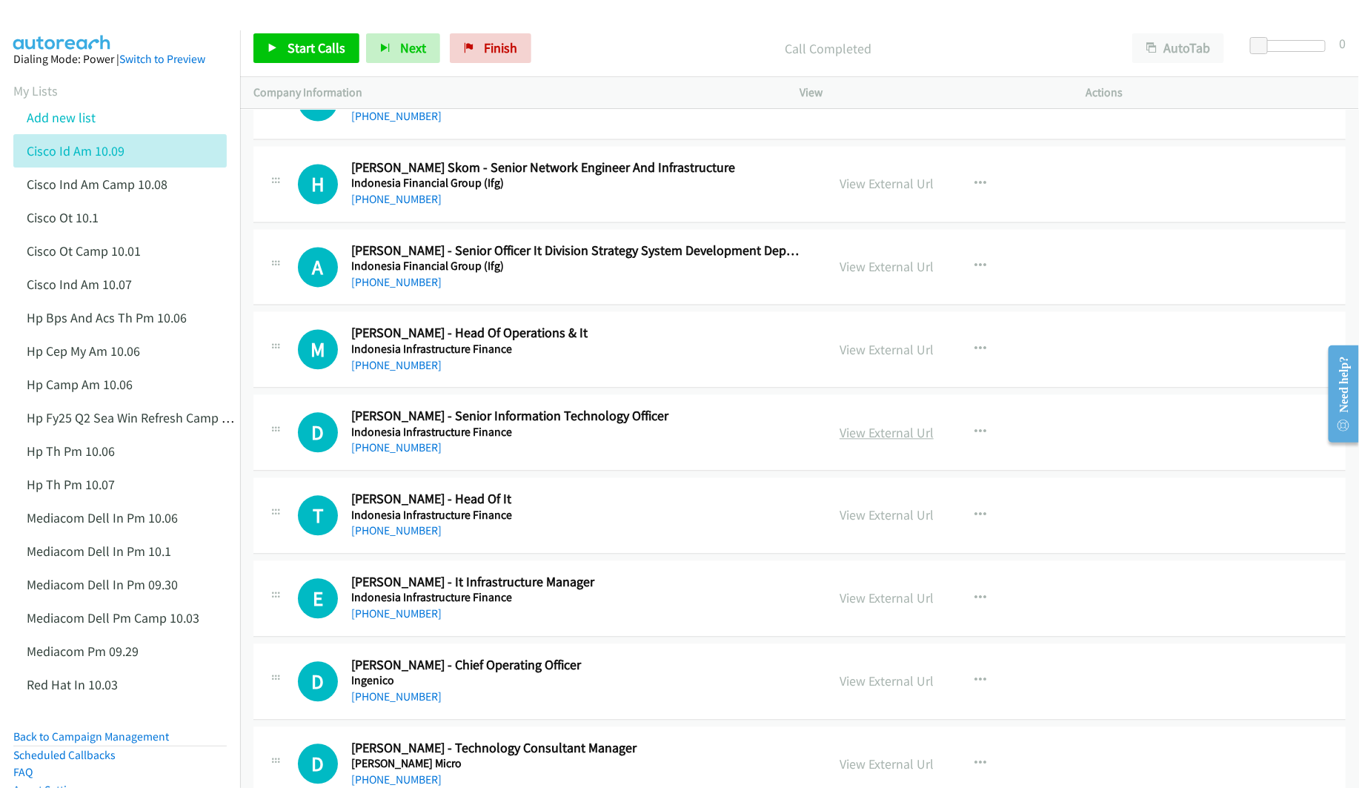
click at [886, 442] on link "View External Url" at bounding box center [887, 433] width 94 height 17
click at [865, 524] on link "View External Url" at bounding box center [887, 515] width 94 height 17
click at [857, 607] on link "View External Url" at bounding box center [887, 598] width 94 height 17
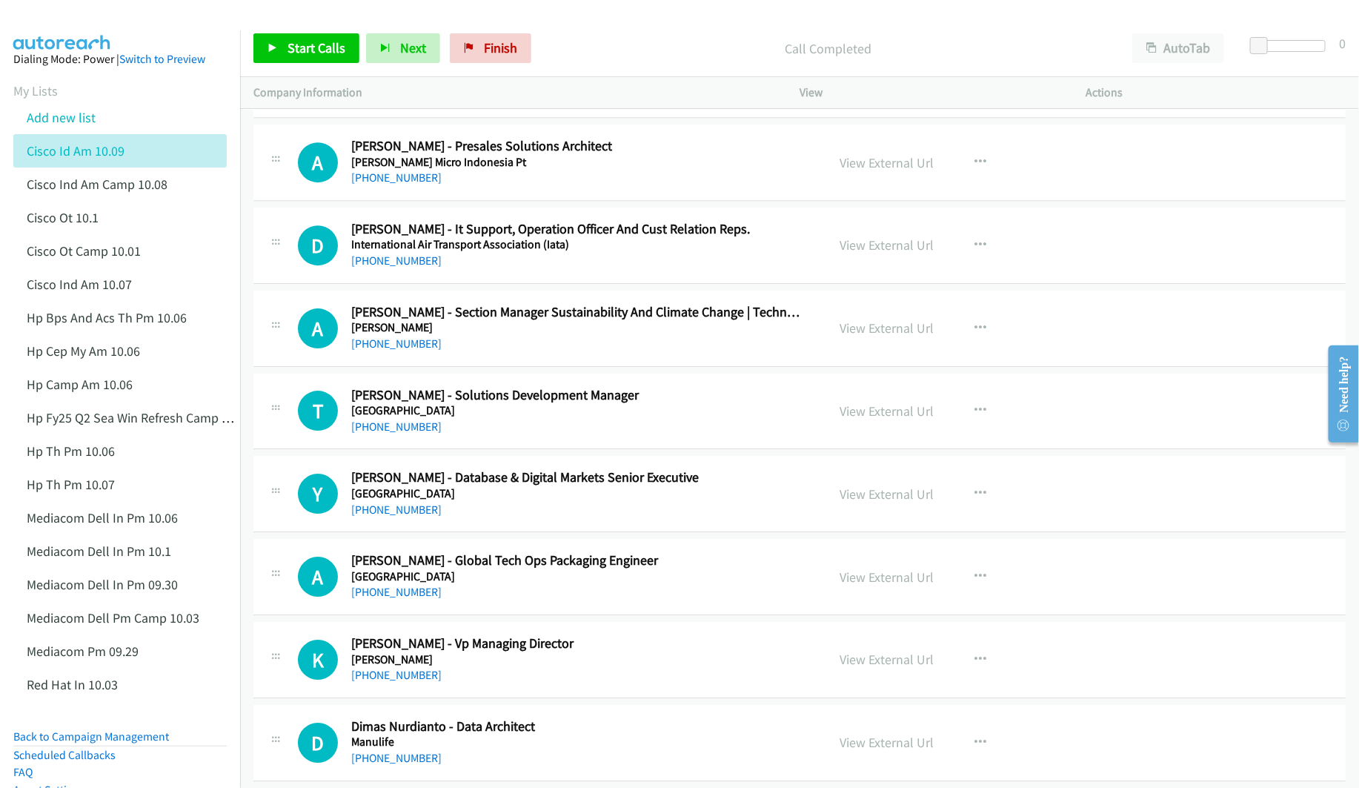
scroll to position [7672, 0]
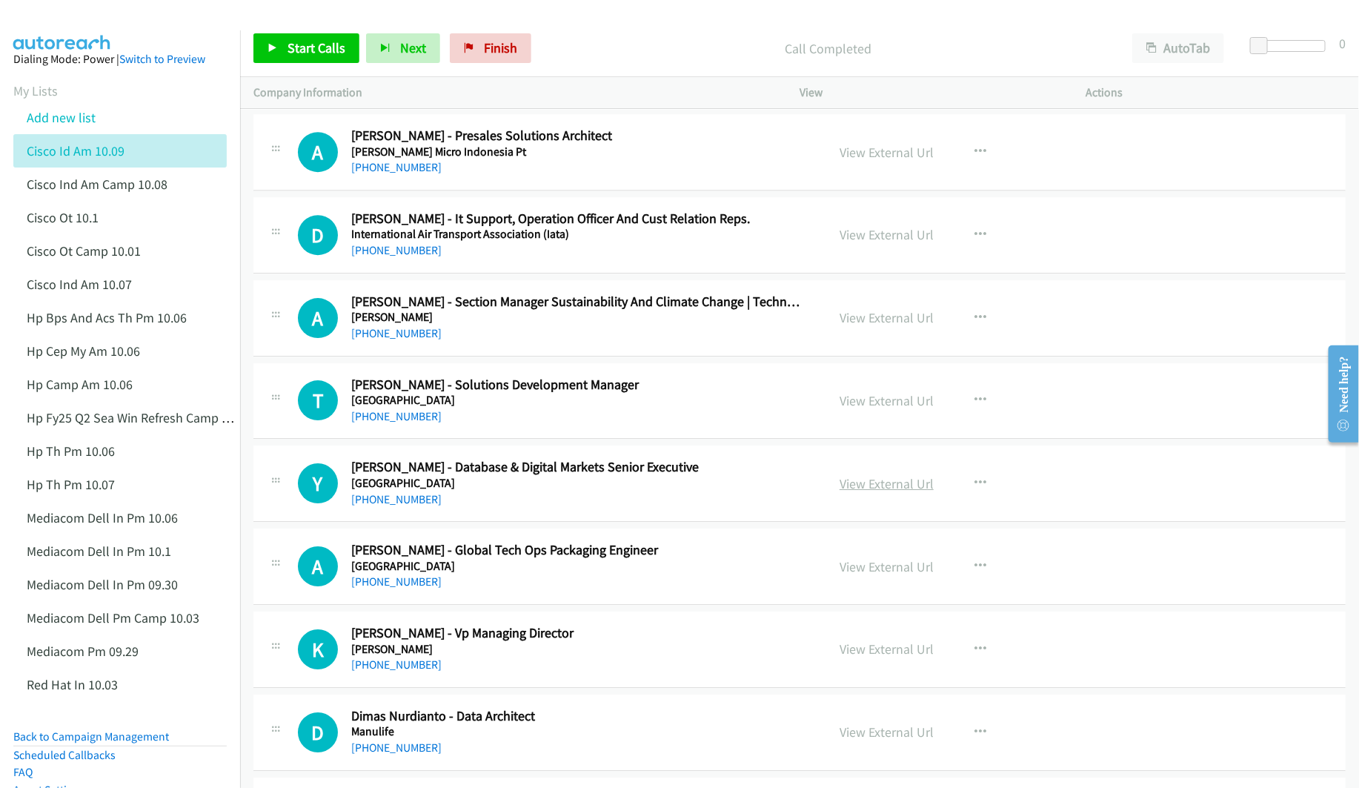
click at [843, 492] on link "View External Url" at bounding box center [887, 483] width 94 height 17
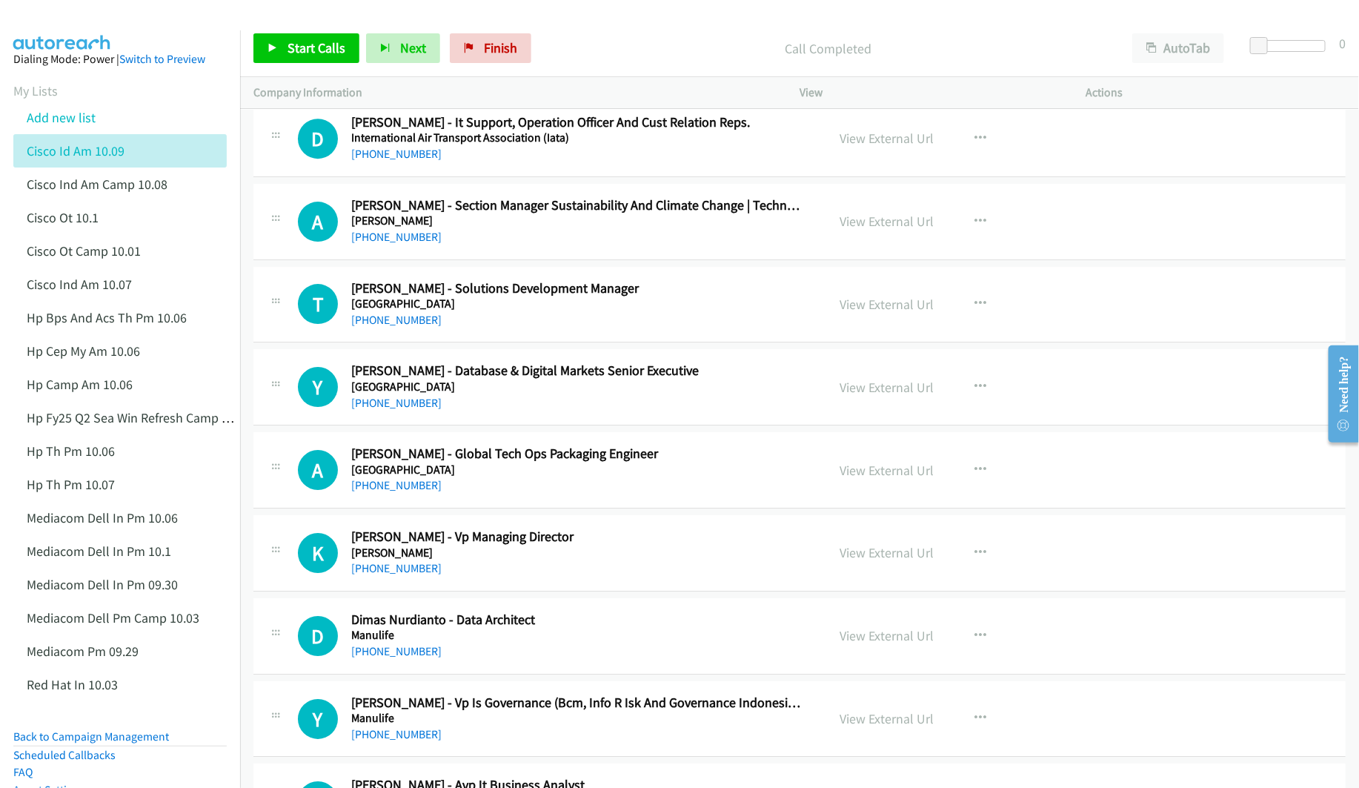
scroll to position [7783, 0]
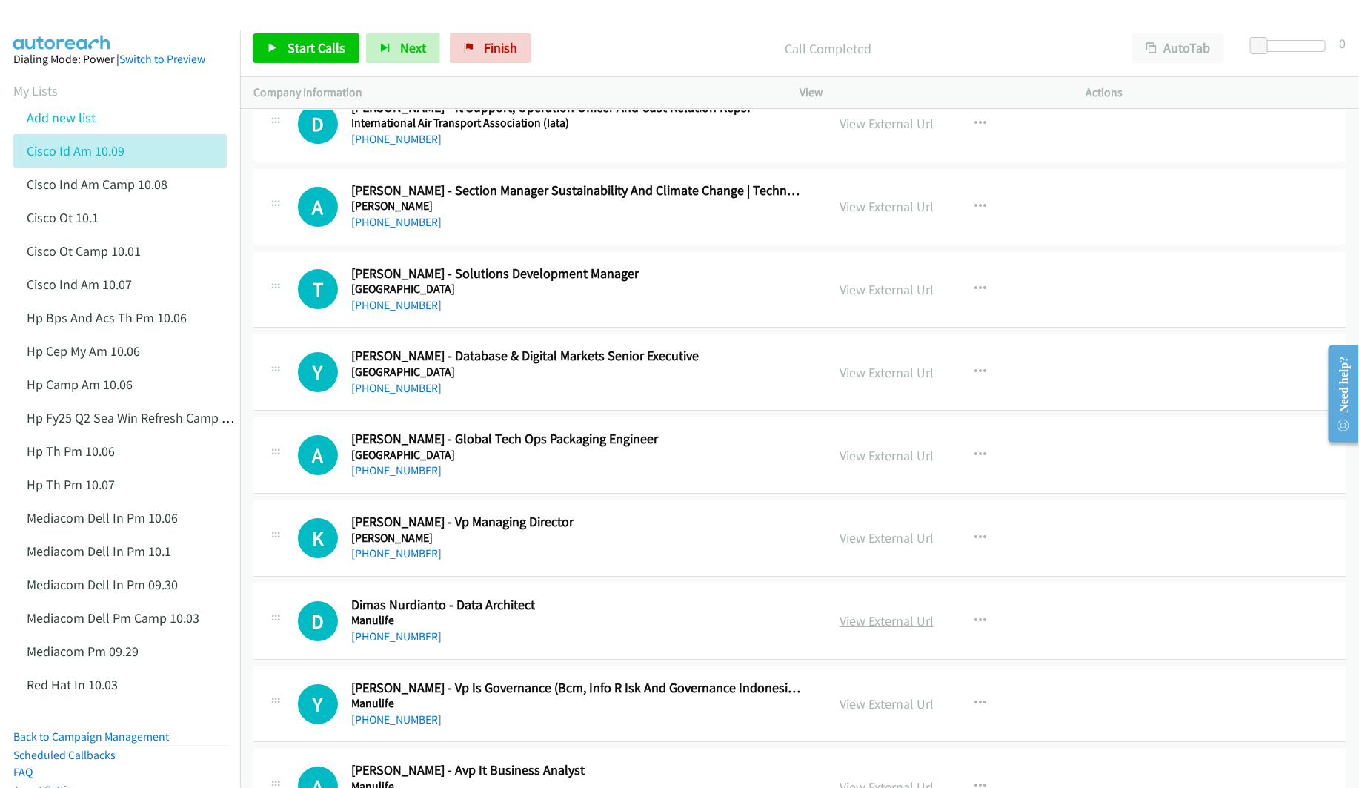
click at [884, 629] on link "View External Url" at bounding box center [887, 620] width 94 height 17
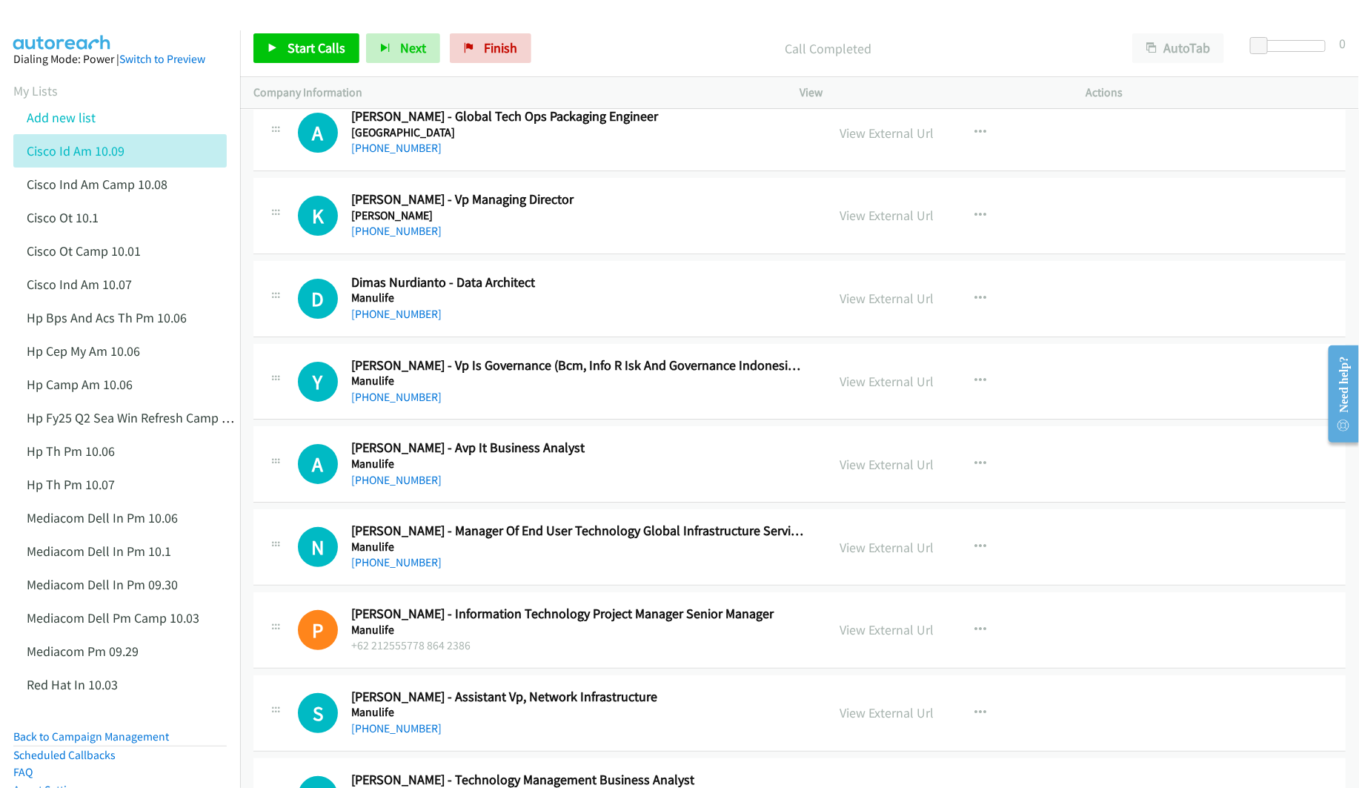
scroll to position [8117, 0]
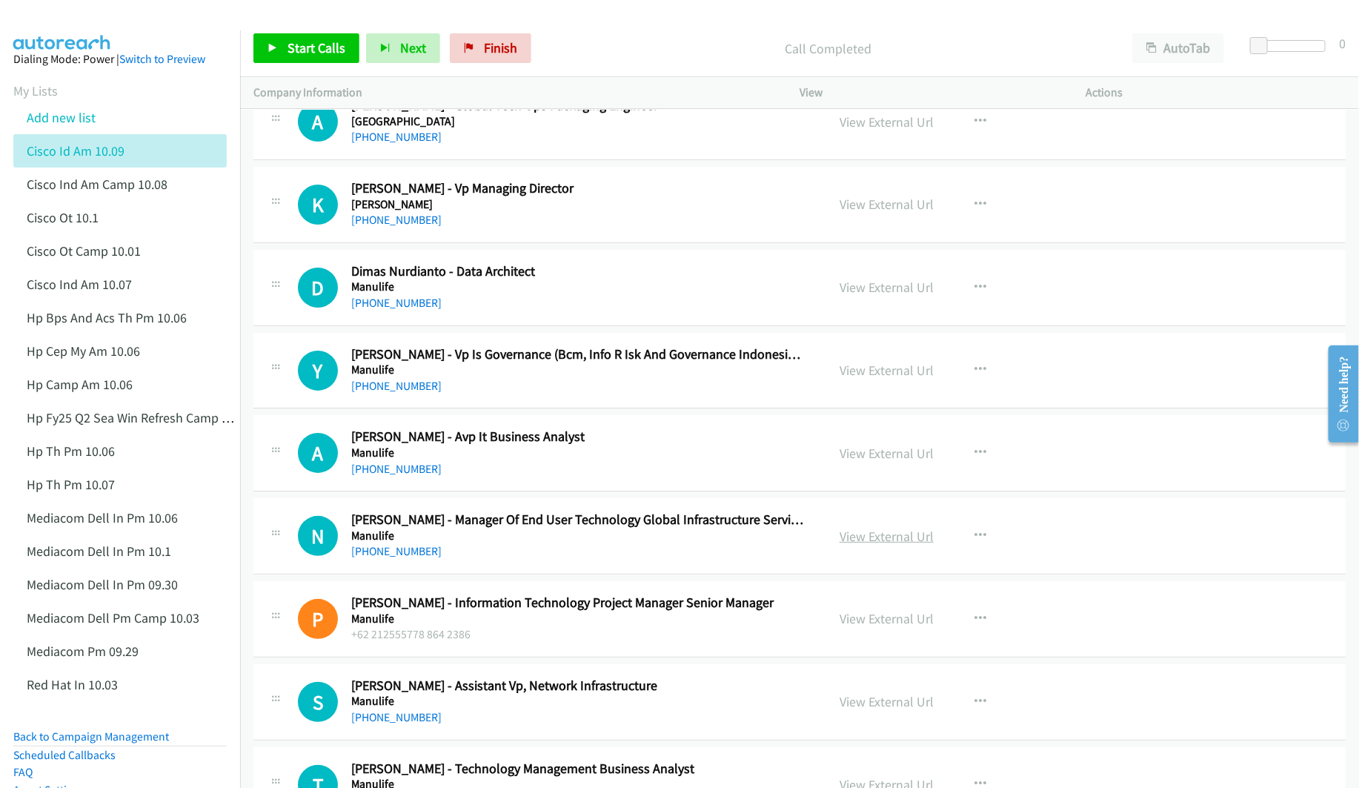
click at [896, 545] on link "View External Url" at bounding box center [887, 536] width 94 height 17
